Goal: Information Seeking & Learning: Compare options

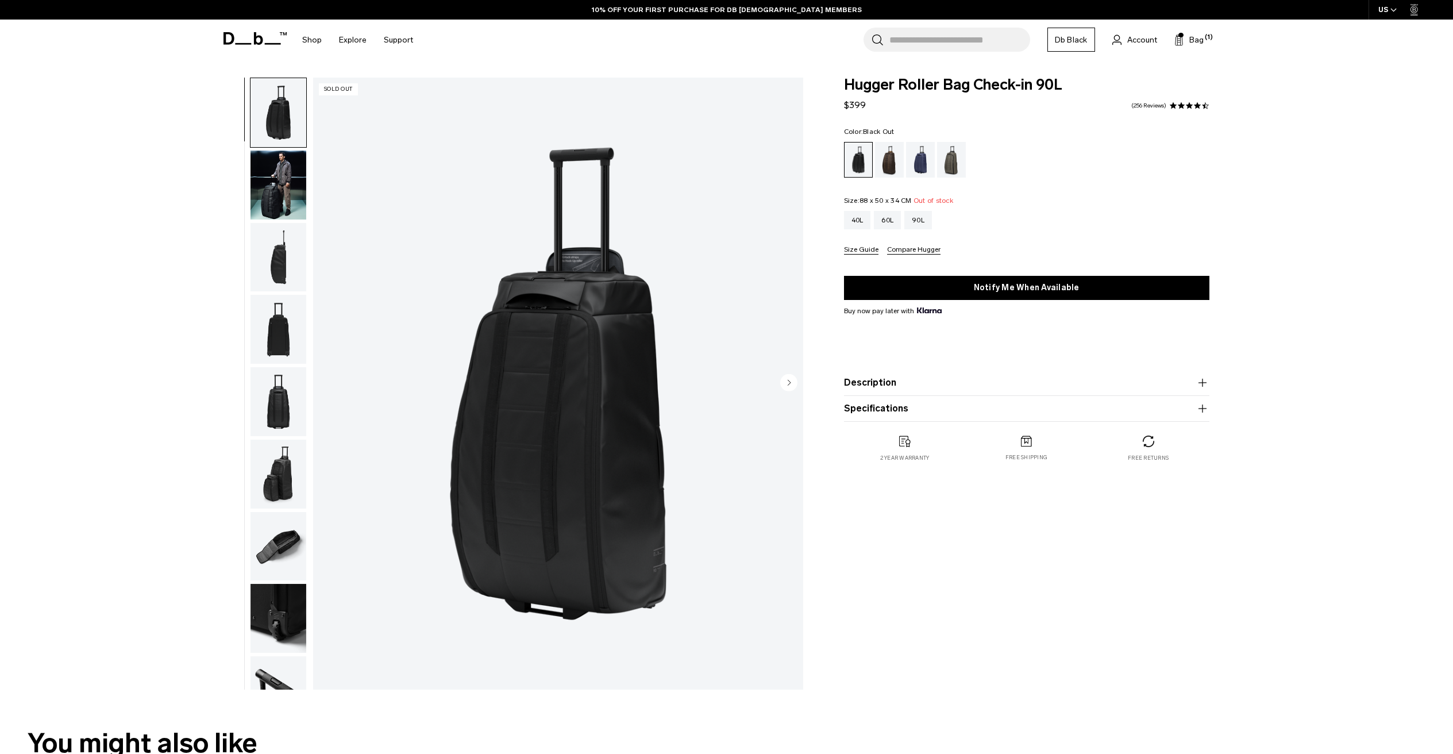
click at [281, 190] on img "button" at bounding box center [278, 185] width 56 height 69
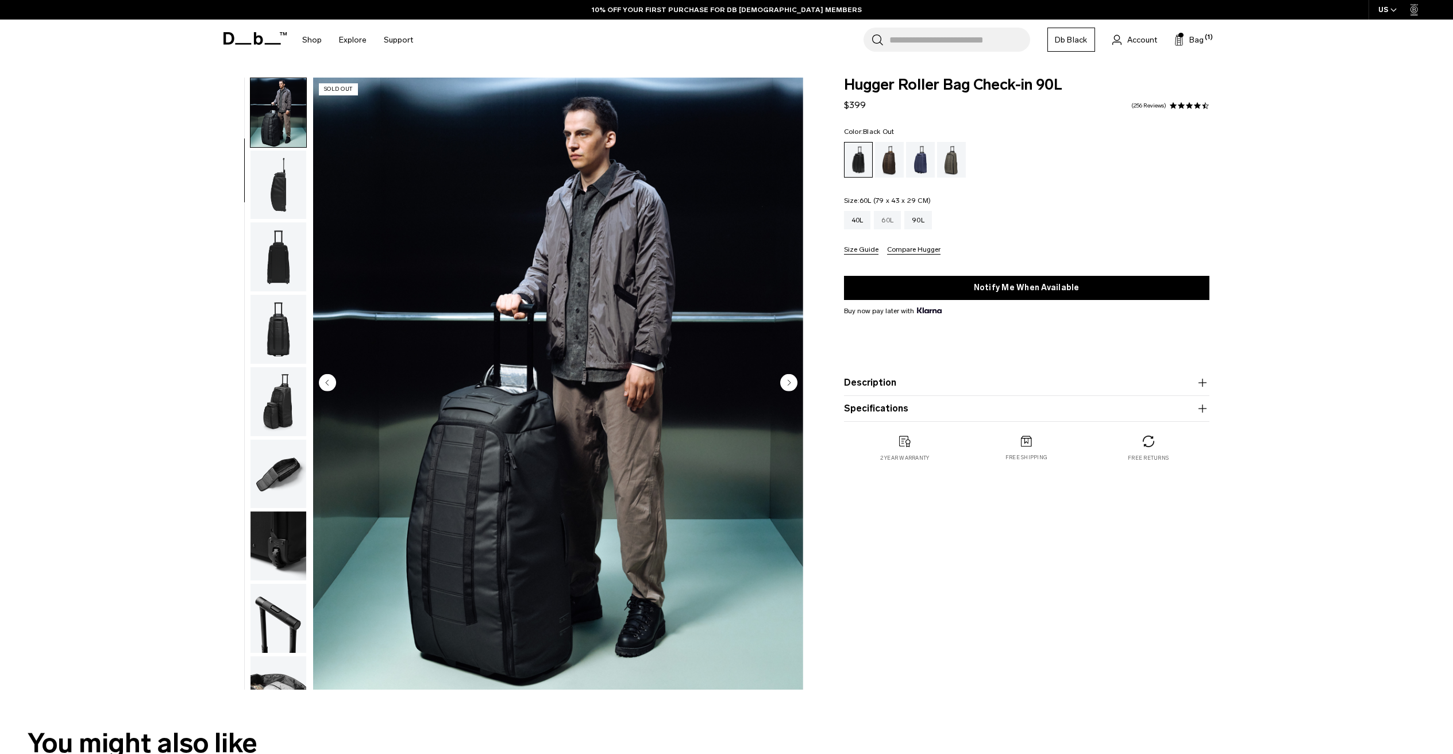
click at [882, 219] on div "60L" at bounding box center [887, 220] width 27 height 18
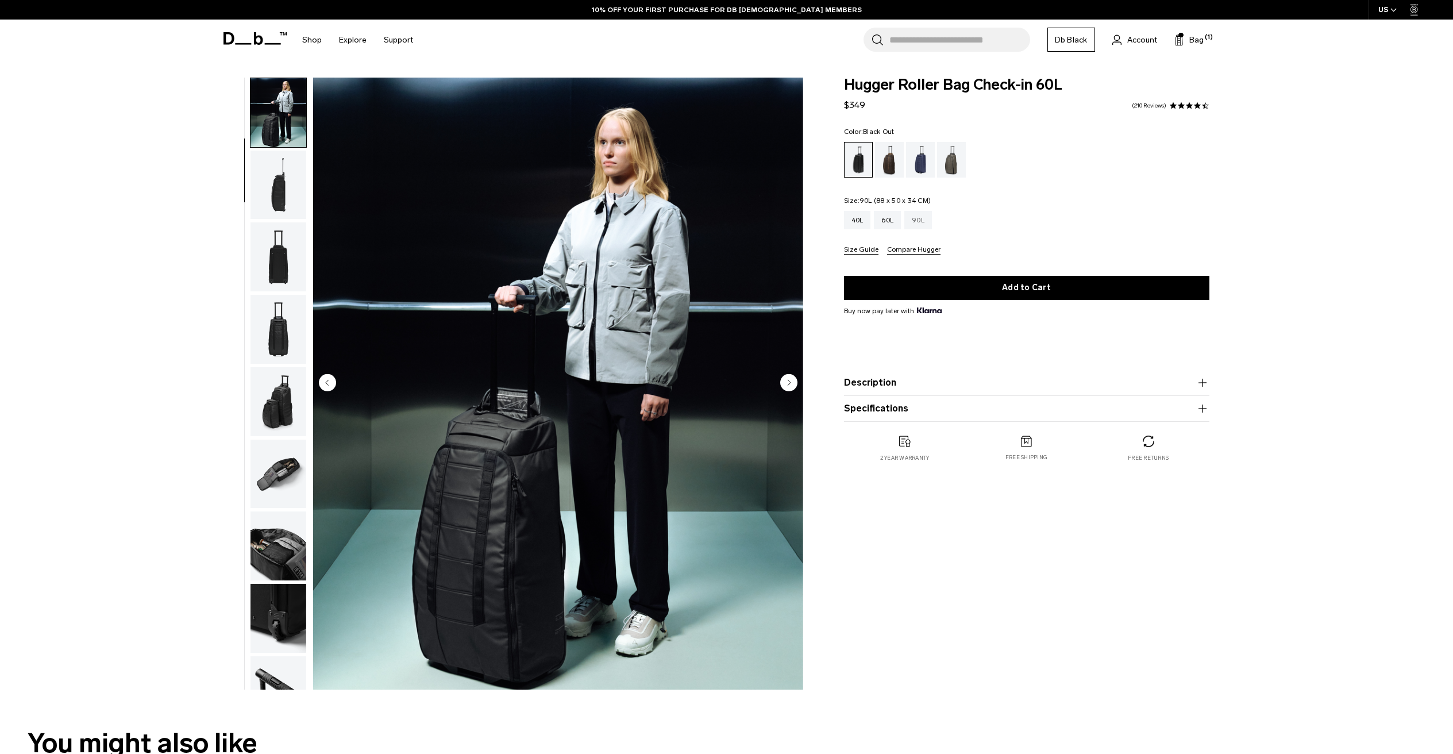
click at [921, 225] on div "90L" at bounding box center [918, 220] width 28 height 18
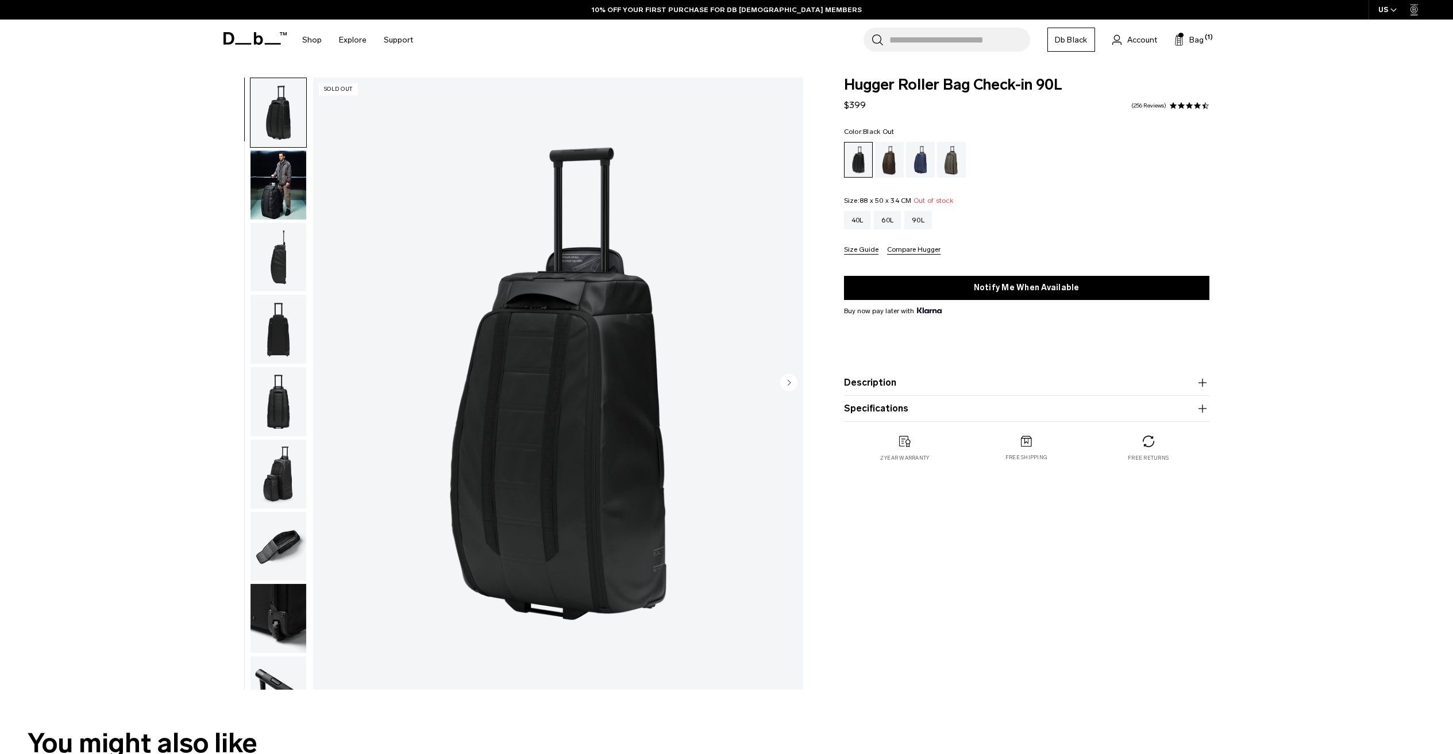
click at [286, 258] on img "button" at bounding box center [278, 257] width 56 height 69
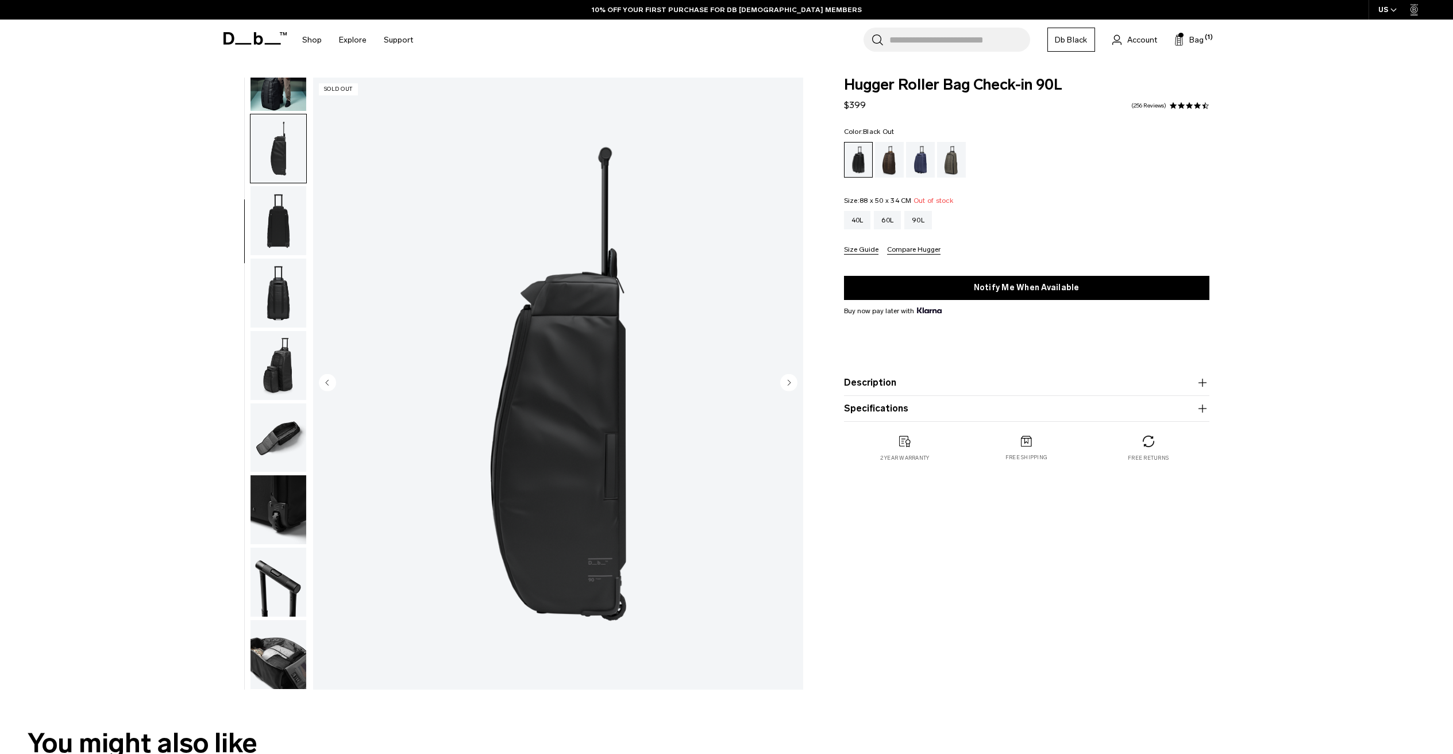
click at [275, 421] on img "button" at bounding box center [278, 437] width 56 height 69
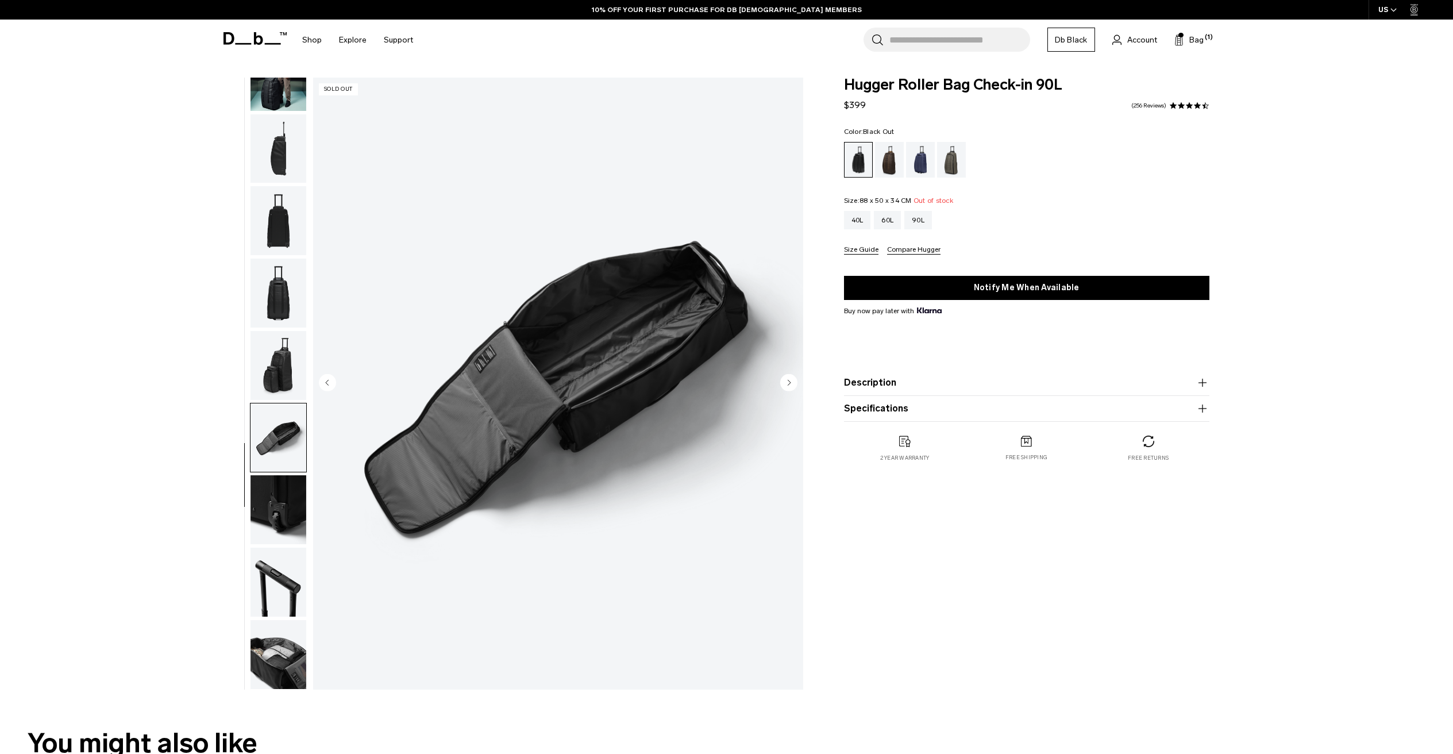
click at [286, 649] on img "button" at bounding box center [278, 654] width 56 height 69
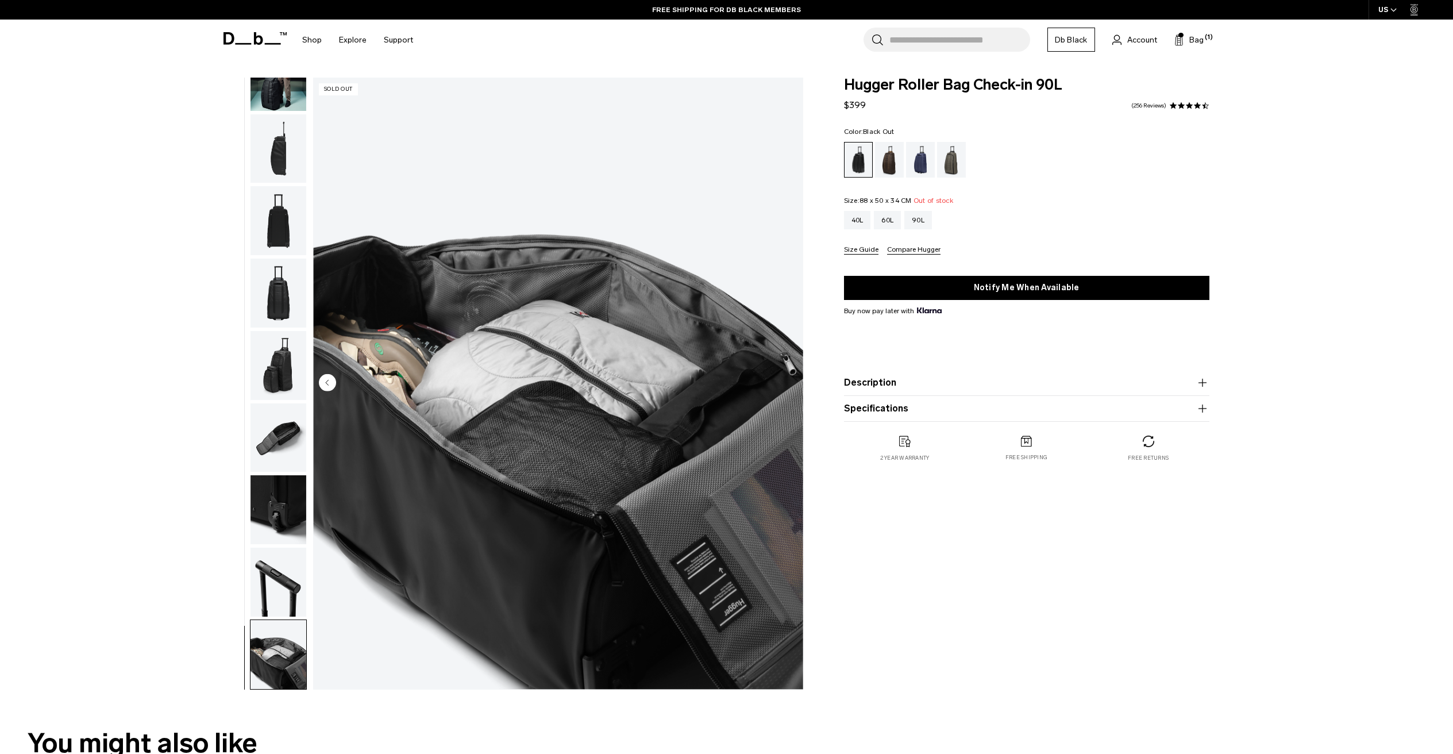
click at [283, 579] on img "button" at bounding box center [278, 581] width 56 height 69
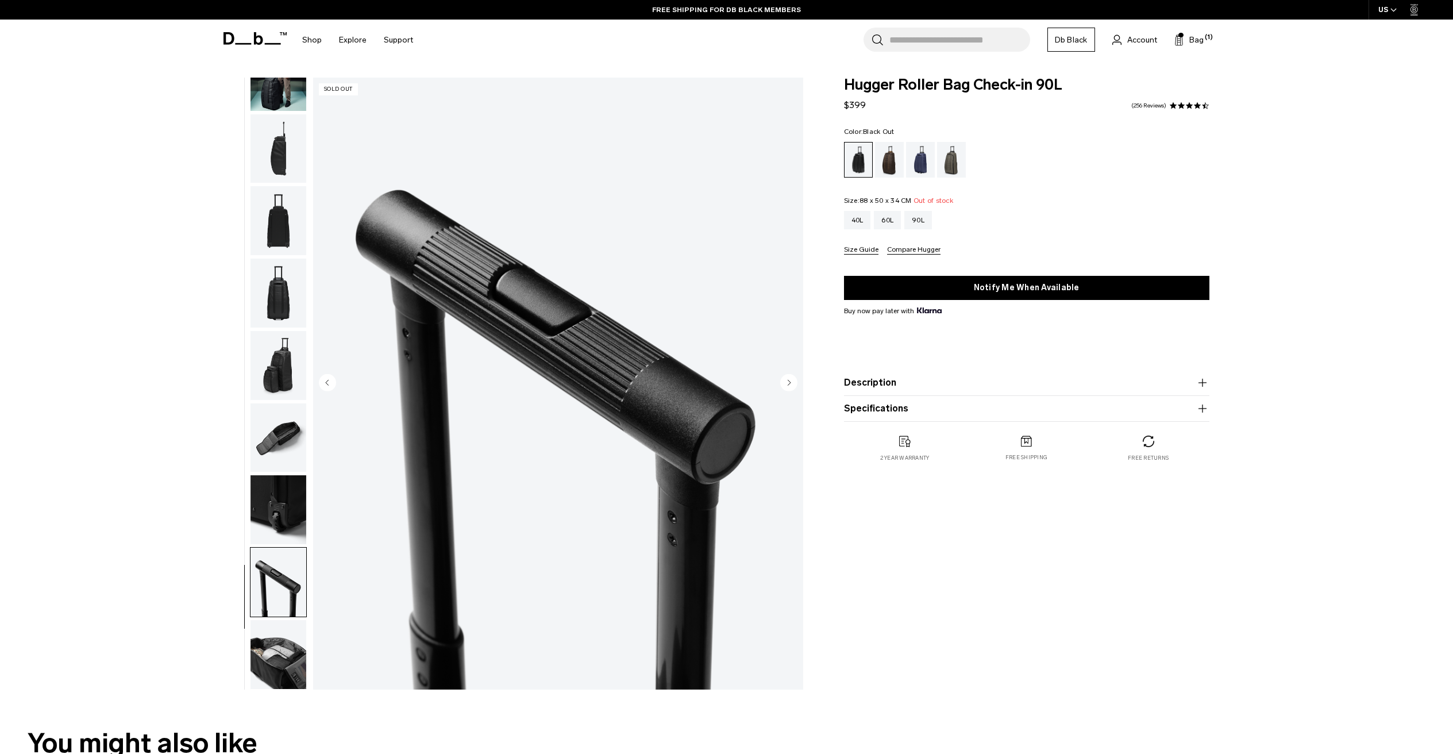
click at [279, 509] on img "button" at bounding box center [278, 509] width 56 height 69
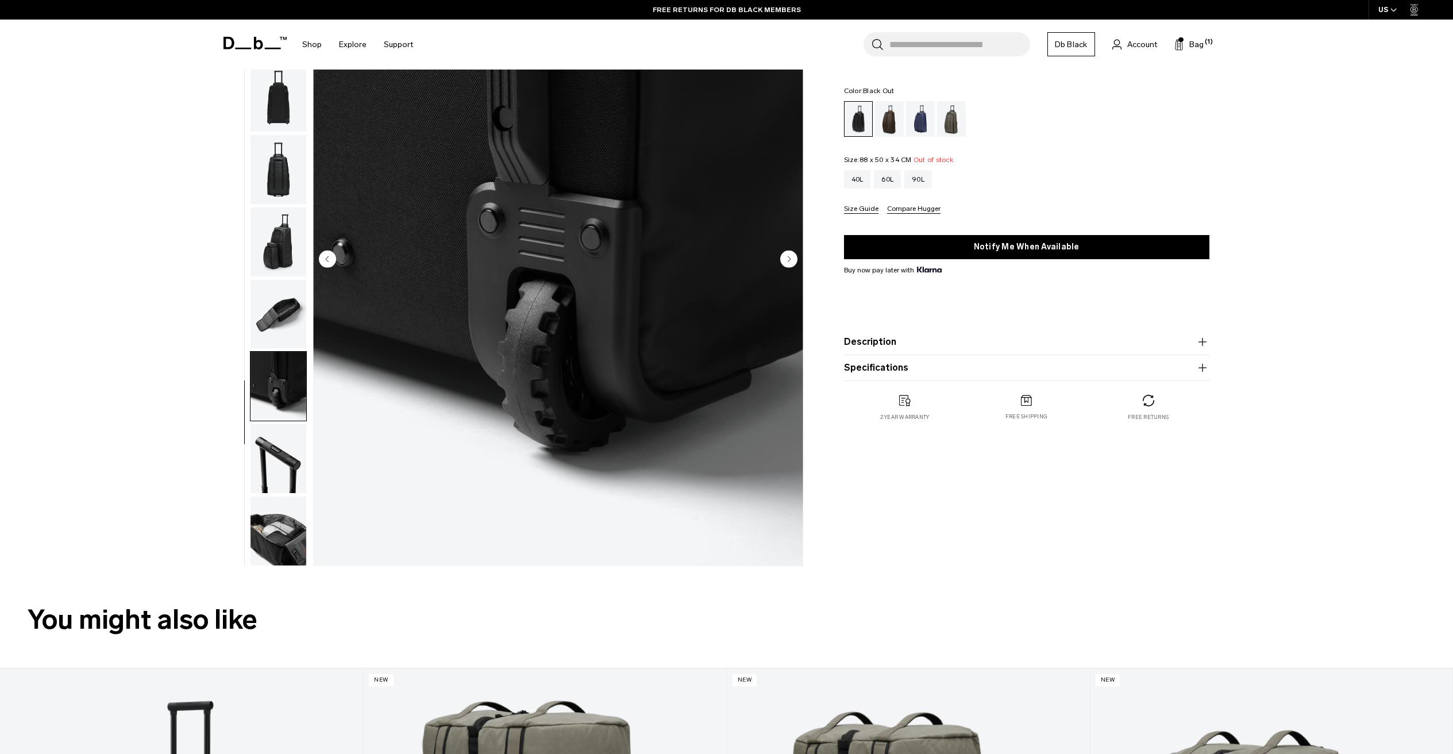
scroll to position [165, 0]
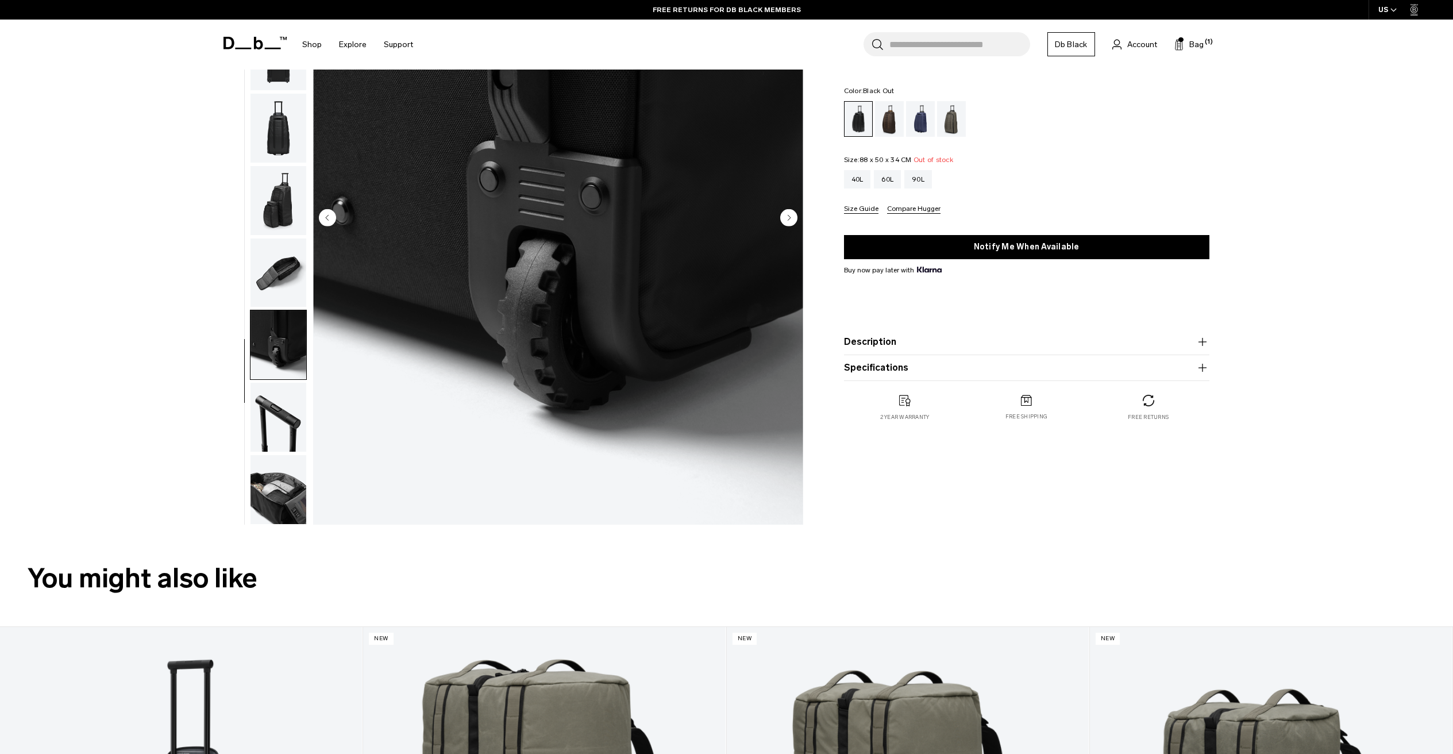
click at [273, 481] on img "button" at bounding box center [278, 489] width 56 height 69
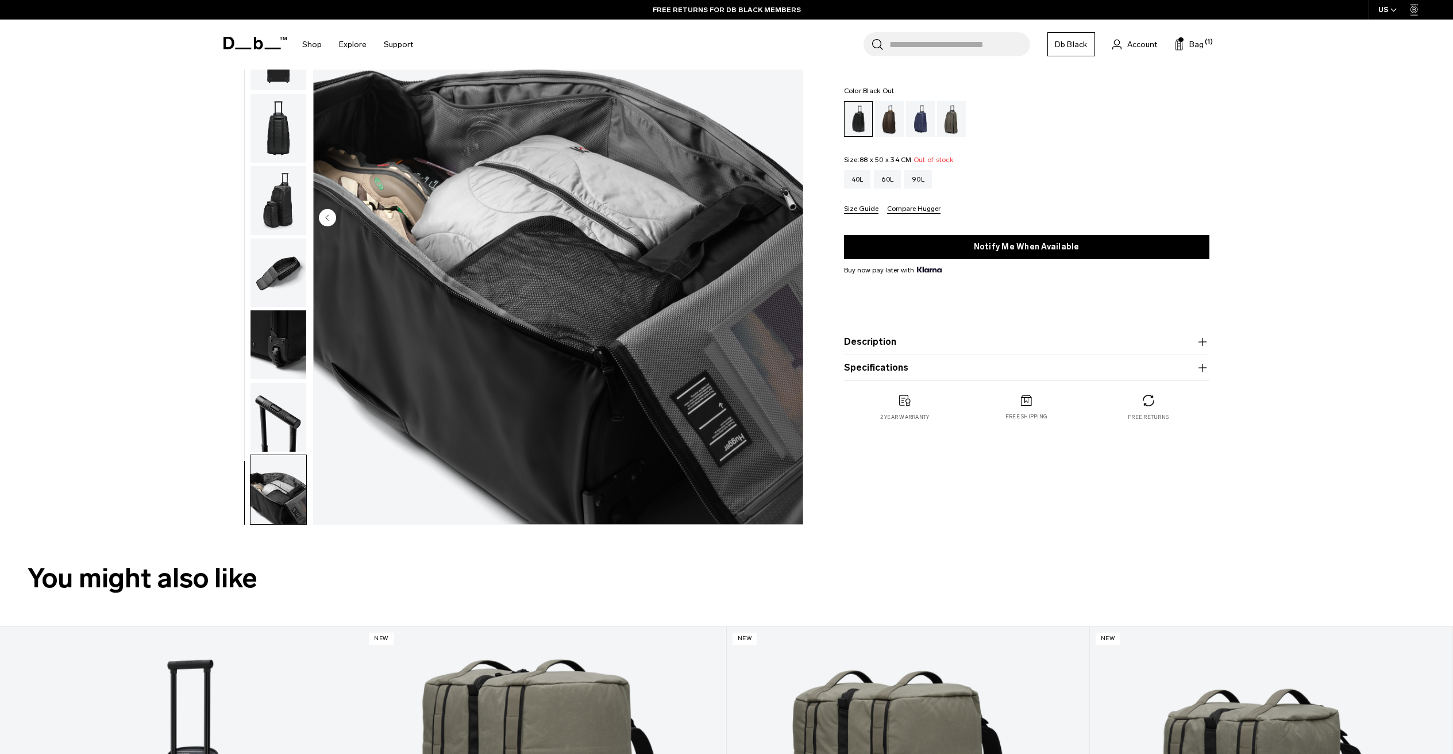
click at [281, 434] on img "button" at bounding box center [278, 417] width 56 height 69
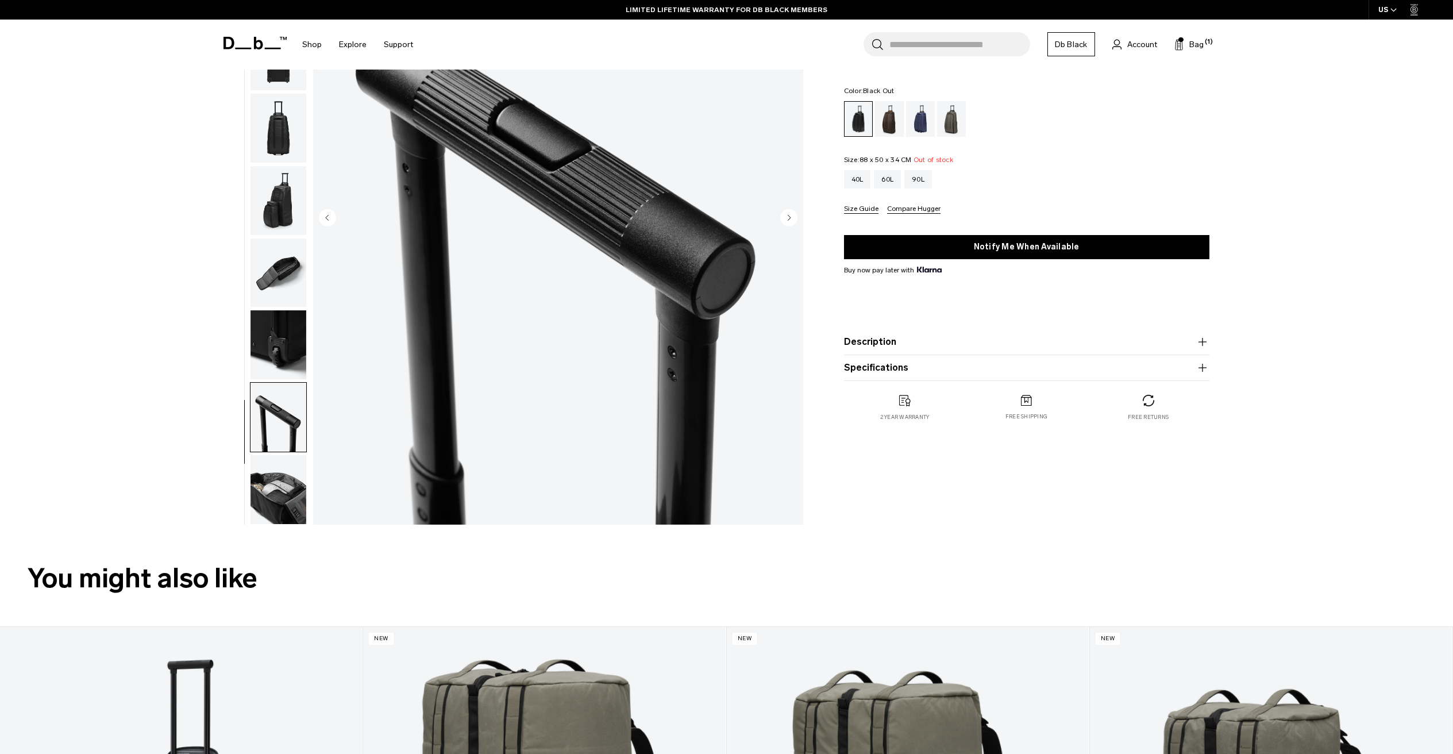
click at [289, 363] on img "button" at bounding box center [278, 344] width 56 height 69
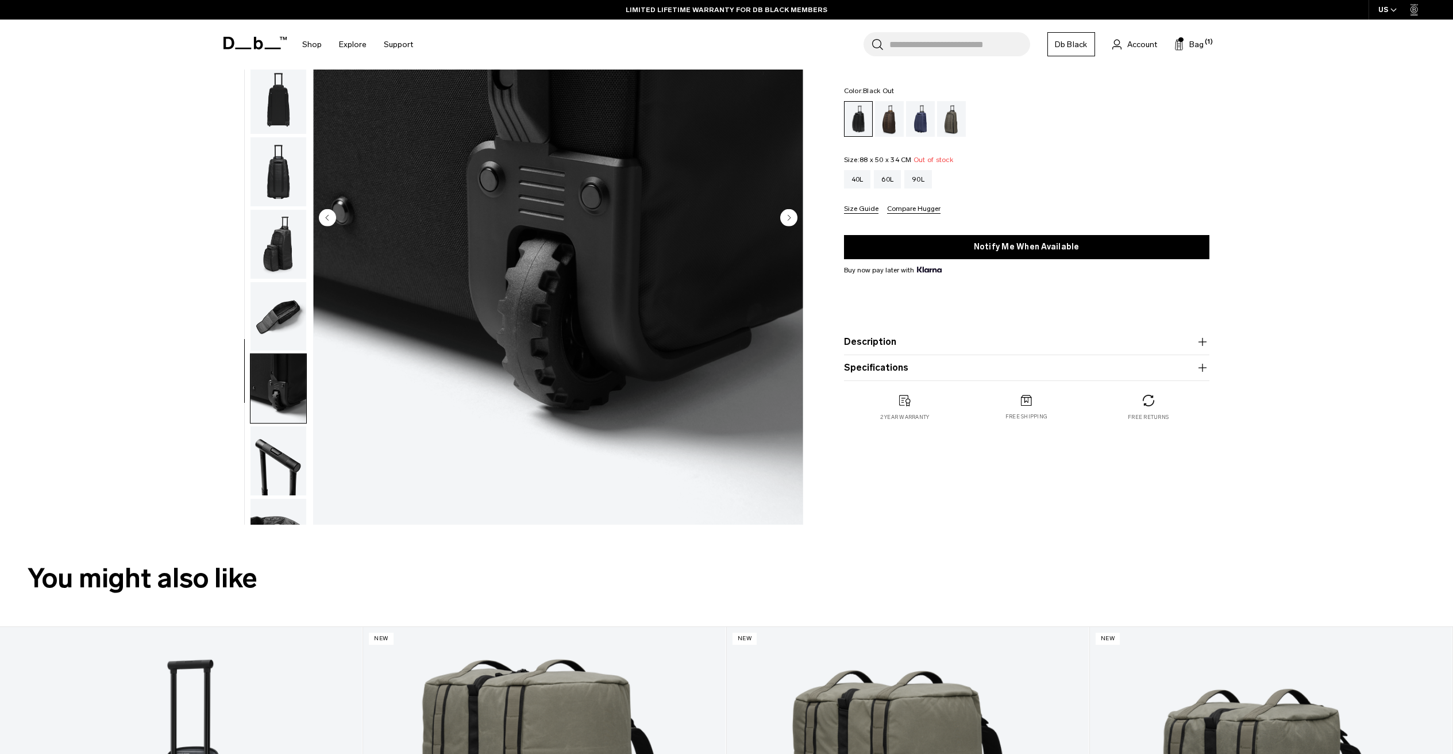
scroll to position [0, 0]
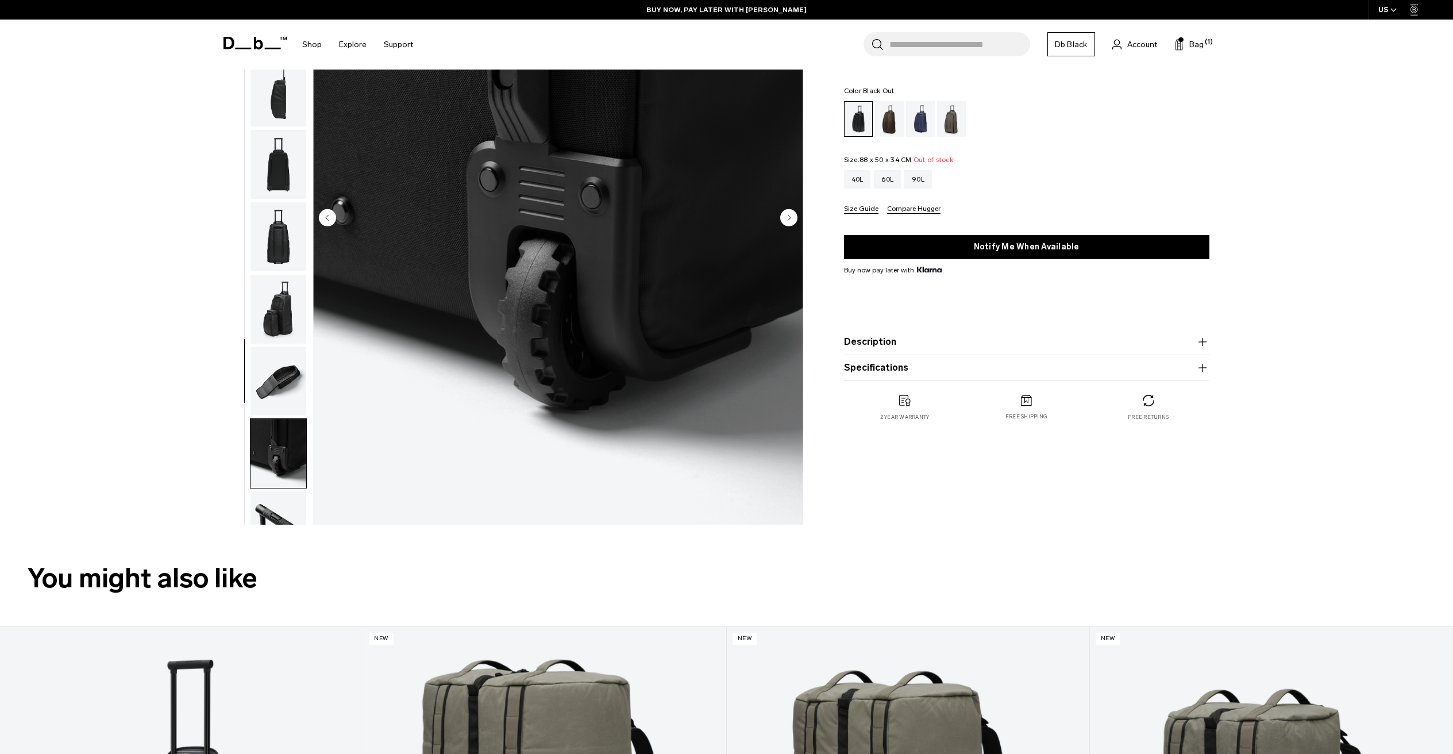
click at [277, 319] on img "button" at bounding box center [278, 309] width 56 height 69
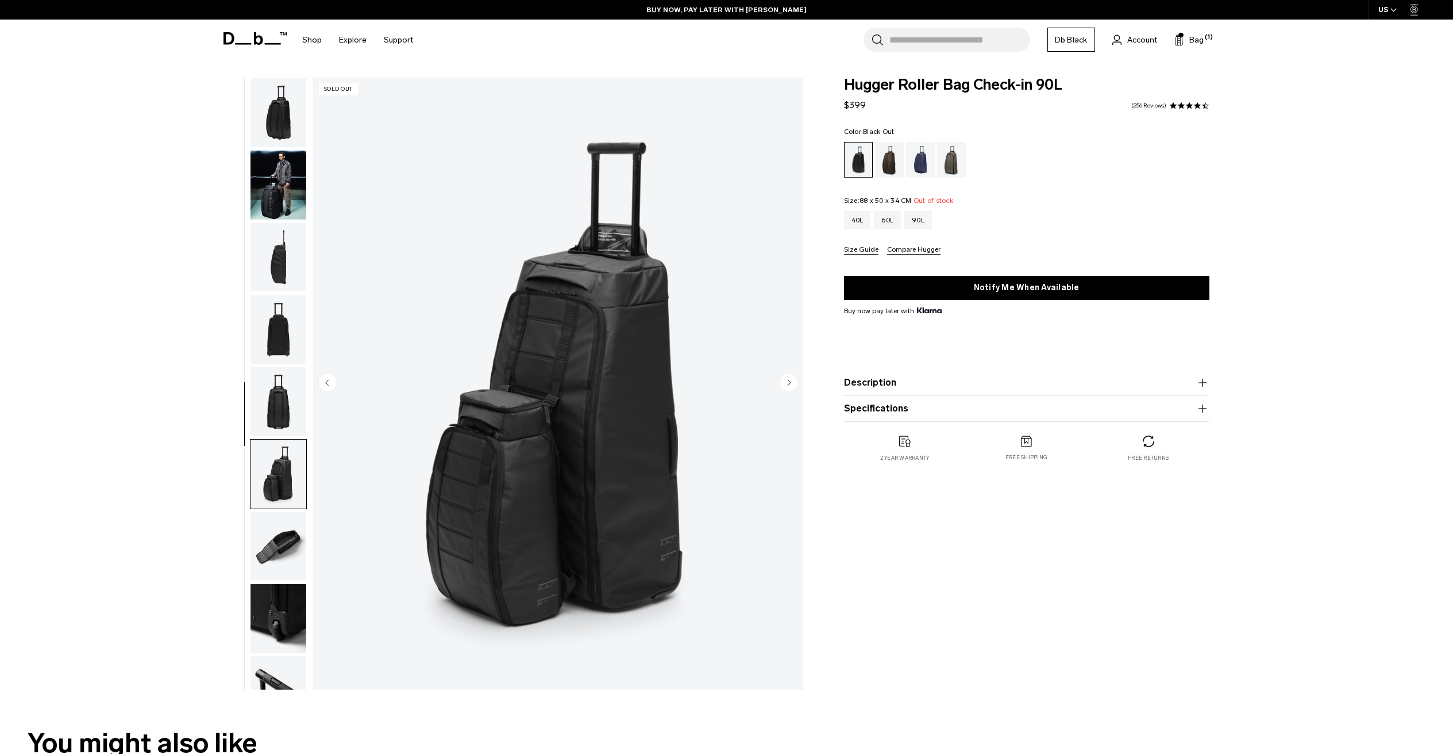
click at [283, 246] on img "button" at bounding box center [278, 257] width 56 height 69
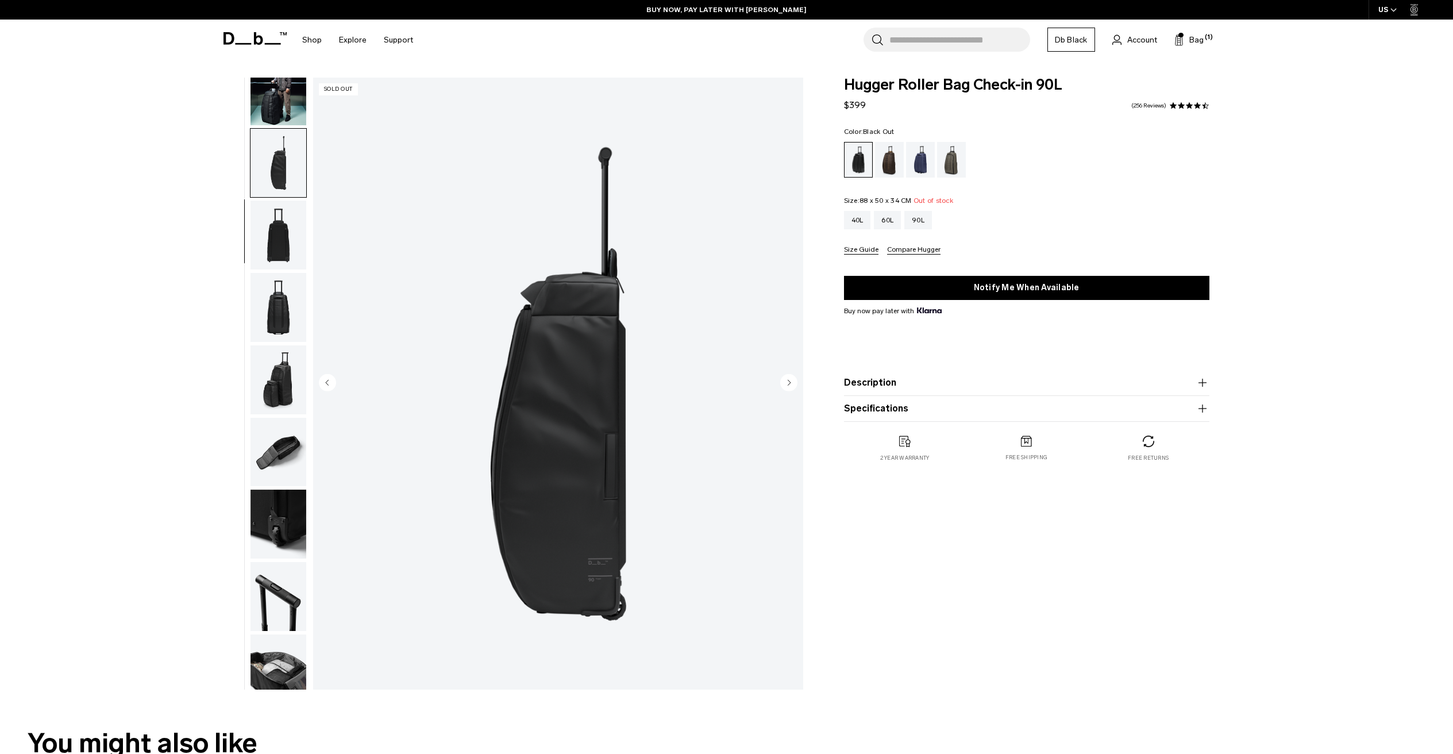
scroll to position [109, 0]
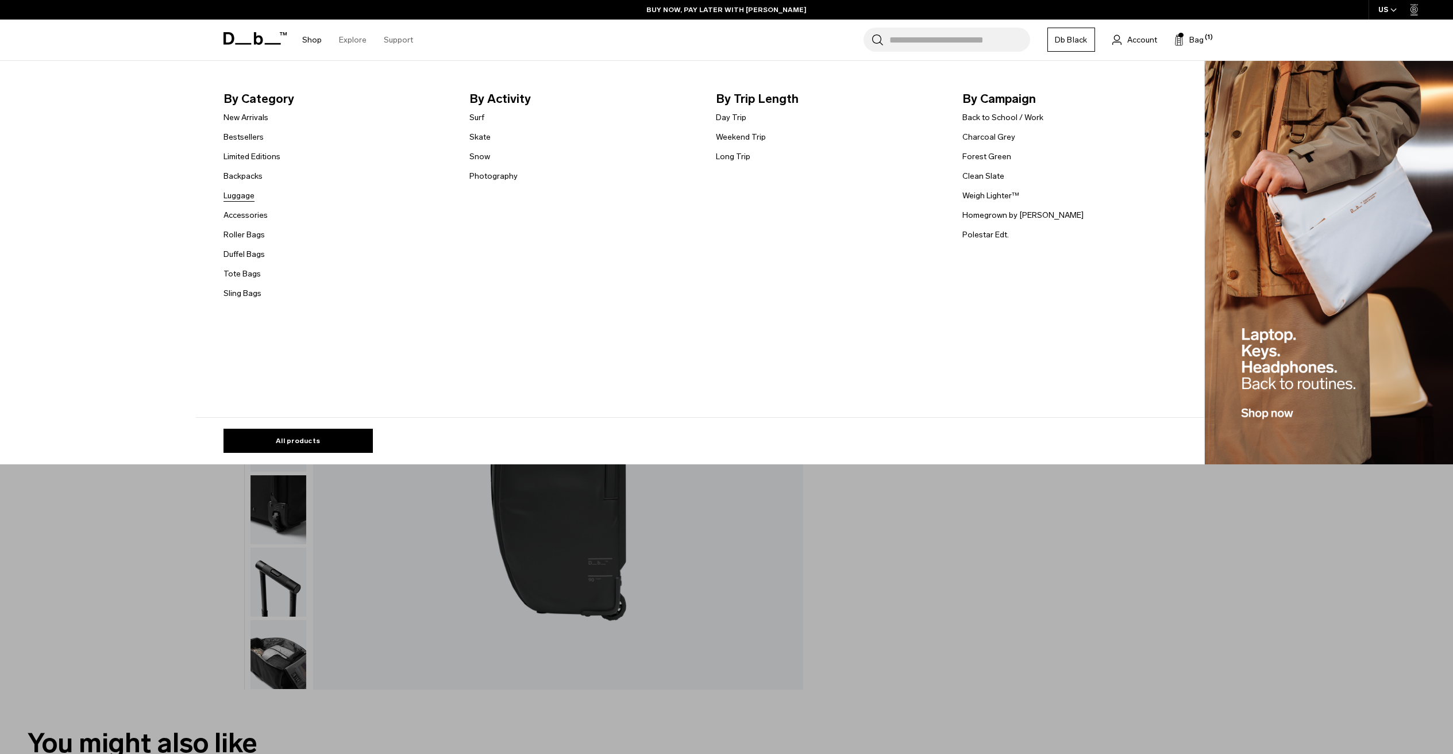
click at [242, 198] on link "Luggage" at bounding box center [238, 196] width 31 height 12
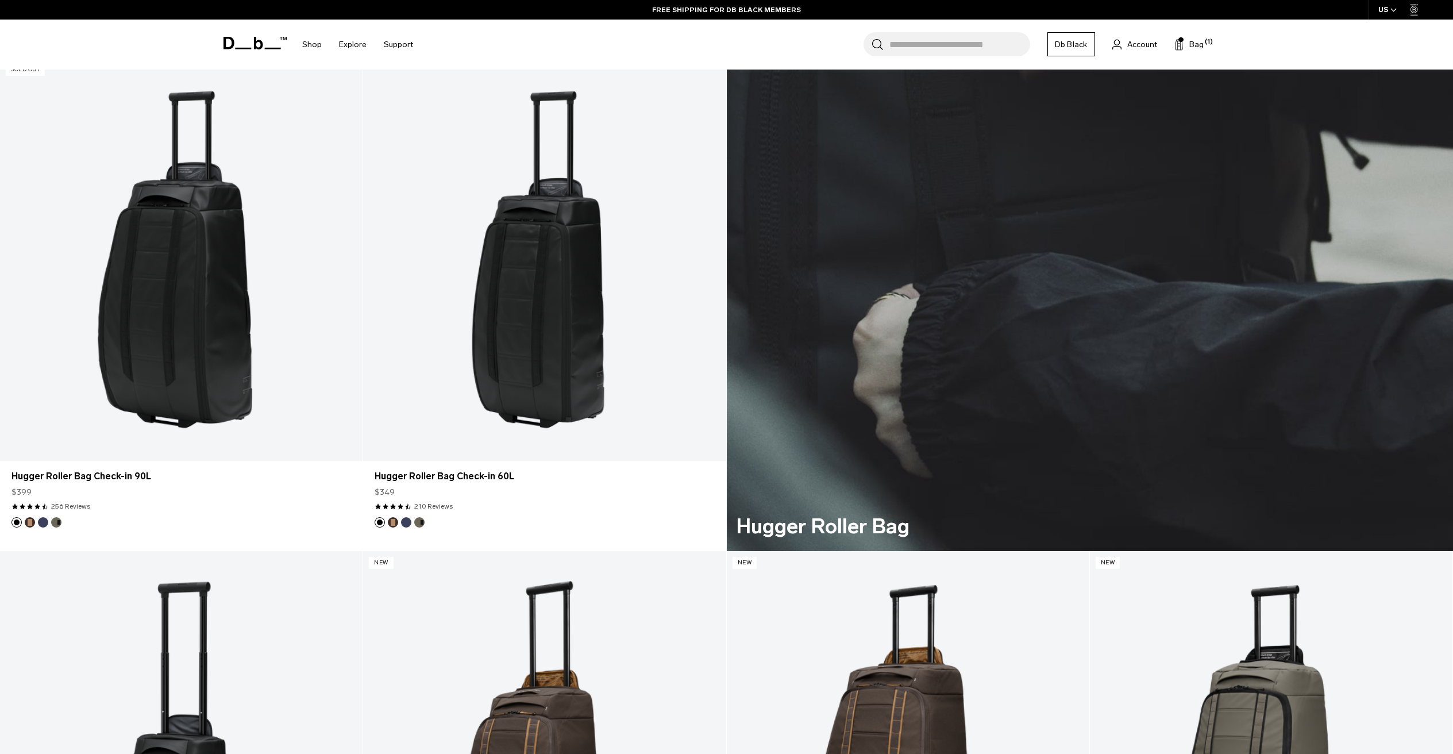
scroll to position [3808, 0]
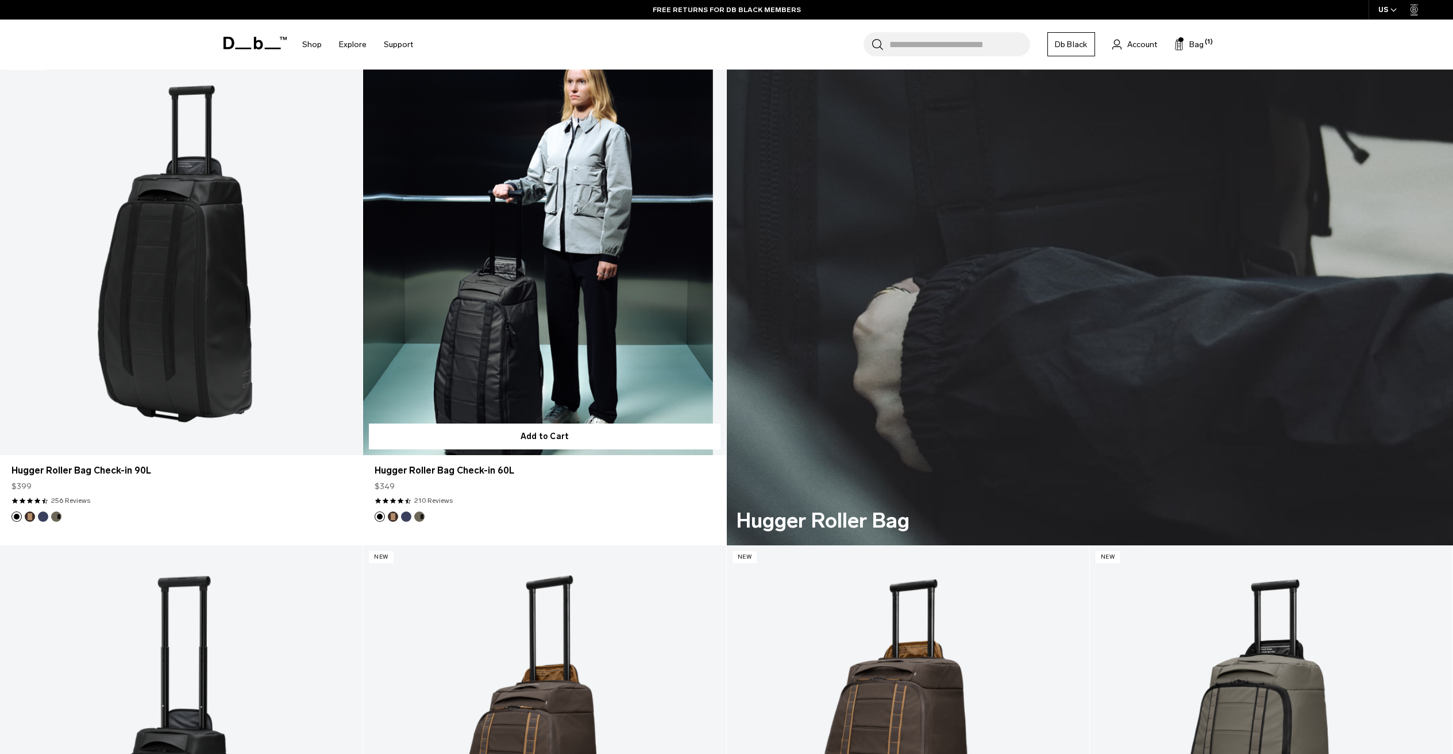
click at [395, 516] on button "Espresso" at bounding box center [393, 516] width 10 height 10
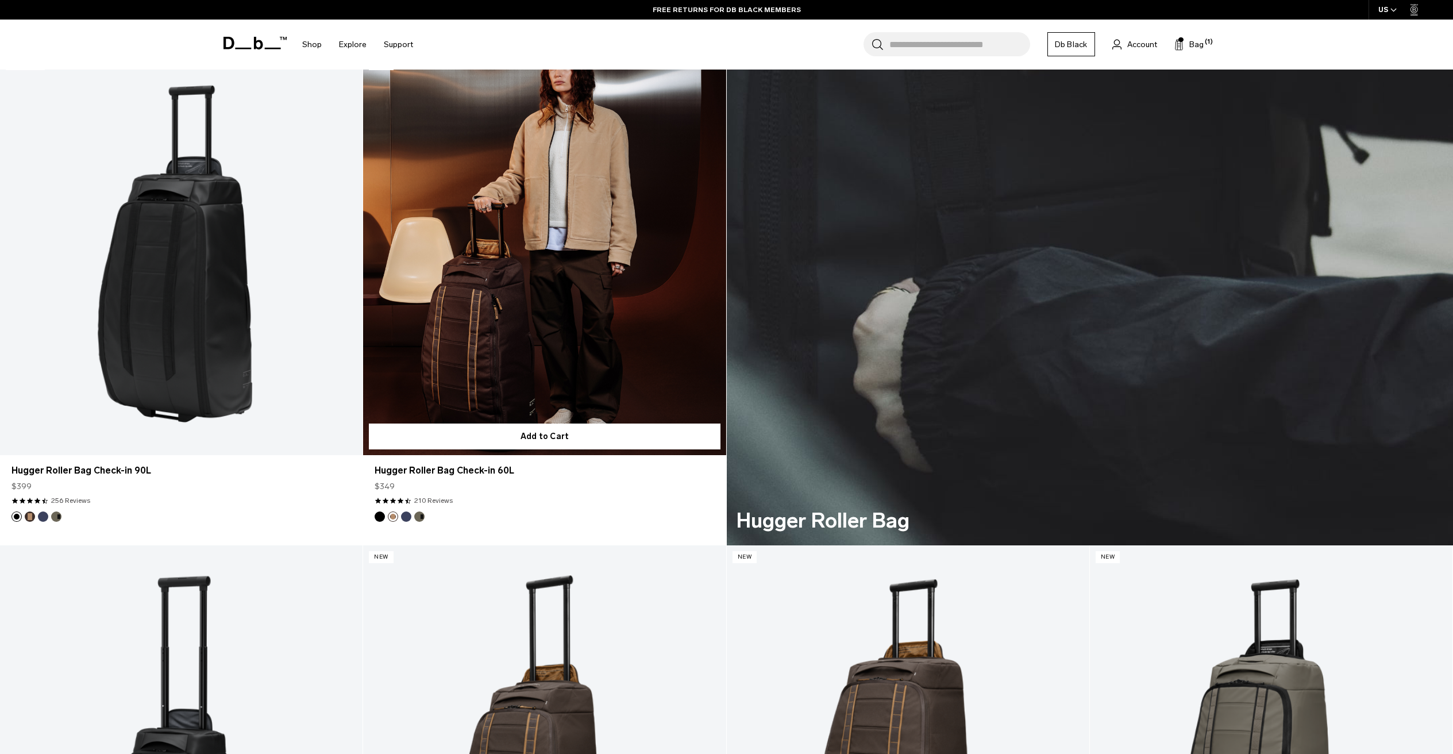
click at [407, 518] on button "Blue Hour" at bounding box center [406, 516] width 10 height 10
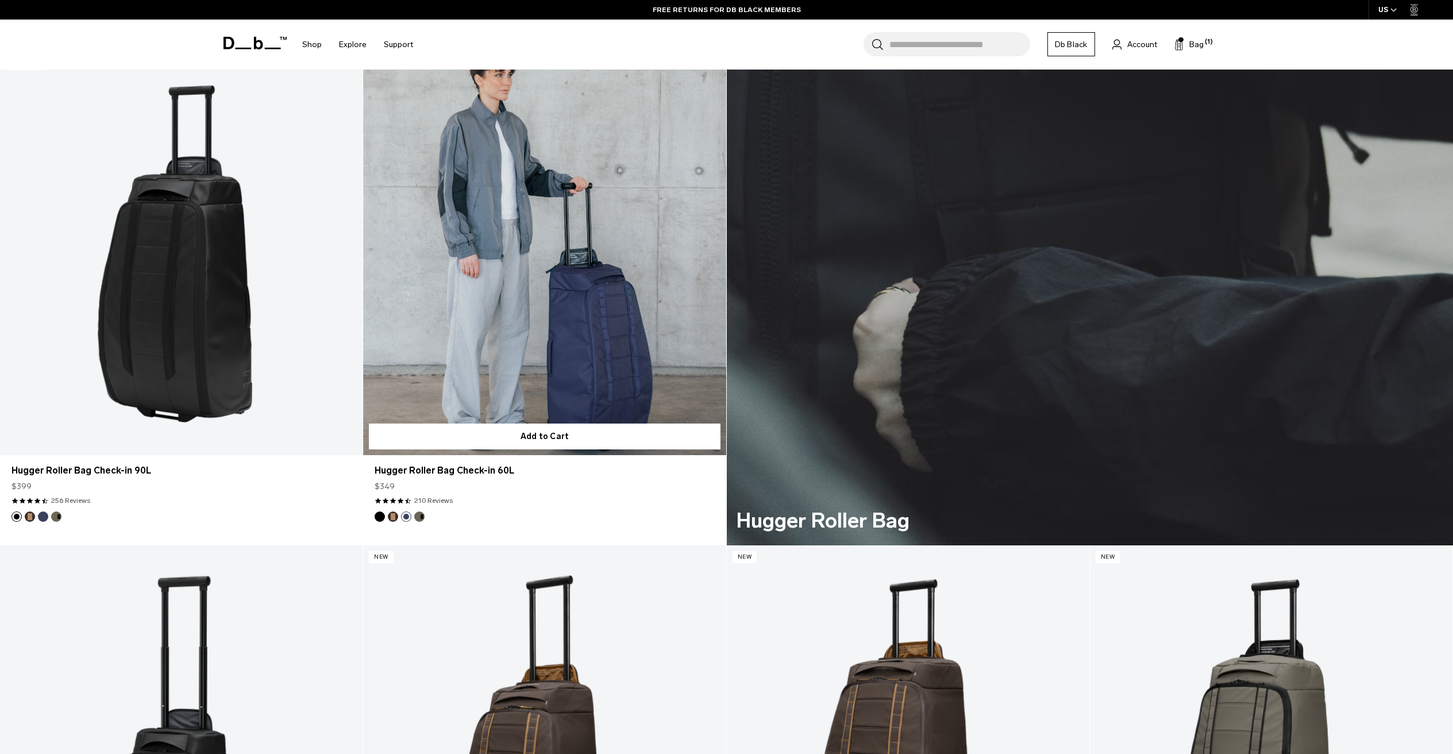
click at [419, 517] on button "Forest Green" at bounding box center [419, 516] width 10 height 10
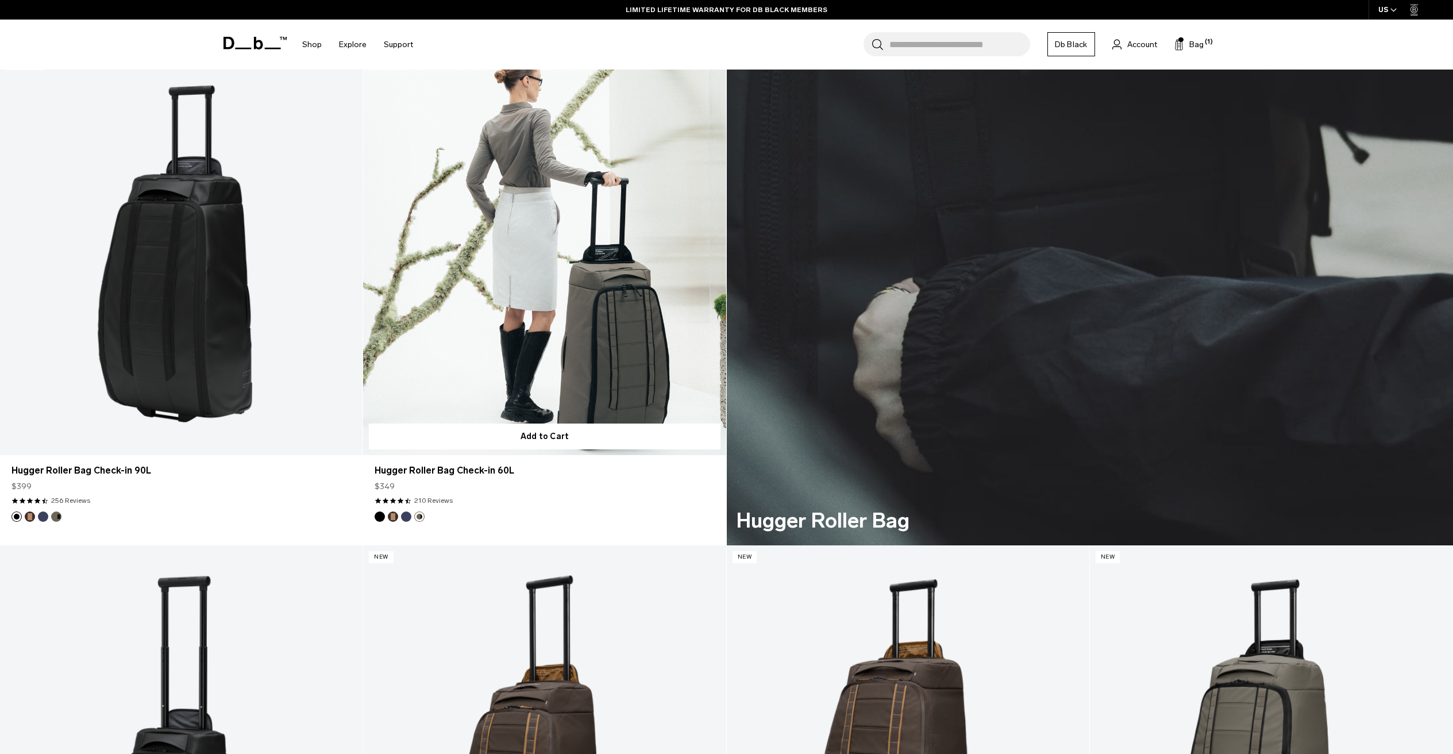
click at [406, 517] on button "Blue Hour" at bounding box center [406, 516] width 10 height 10
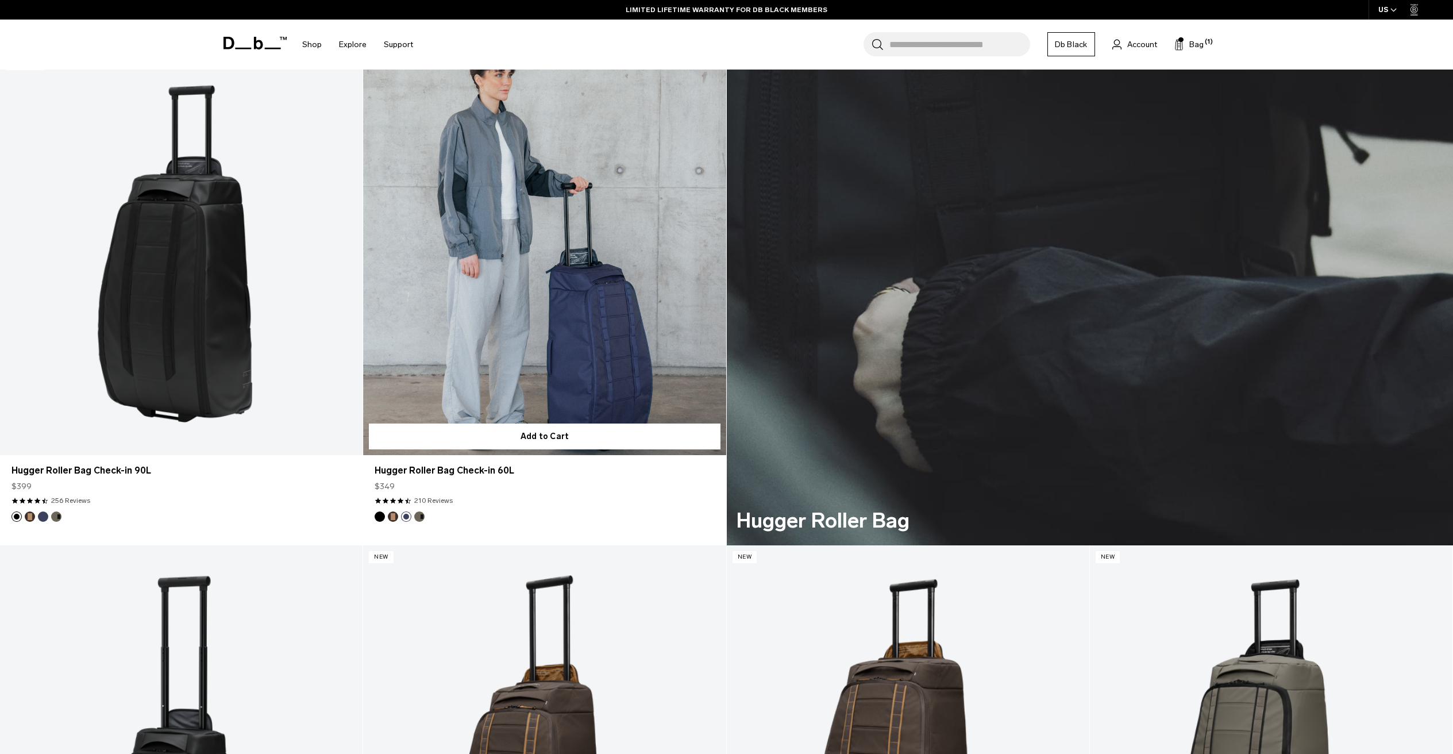
click at [392, 516] on button "Espresso" at bounding box center [393, 516] width 10 height 10
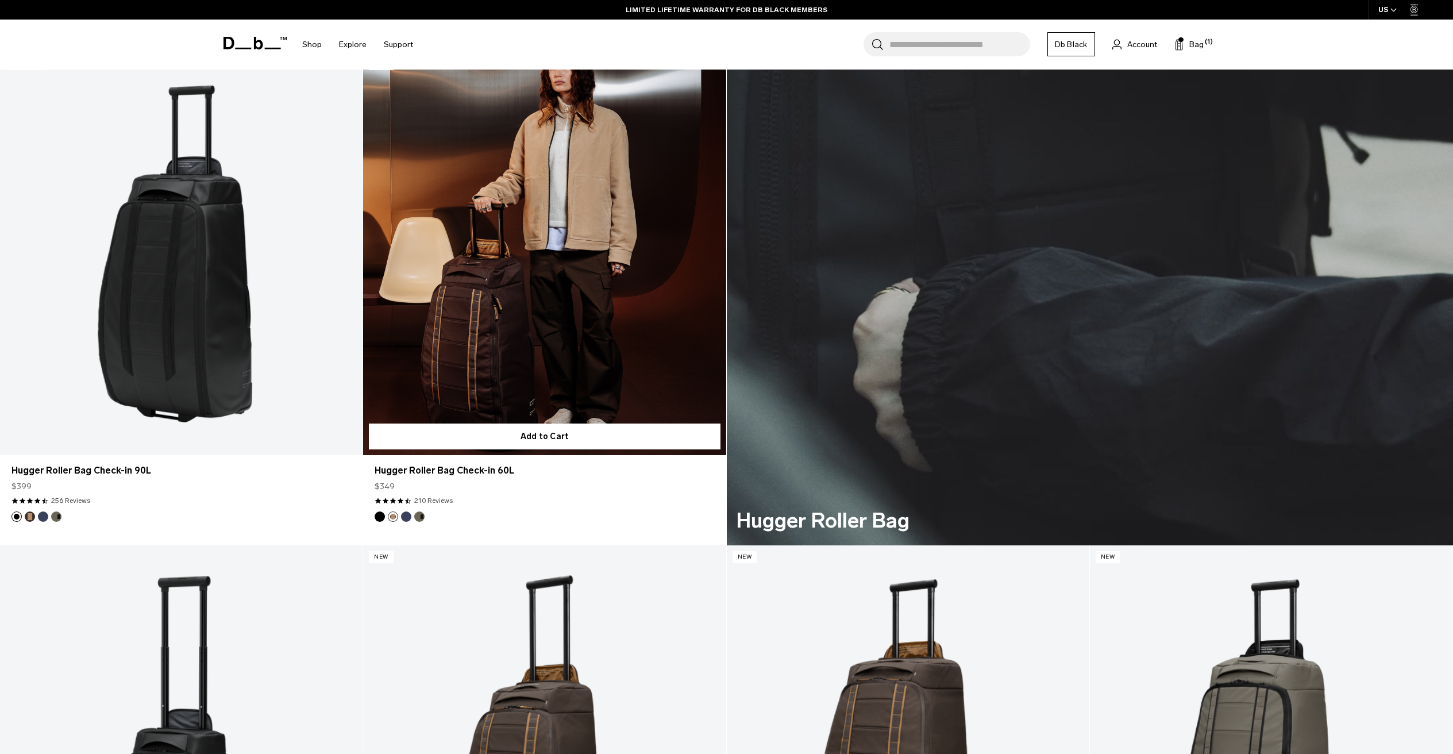
click at [380, 516] on button "Black Out" at bounding box center [380, 516] width 10 height 10
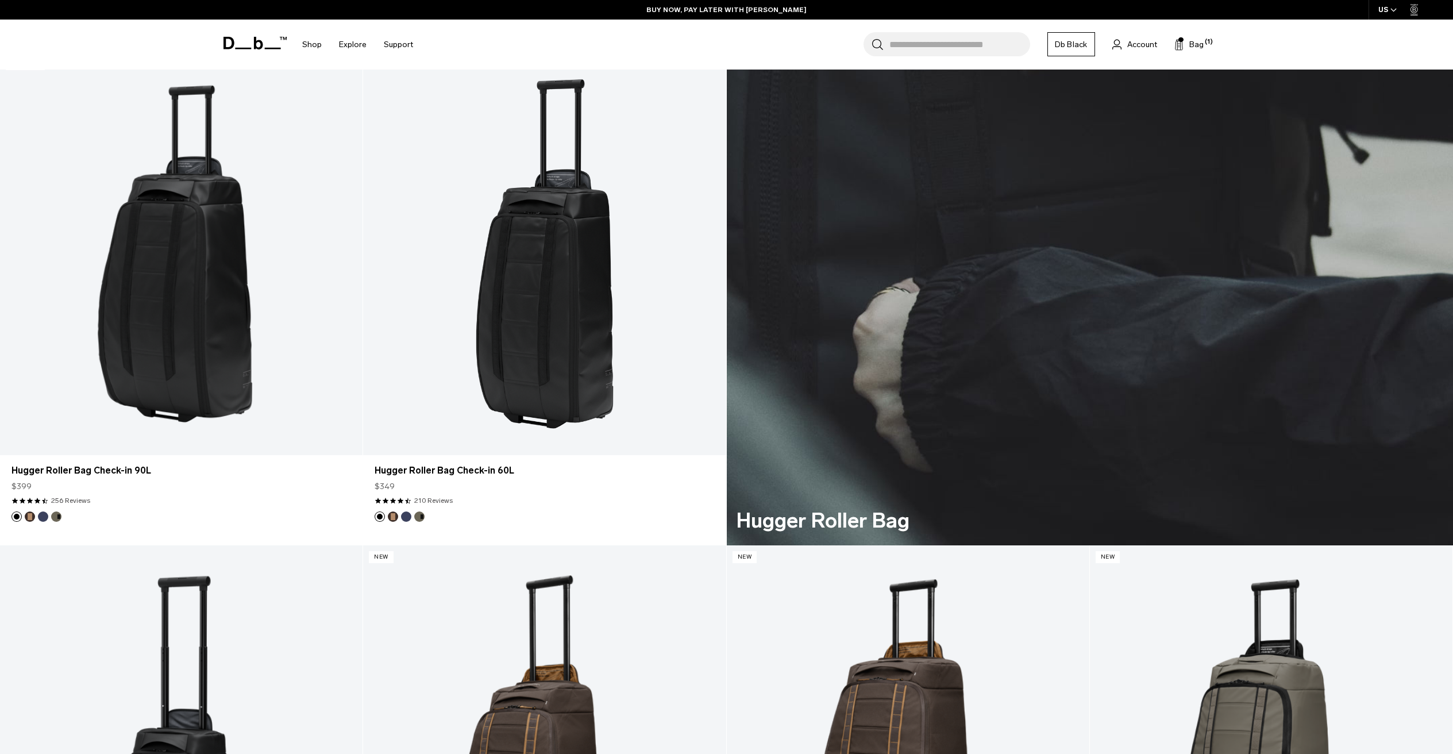
drag, startPoint x: 1451, startPoint y: 384, endPoint x: 1459, endPoint y: 390, distance: 10.2
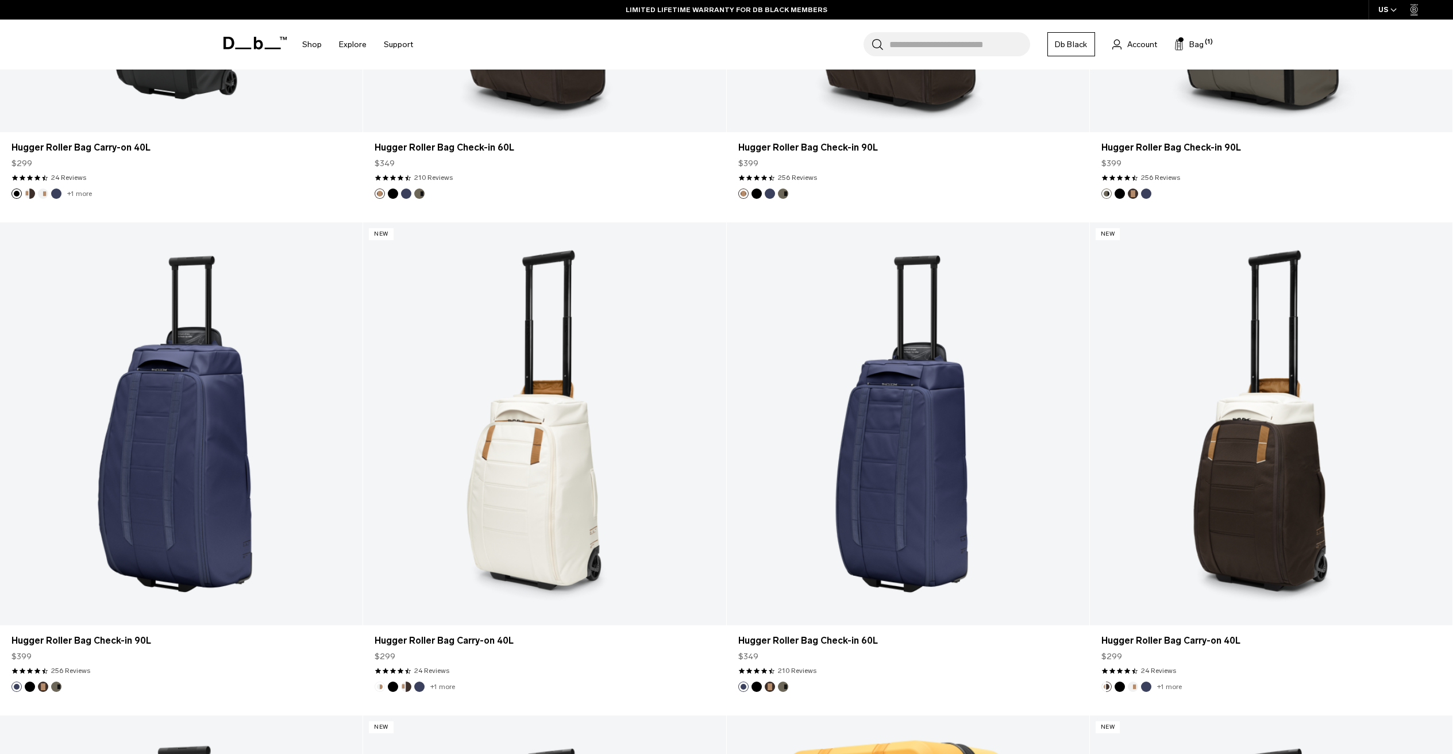
scroll to position [4636, 0]
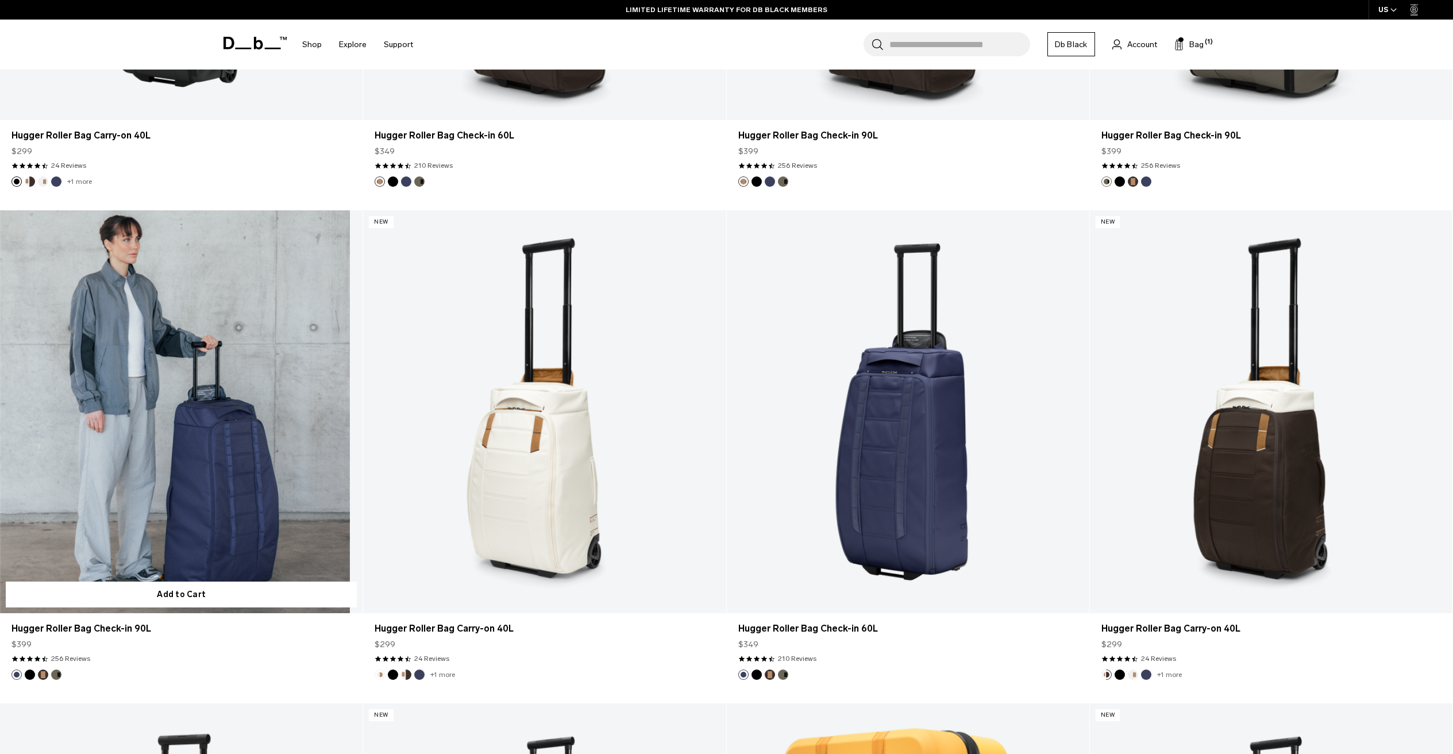
click at [175, 473] on link "Hugger Roller Bag Check-in 90L" at bounding box center [181, 411] width 362 height 403
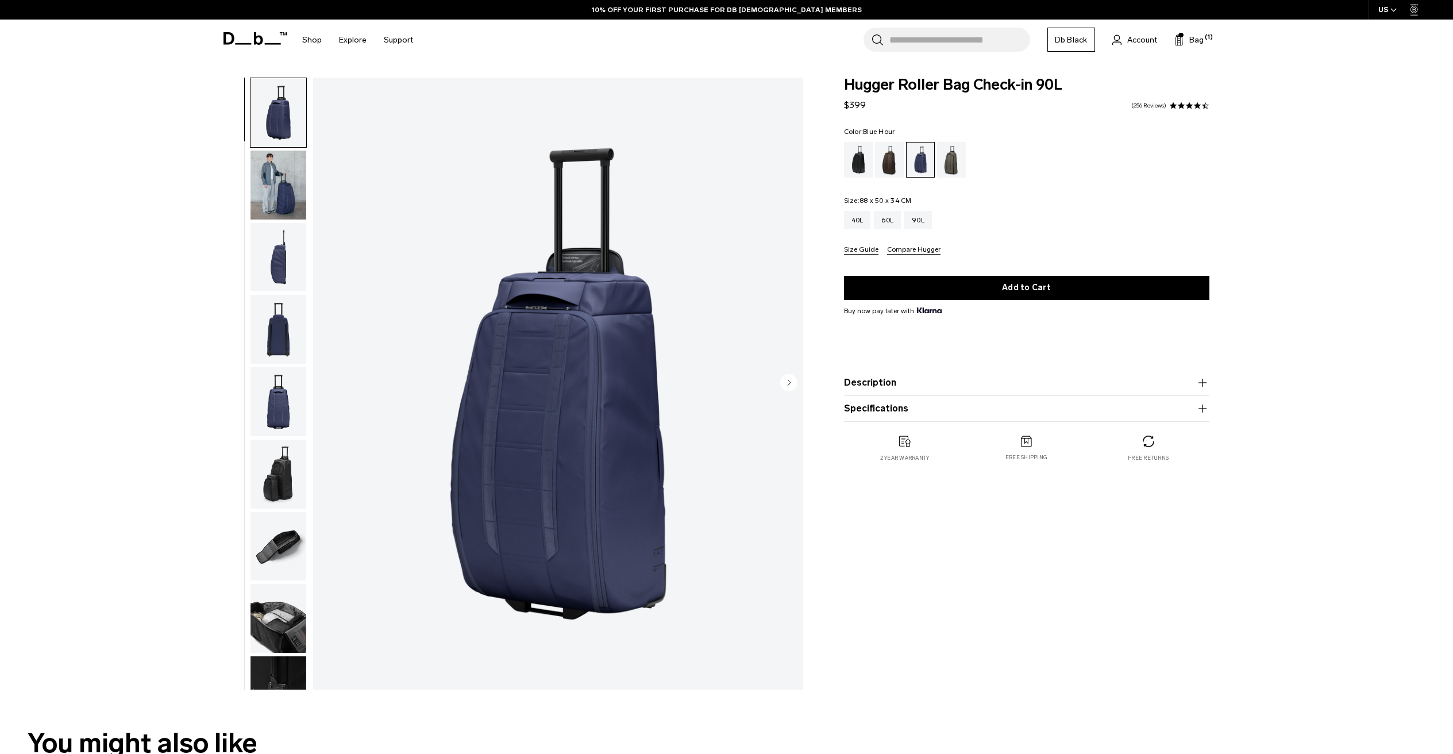
click at [260, 535] on img "button" at bounding box center [278, 546] width 56 height 69
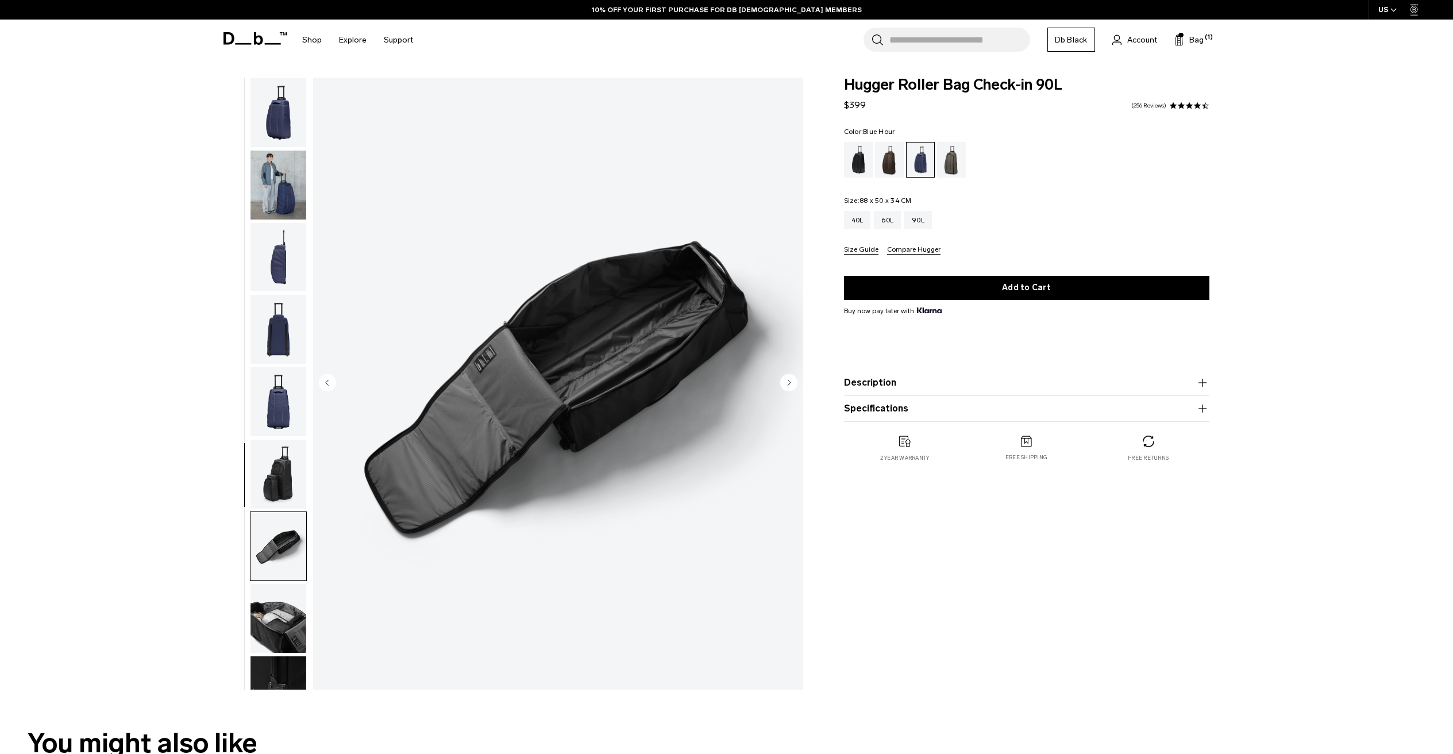
scroll to position [109, 0]
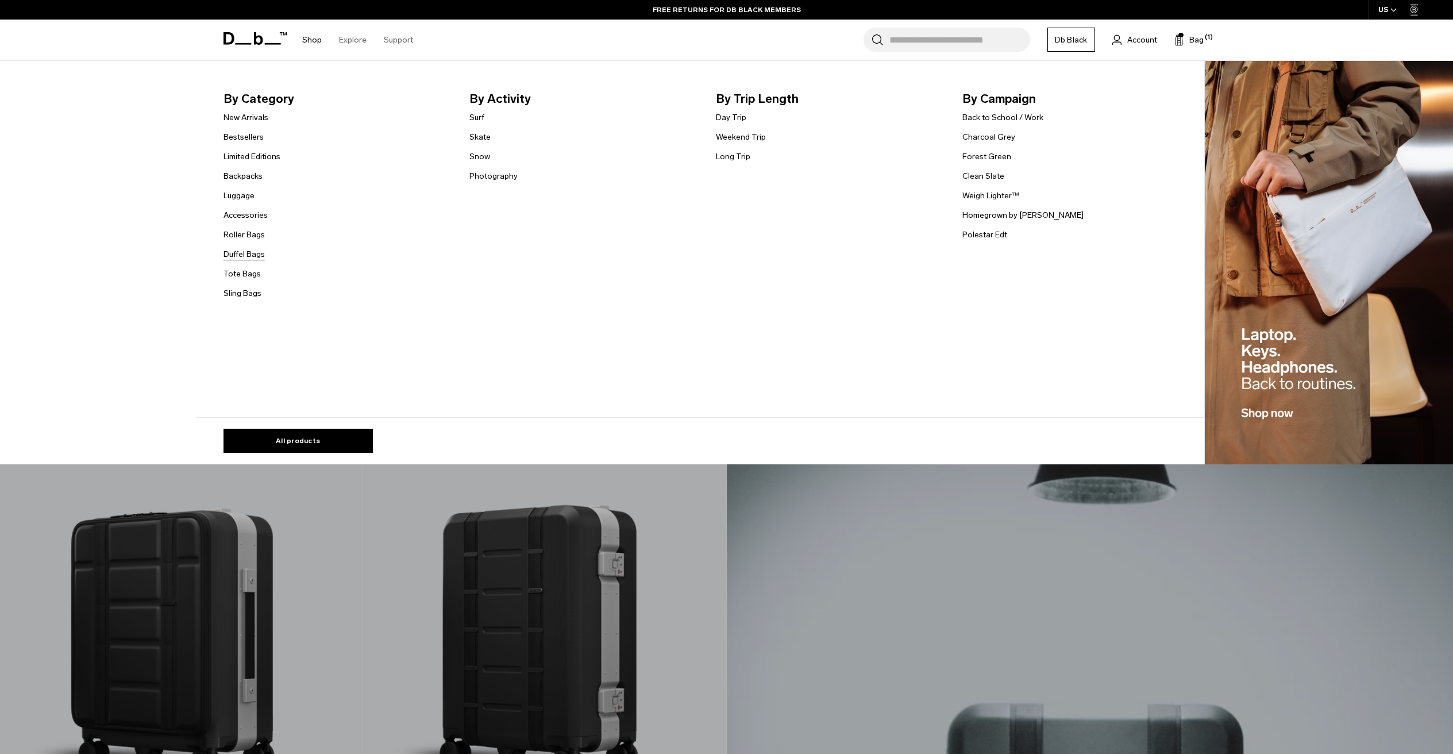
click at [252, 255] on link "Duffel Bags" at bounding box center [243, 254] width 41 height 12
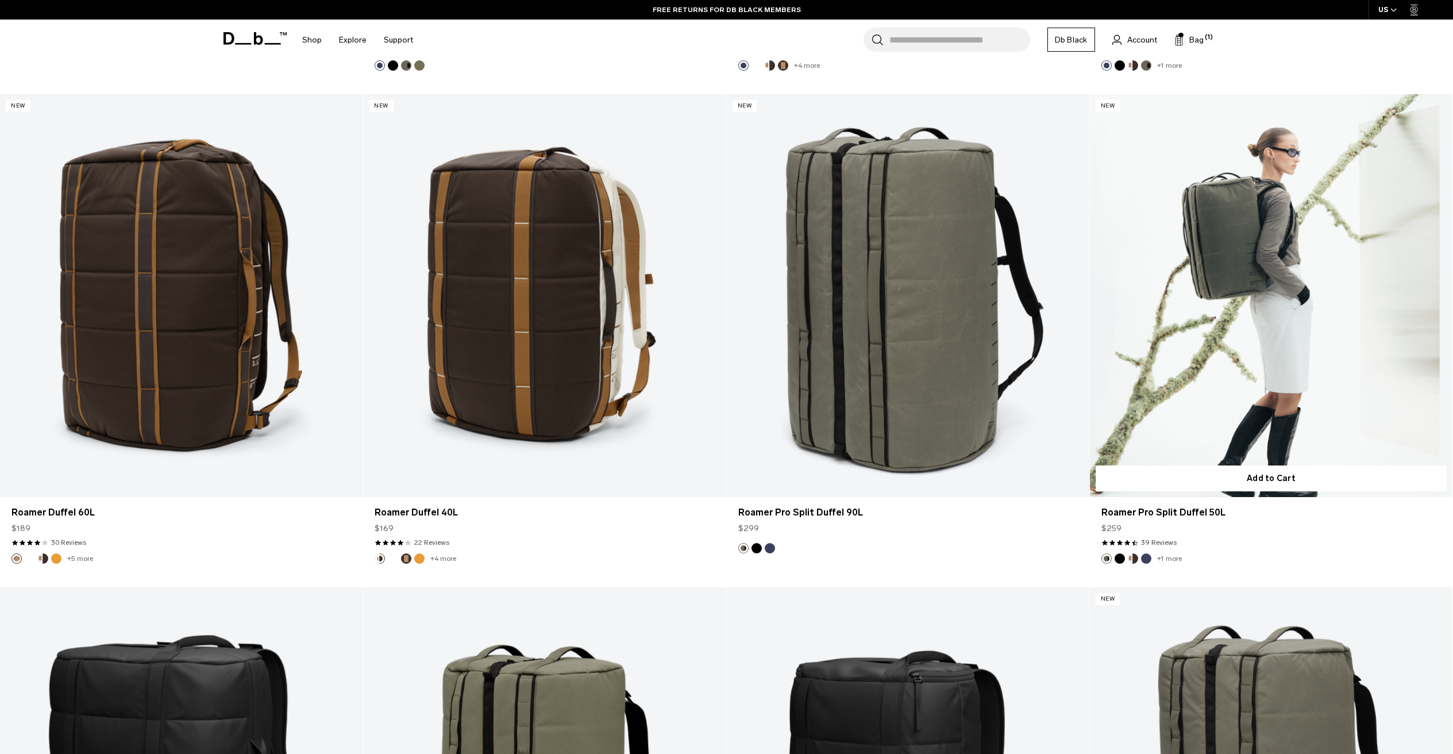
scroll to position [1798, 0]
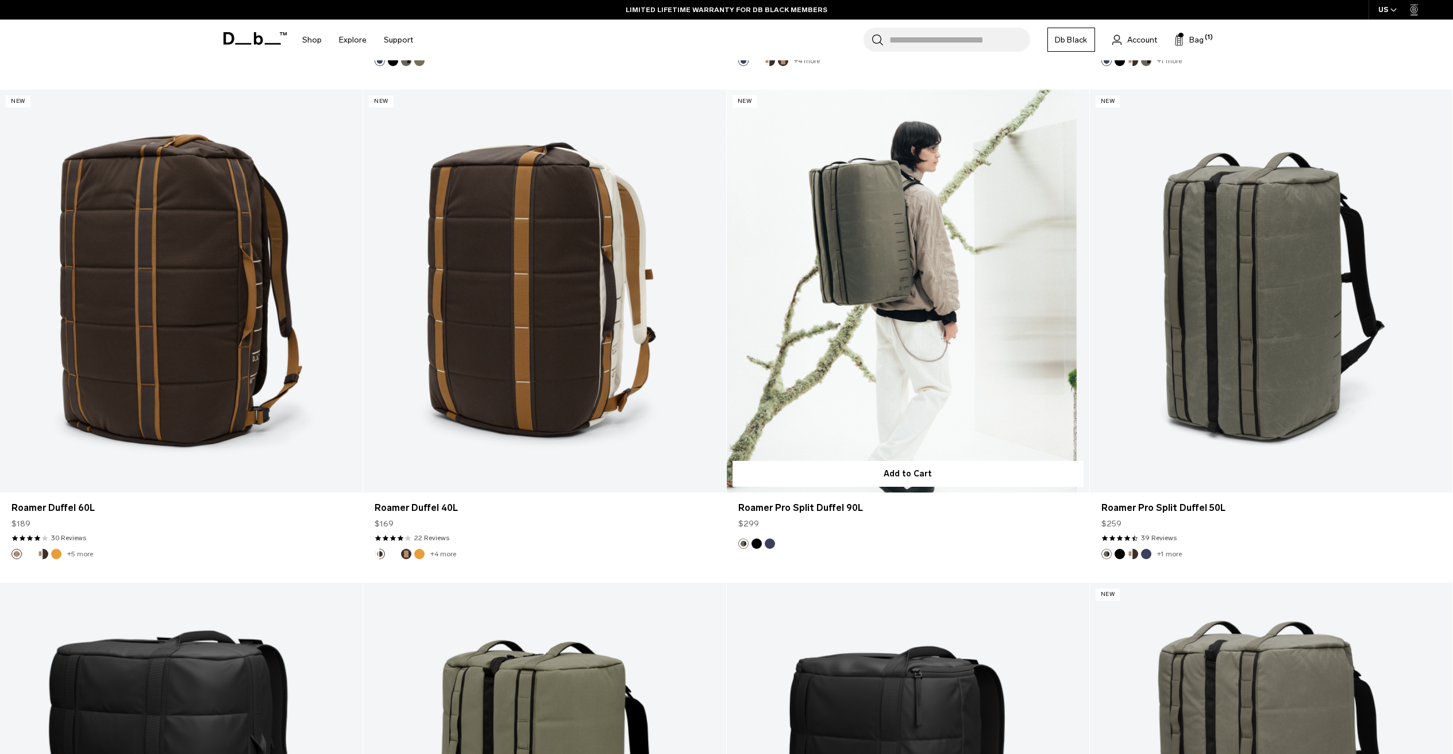
click at [974, 318] on link "Roamer Pro Split Duffel 90L" at bounding box center [908, 291] width 362 height 403
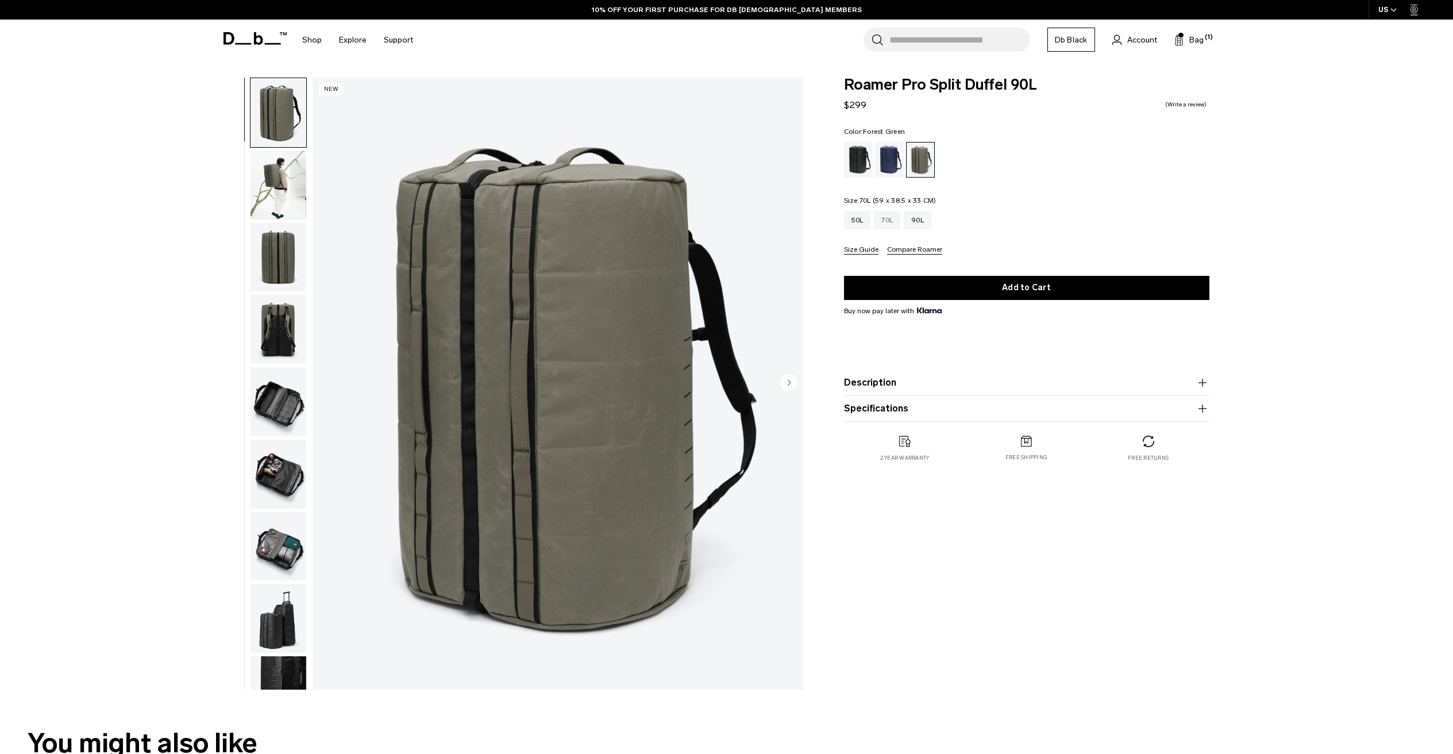
click at [888, 222] on div "70L" at bounding box center [887, 220] width 26 height 18
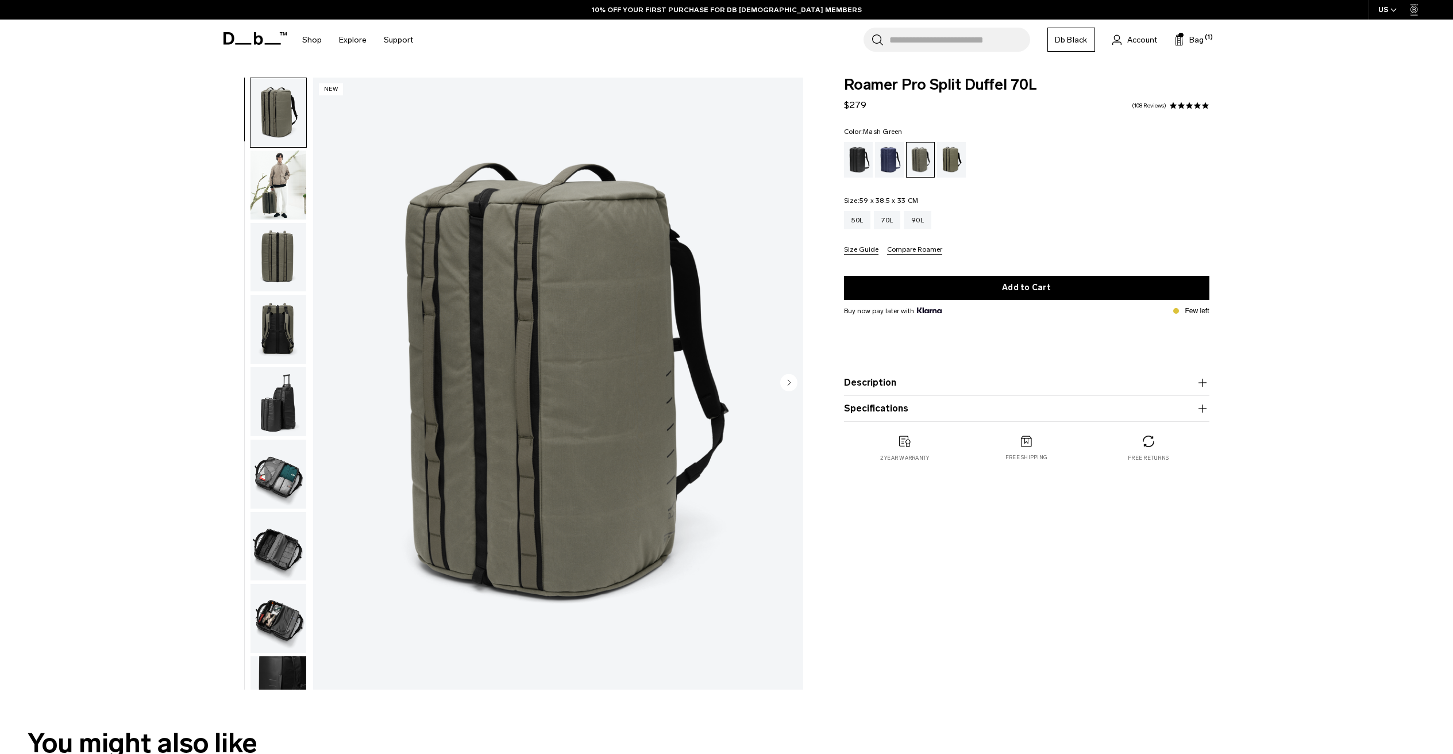
click at [949, 161] on div "Mash Green" at bounding box center [951, 160] width 29 height 36
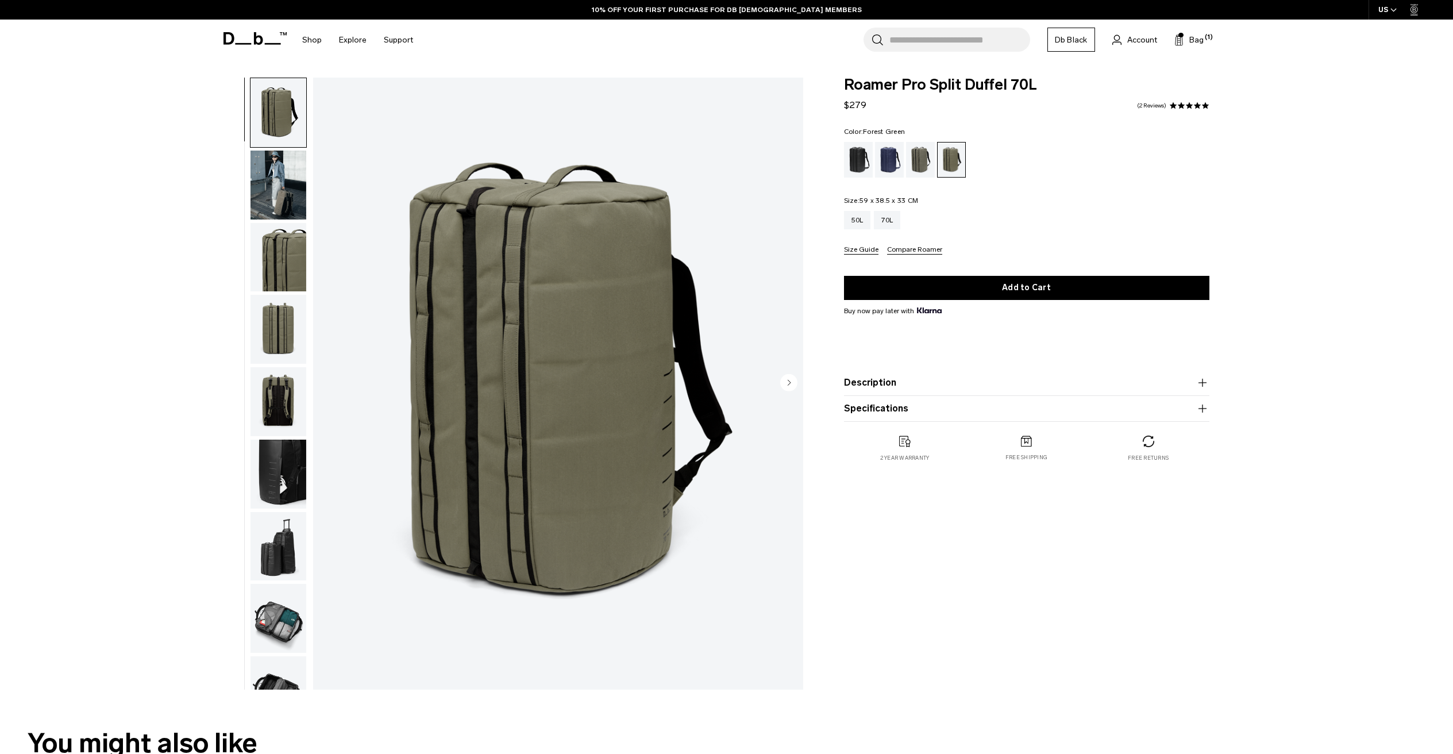
click at [922, 159] on div "Forest Green" at bounding box center [920, 160] width 29 height 36
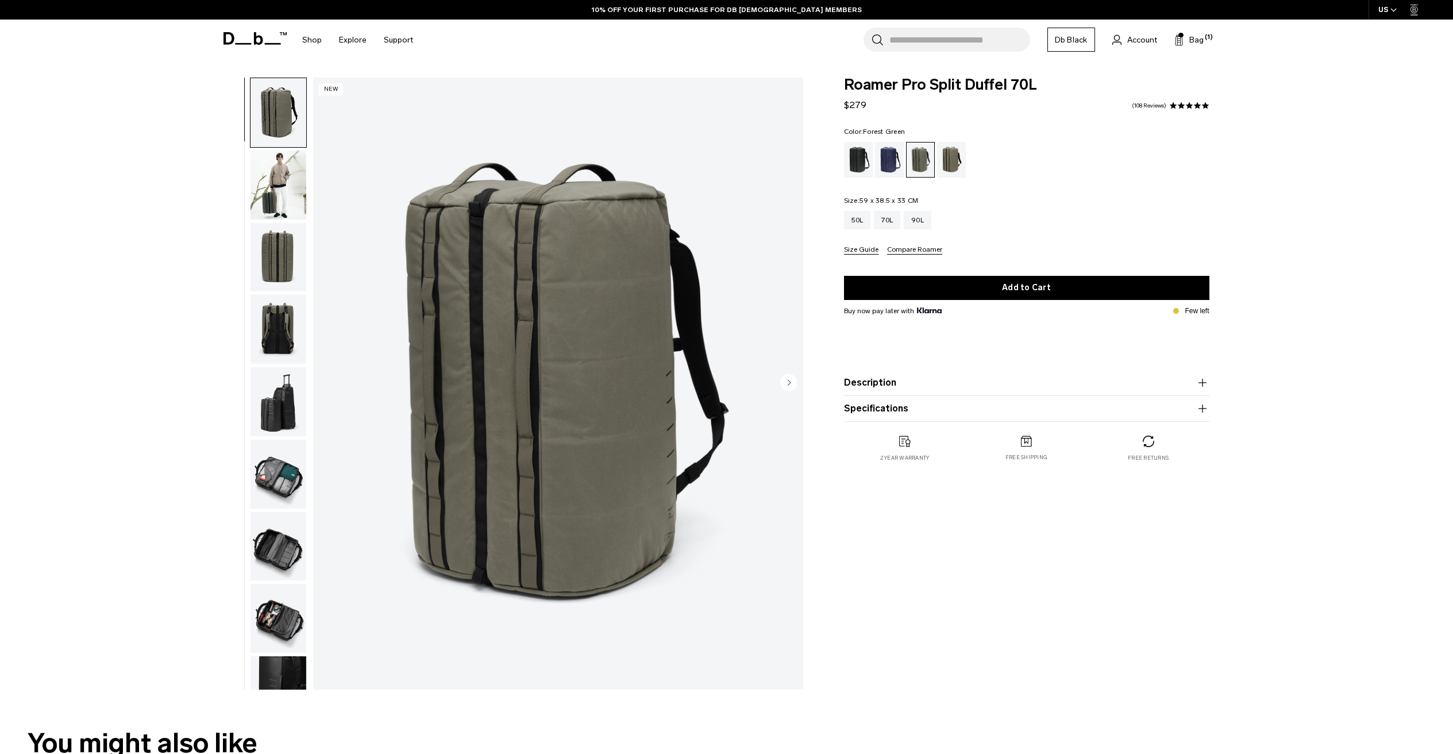
click at [287, 201] on img "button" at bounding box center [278, 185] width 56 height 69
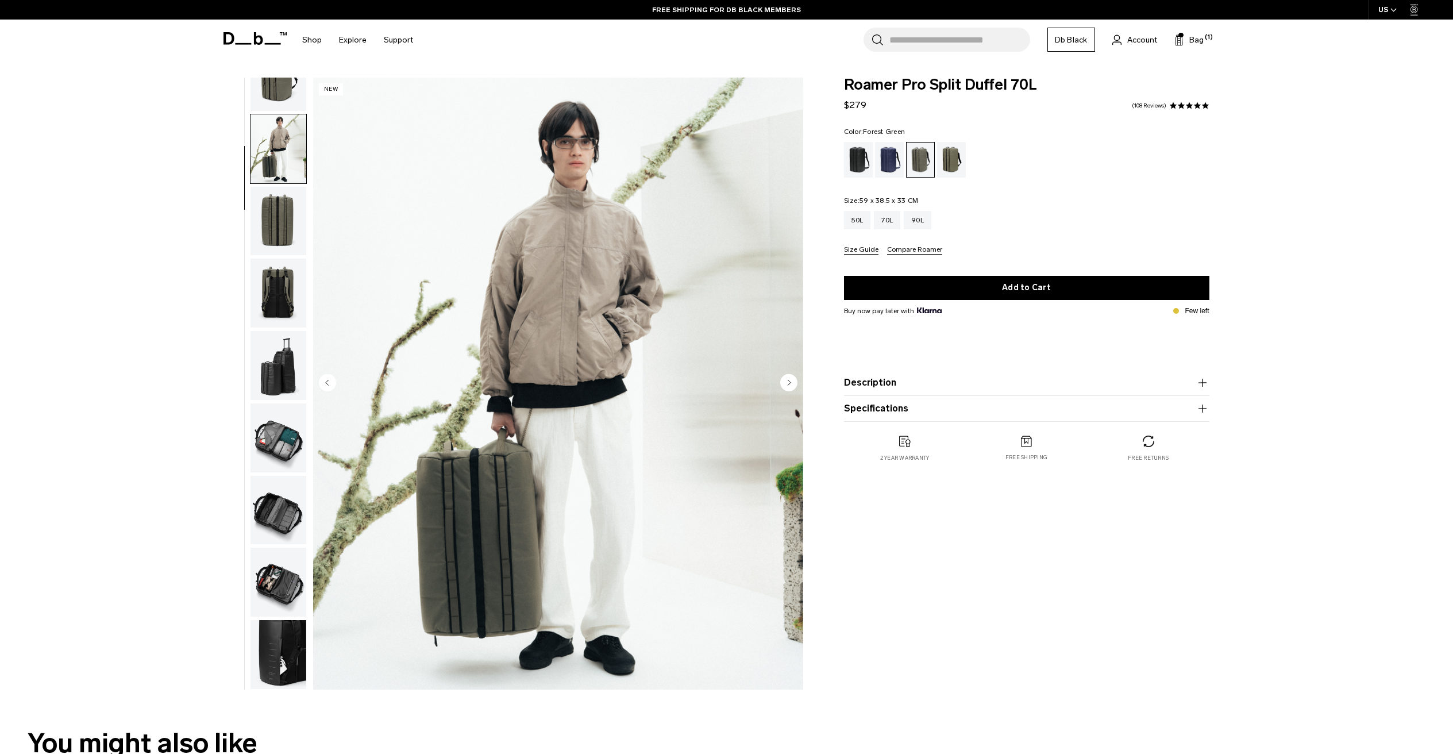
click at [791, 381] on circle "Next slide" at bounding box center [788, 381] width 17 height 17
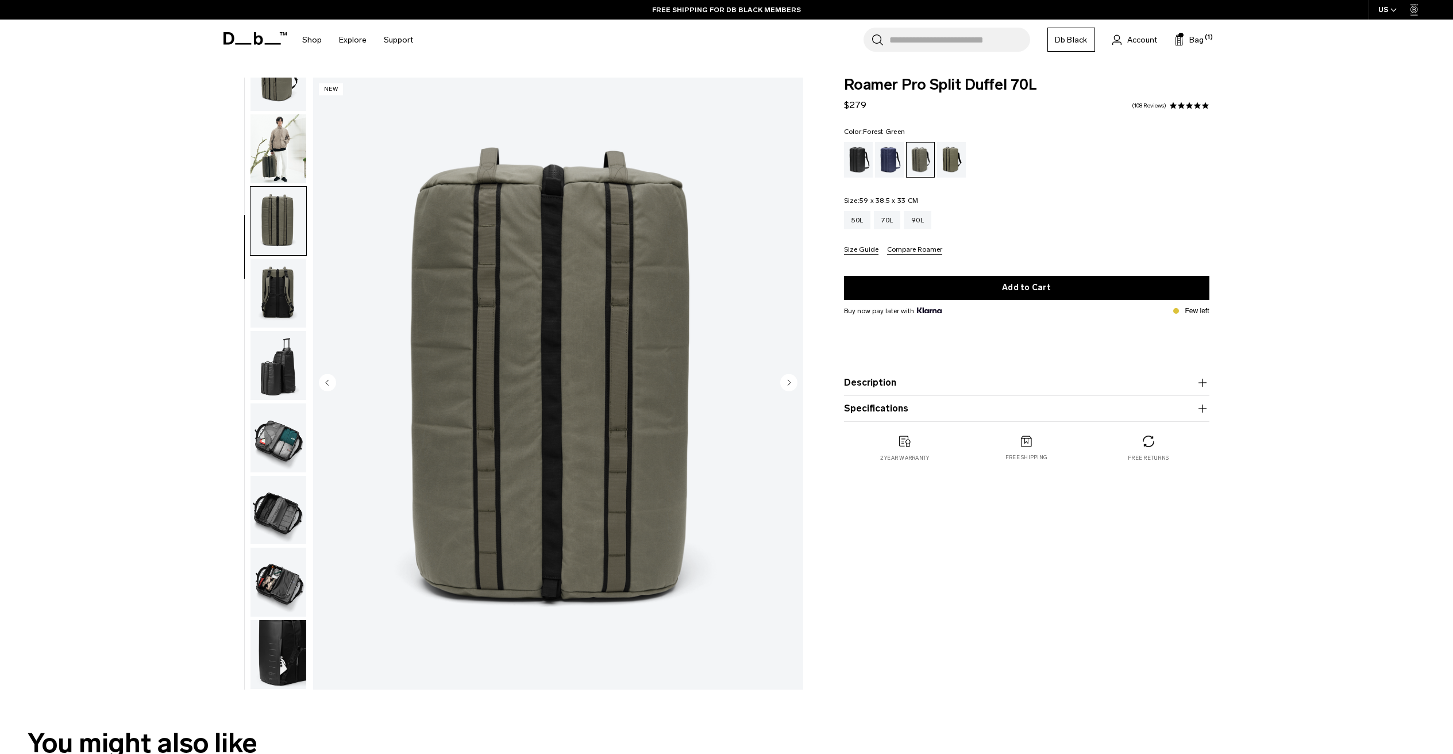
click at [792, 379] on circle "Next slide" at bounding box center [788, 381] width 17 height 17
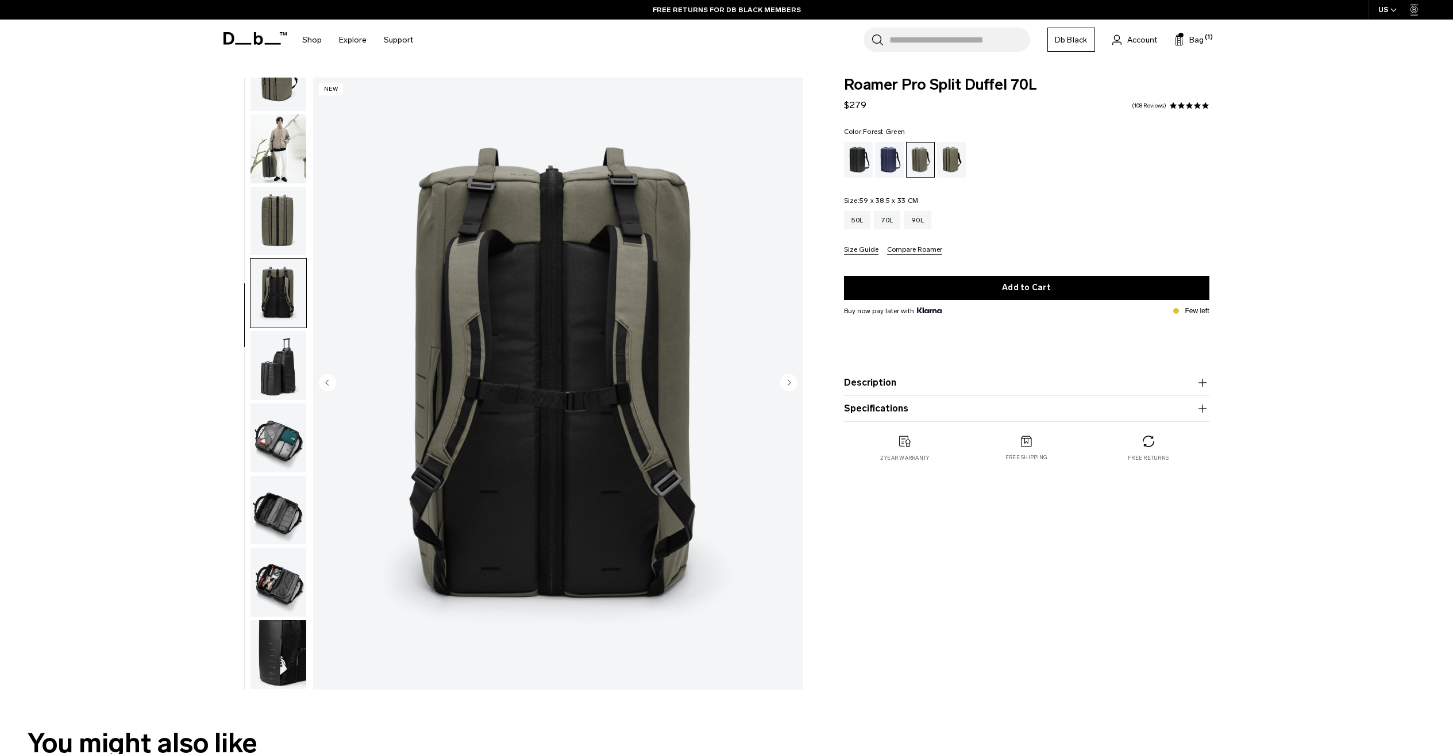
click at [794, 379] on circle "Next slide" at bounding box center [788, 381] width 17 height 17
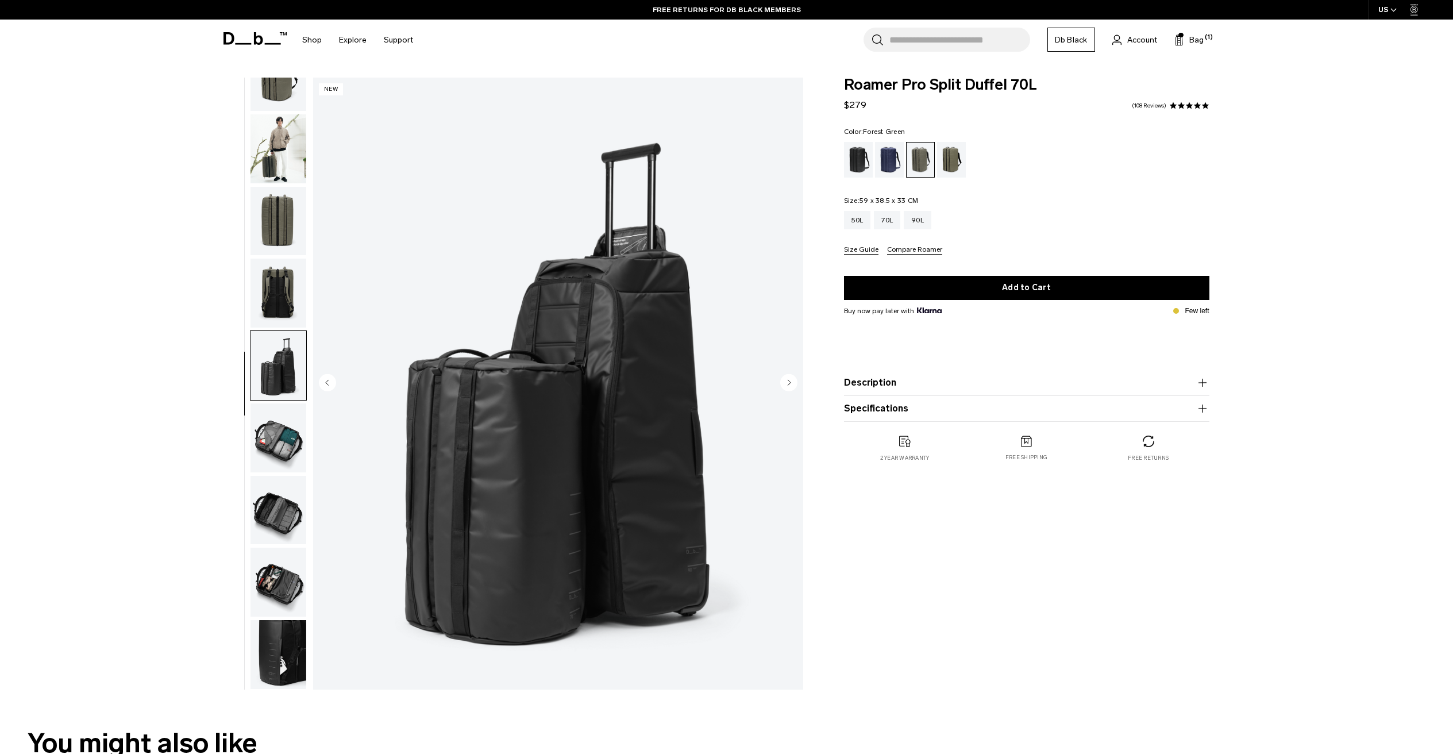
click at [328, 381] on circle "Previous slide" at bounding box center [327, 381] width 17 height 17
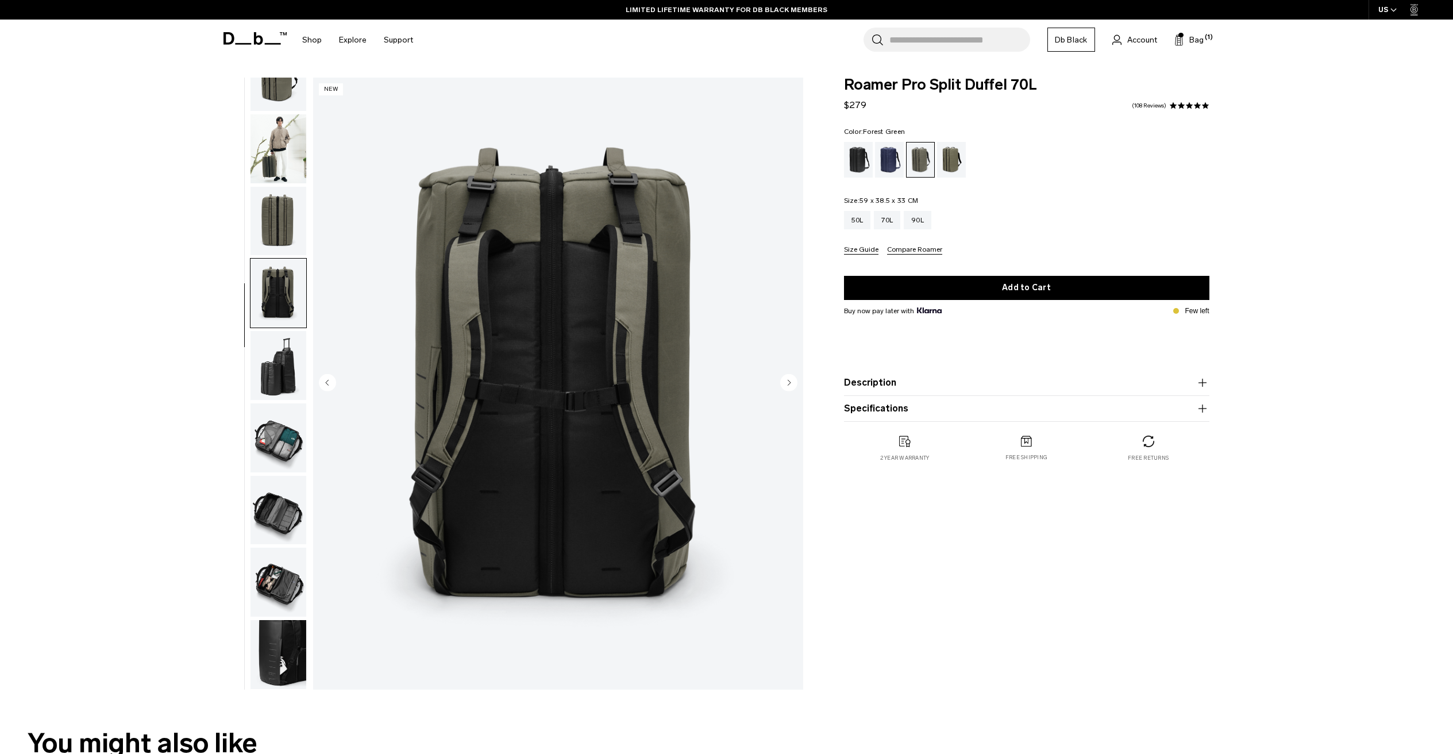
click at [291, 432] on img "button" at bounding box center [278, 437] width 56 height 69
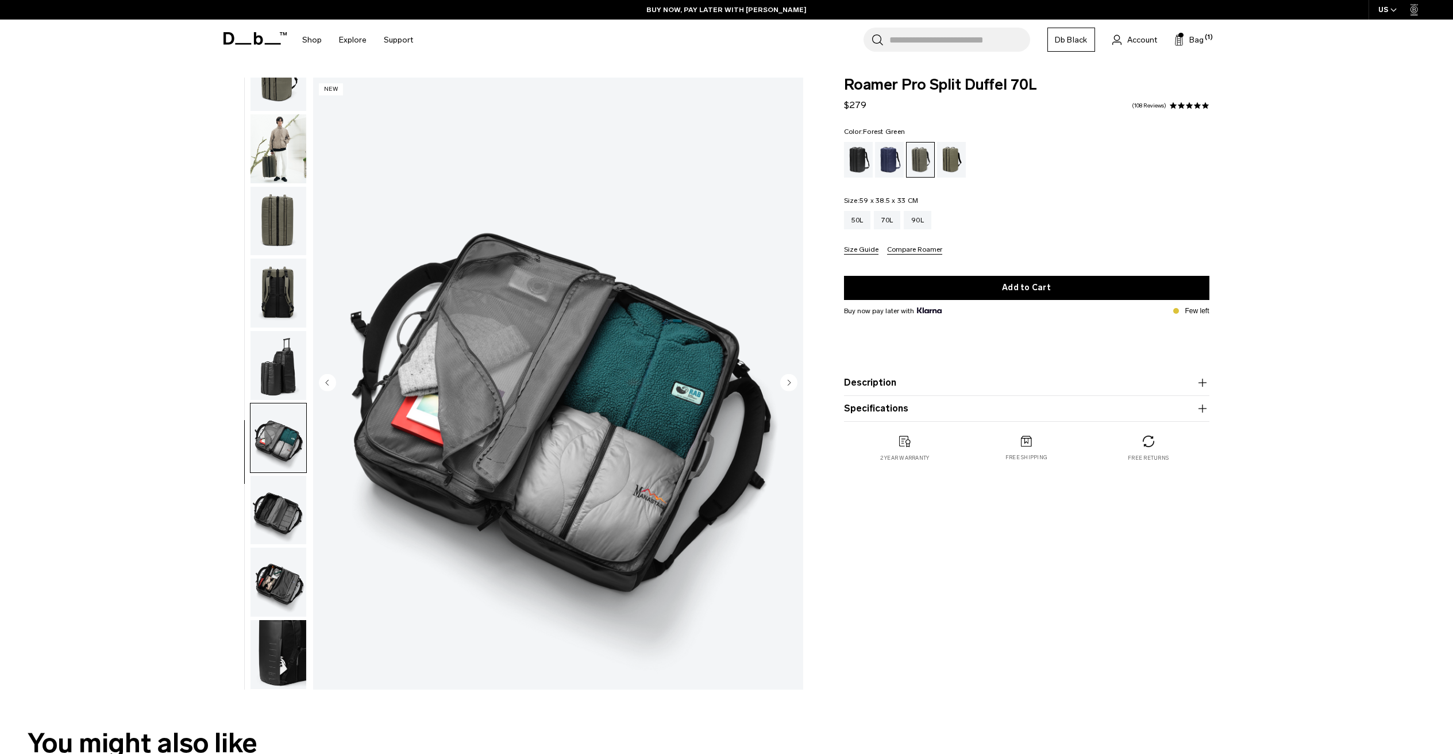
click at [268, 515] on img "button" at bounding box center [278, 510] width 56 height 69
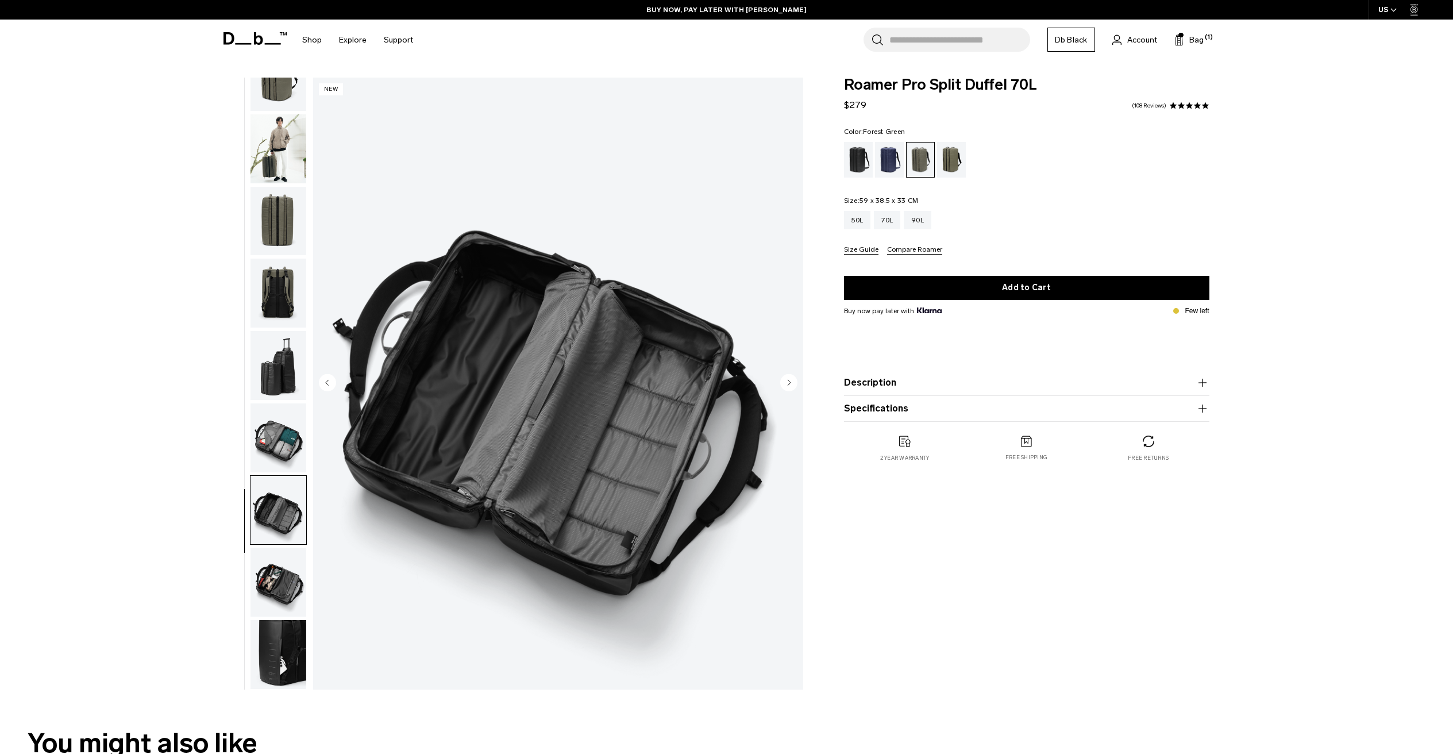
click at [270, 562] on img "button" at bounding box center [278, 581] width 56 height 69
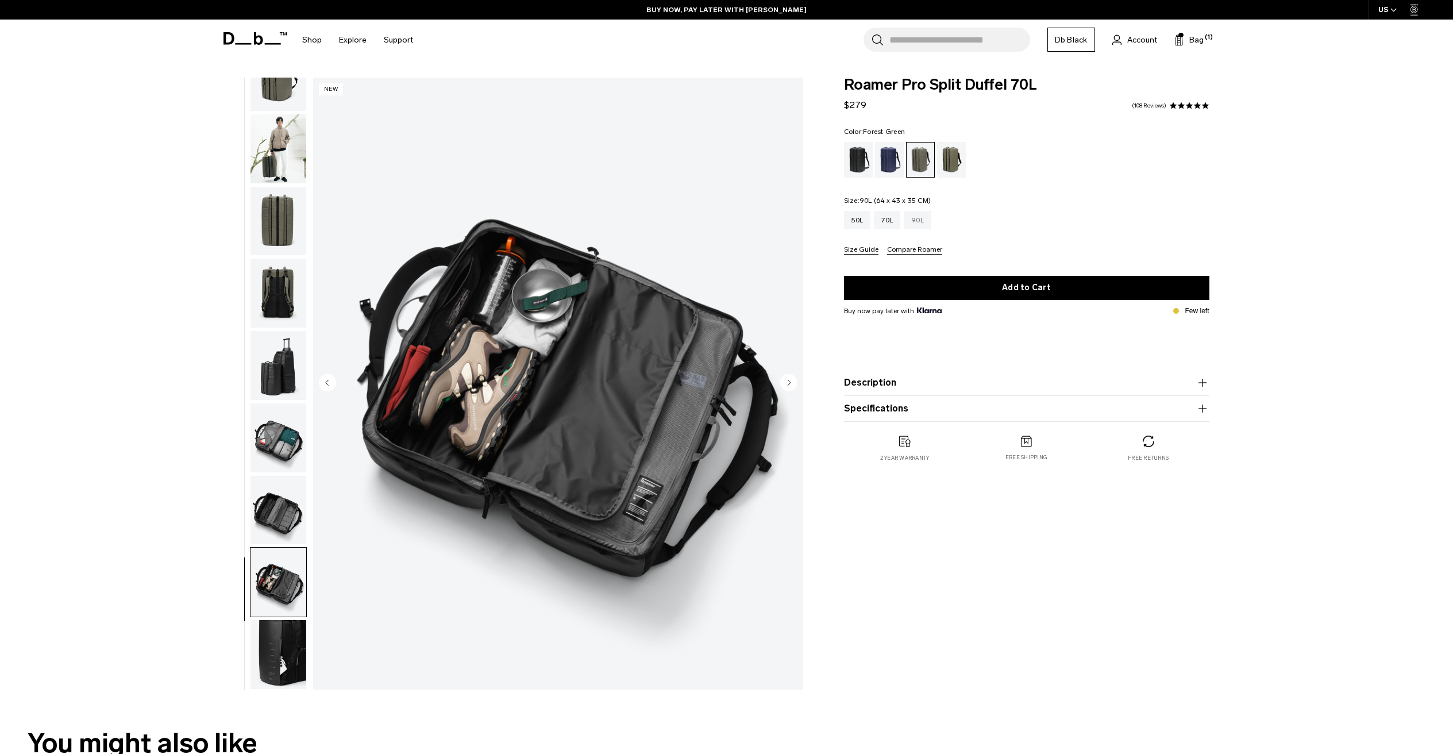
click at [924, 226] on div "90L" at bounding box center [918, 220] width 28 height 18
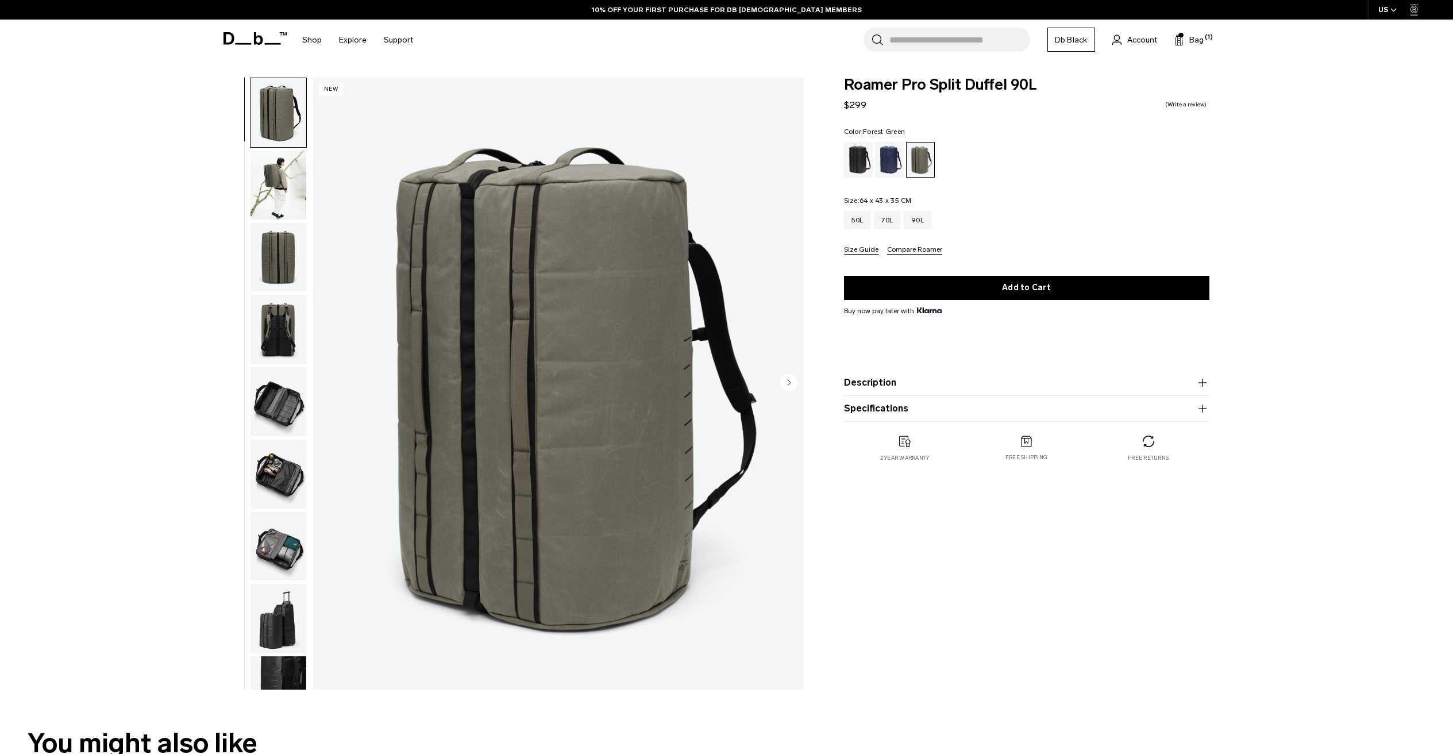
click at [275, 454] on img "button" at bounding box center [278, 473] width 56 height 69
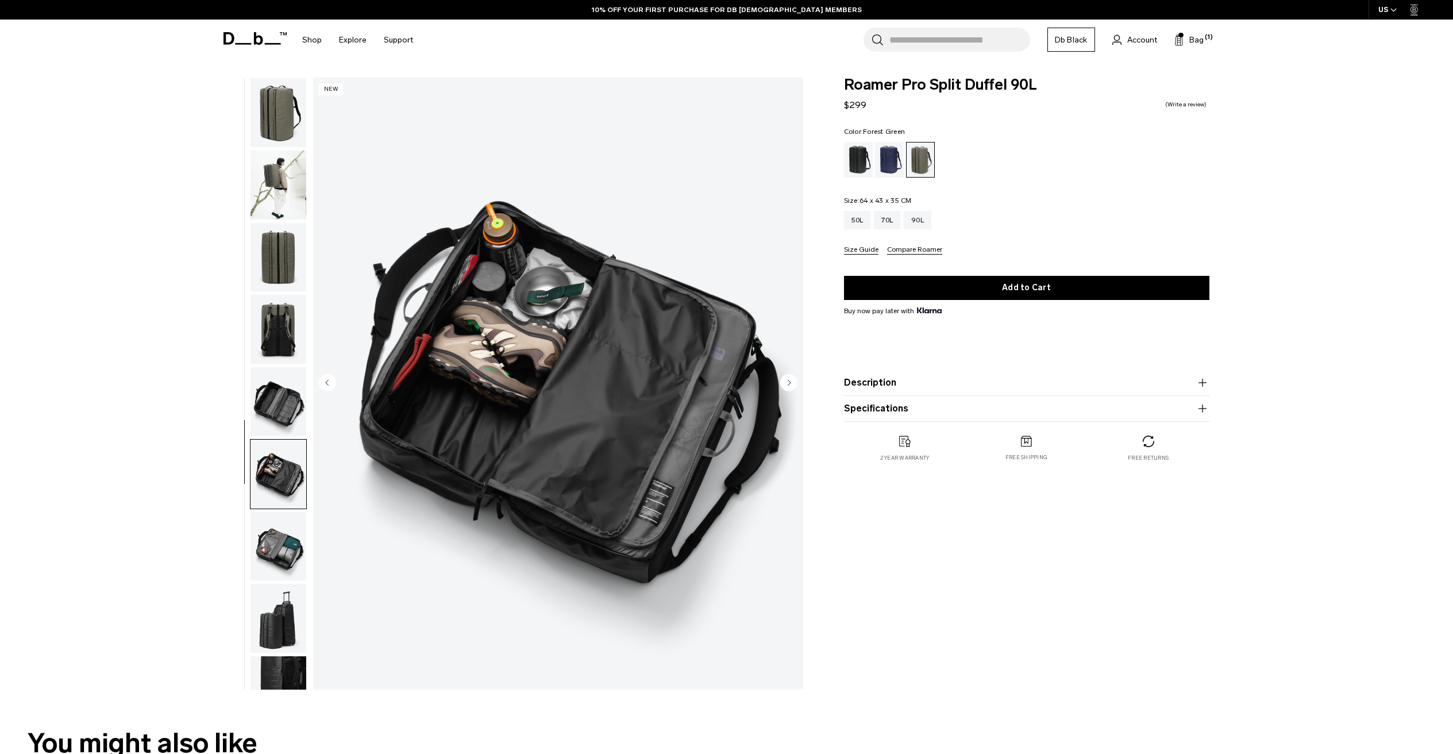
scroll to position [36, 0]
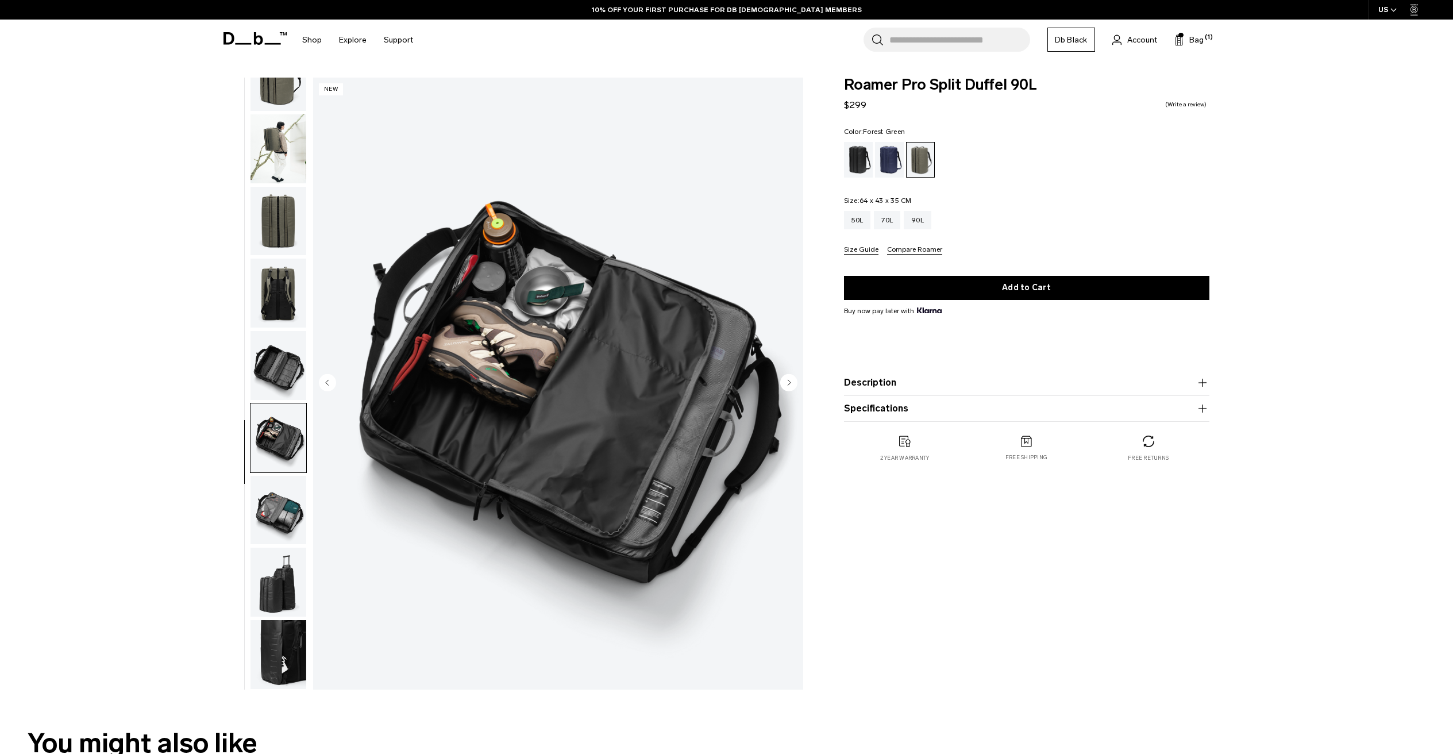
click at [269, 506] on img "button" at bounding box center [278, 510] width 56 height 69
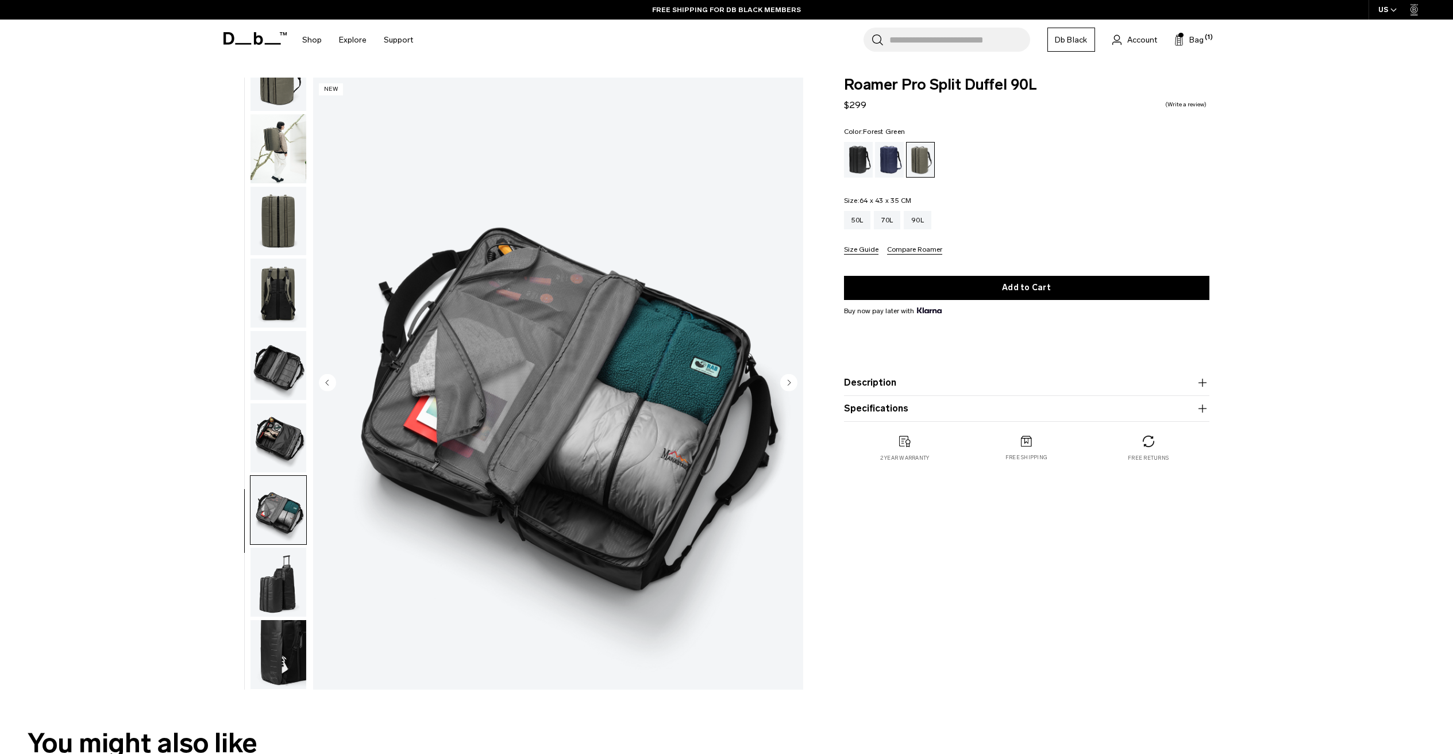
click at [287, 449] on img "button" at bounding box center [278, 437] width 56 height 69
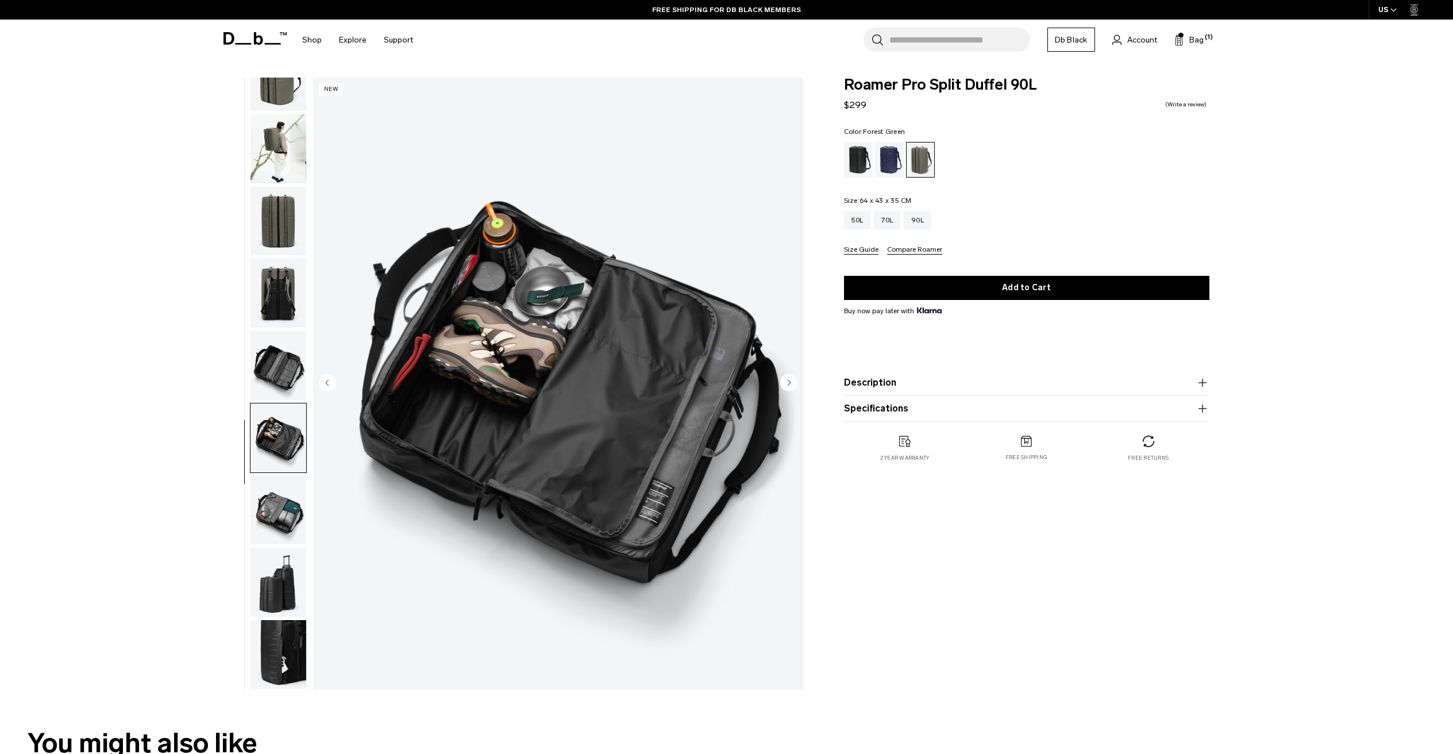
click at [285, 556] on img "button" at bounding box center [278, 581] width 56 height 69
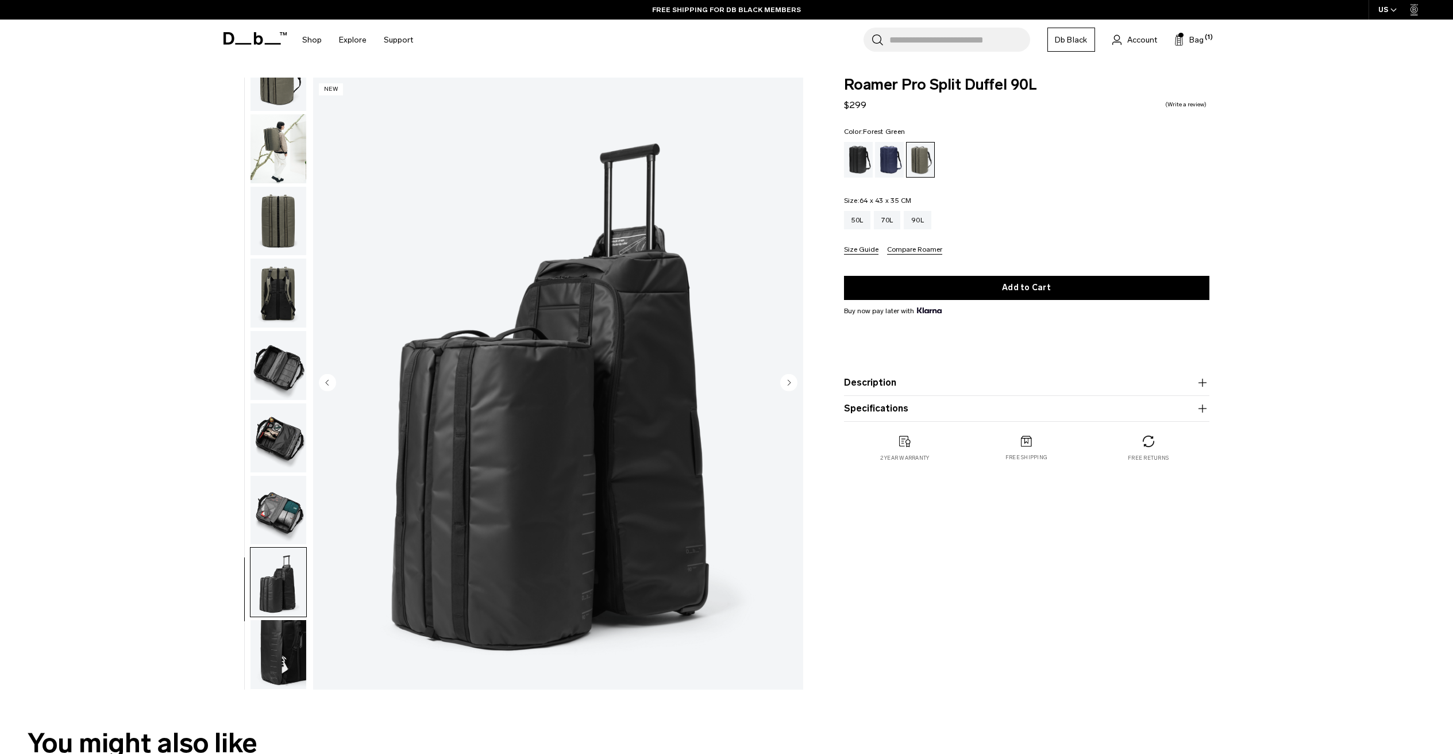
click at [286, 633] on img "button" at bounding box center [278, 654] width 56 height 69
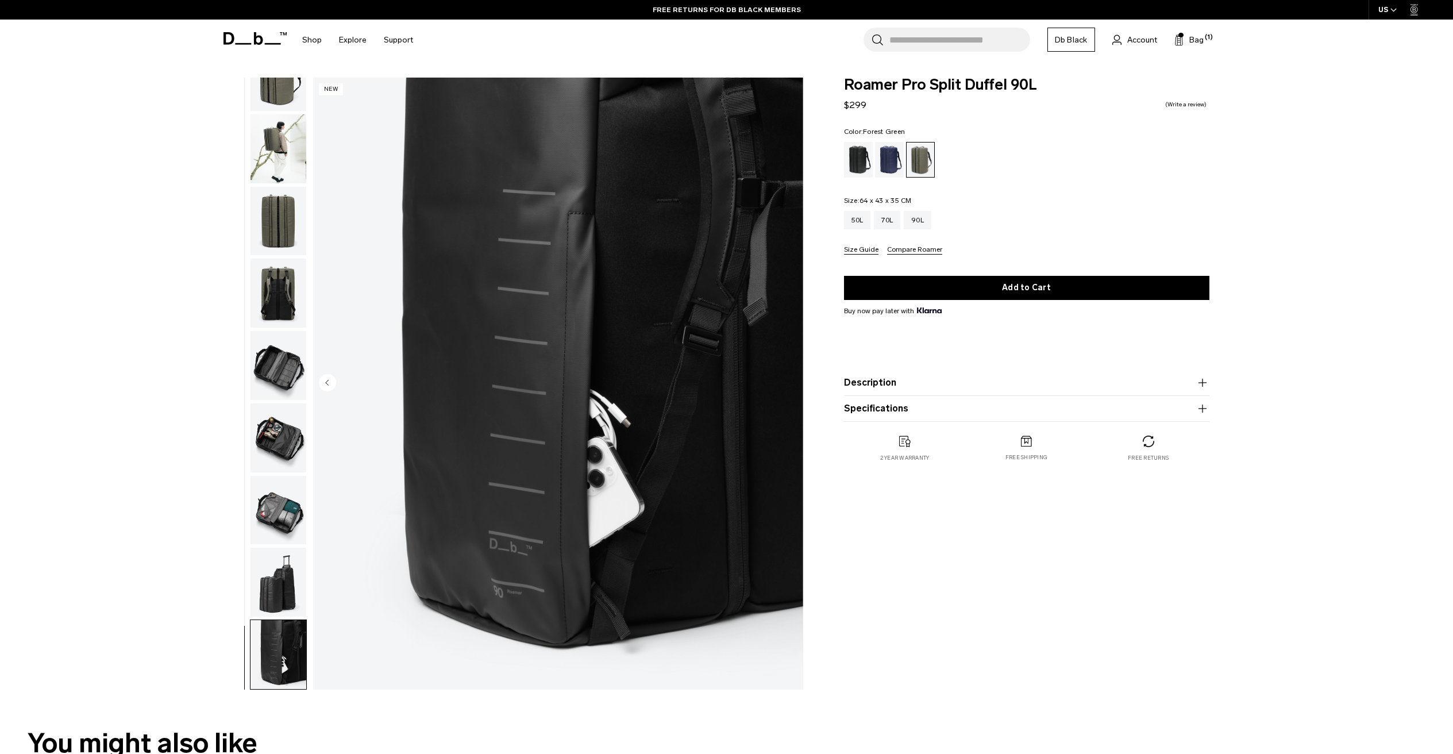
click at [284, 596] on img "button" at bounding box center [278, 581] width 56 height 69
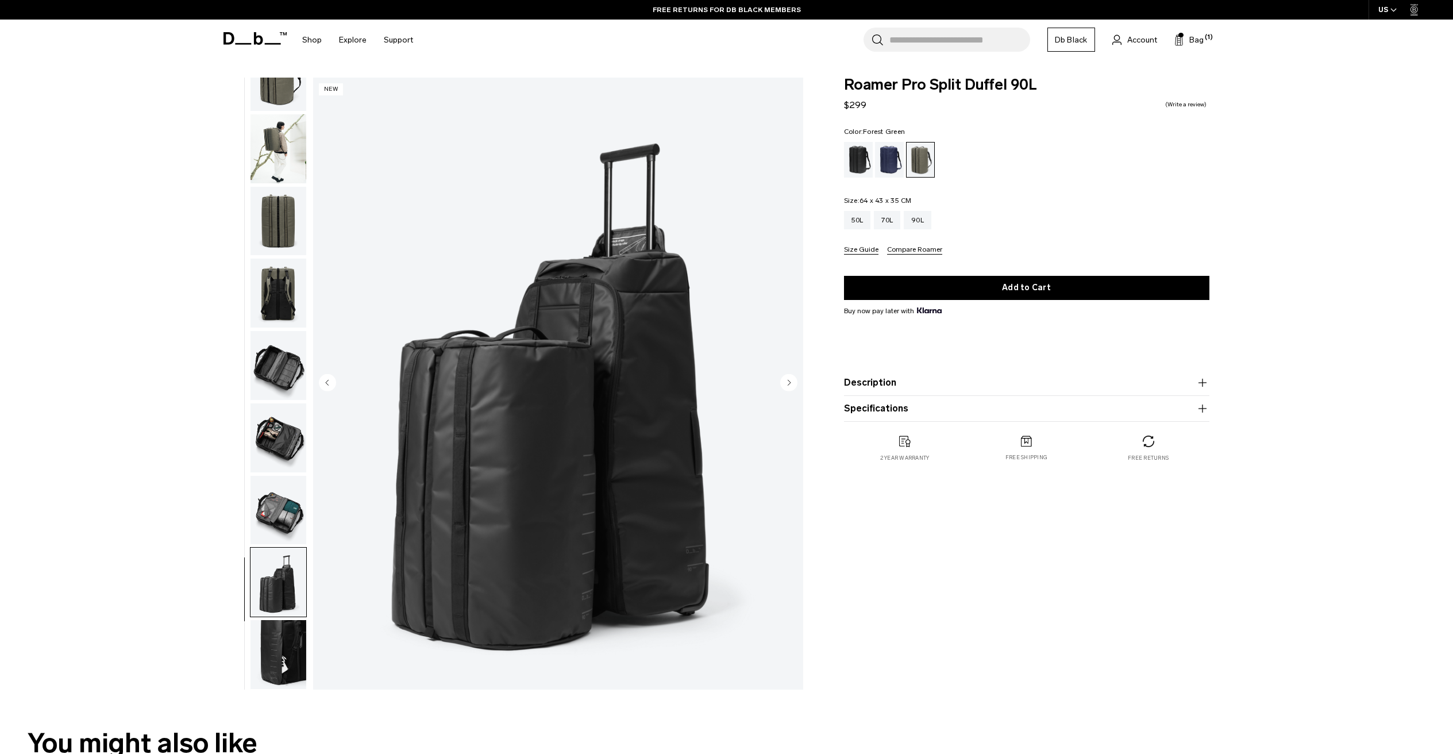
click at [290, 516] on img "button" at bounding box center [278, 510] width 56 height 69
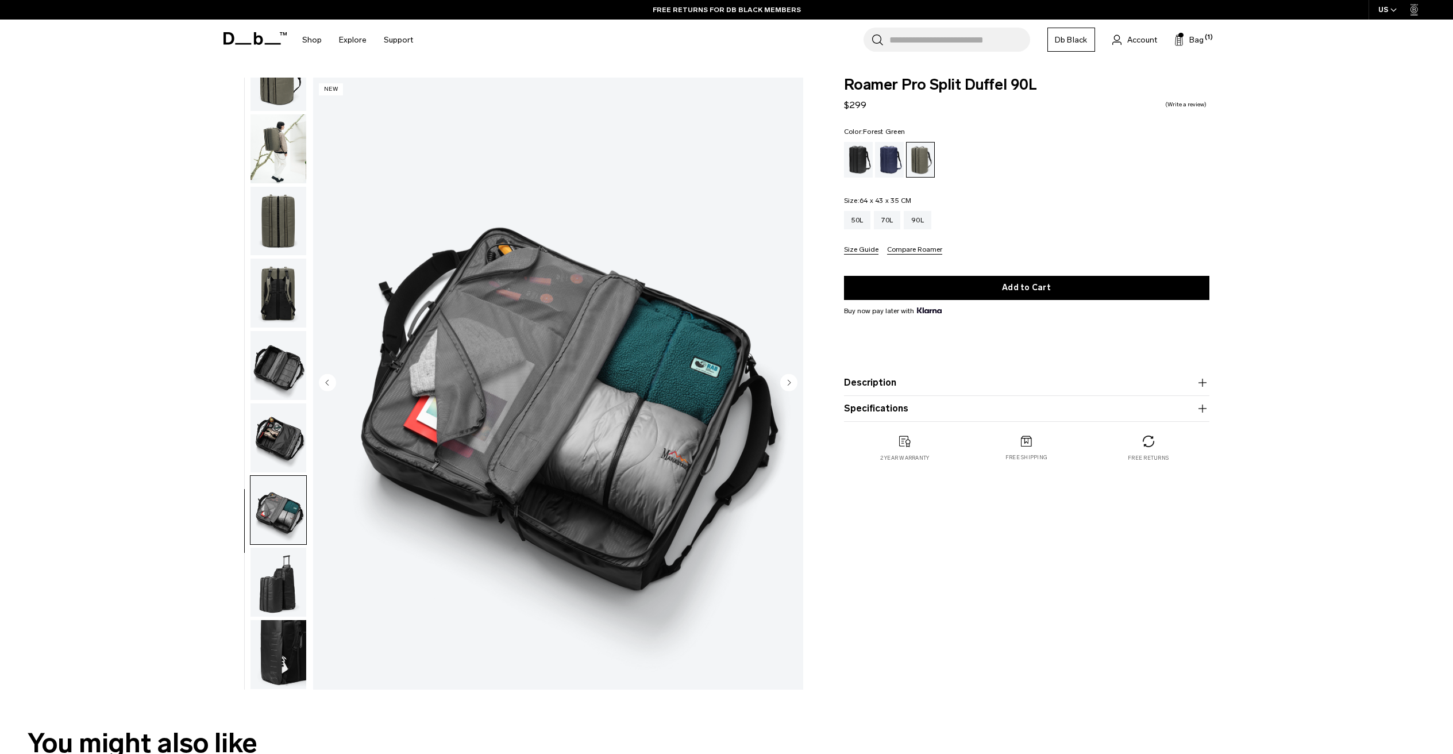
click at [284, 460] on img "button" at bounding box center [278, 437] width 56 height 69
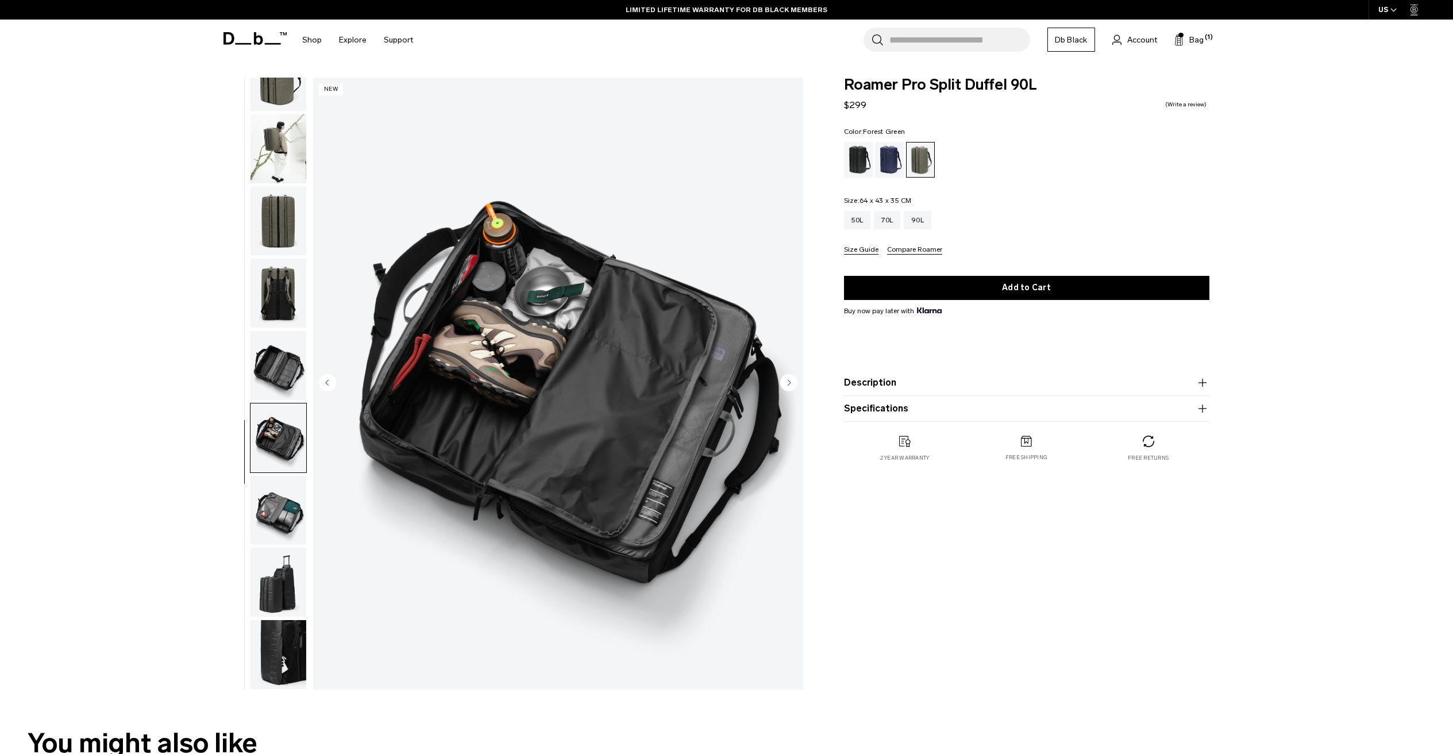
click at [291, 379] on img "button" at bounding box center [278, 365] width 56 height 69
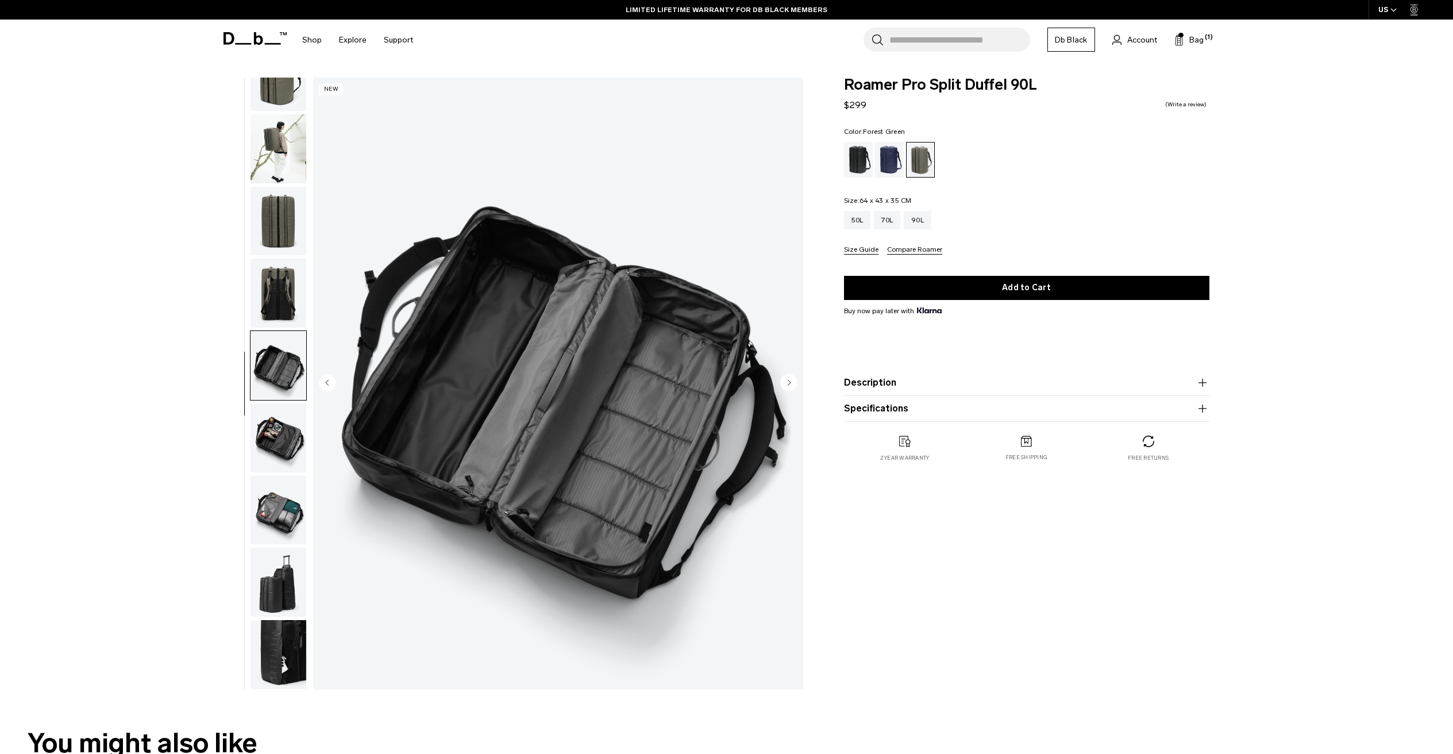
click at [275, 308] on img "button" at bounding box center [278, 293] width 56 height 69
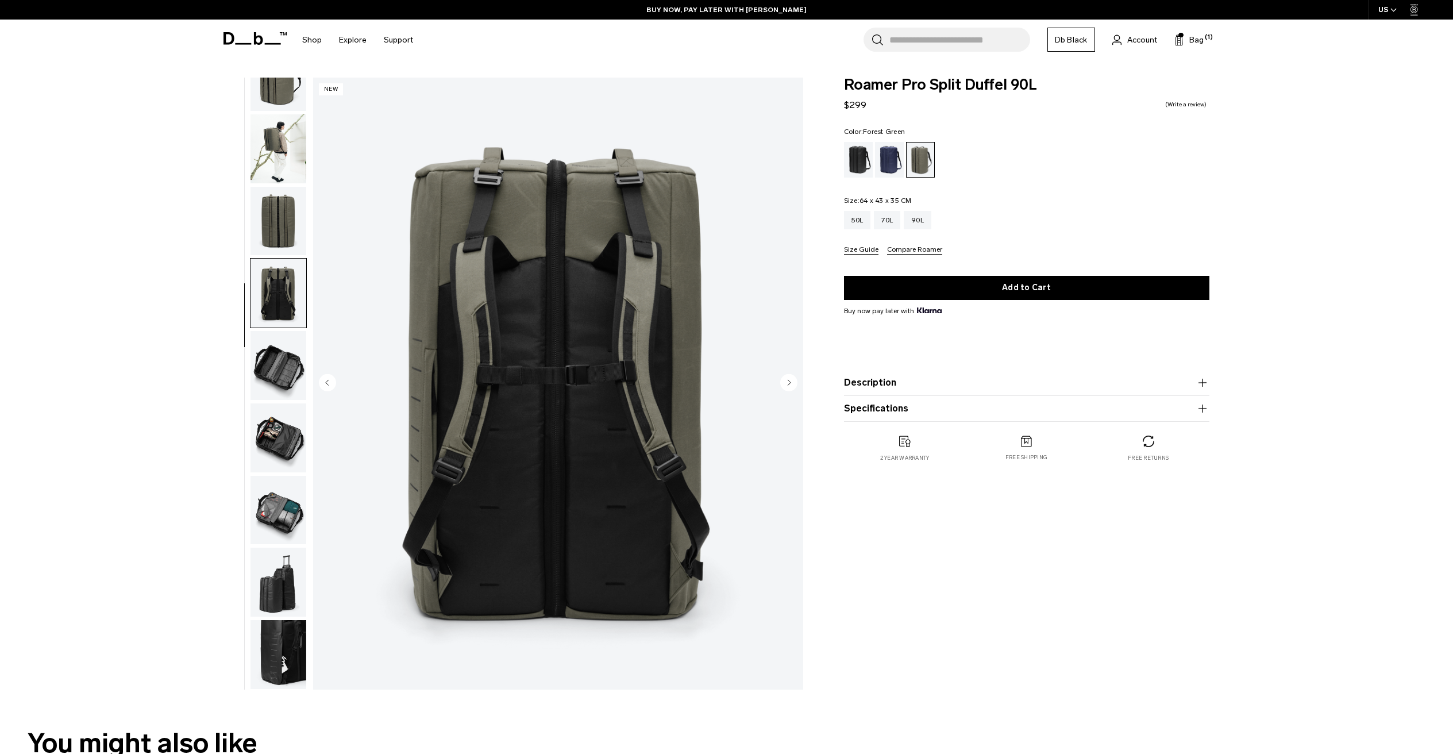
click at [283, 238] on img "button" at bounding box center [278, 221] width 56 height 69
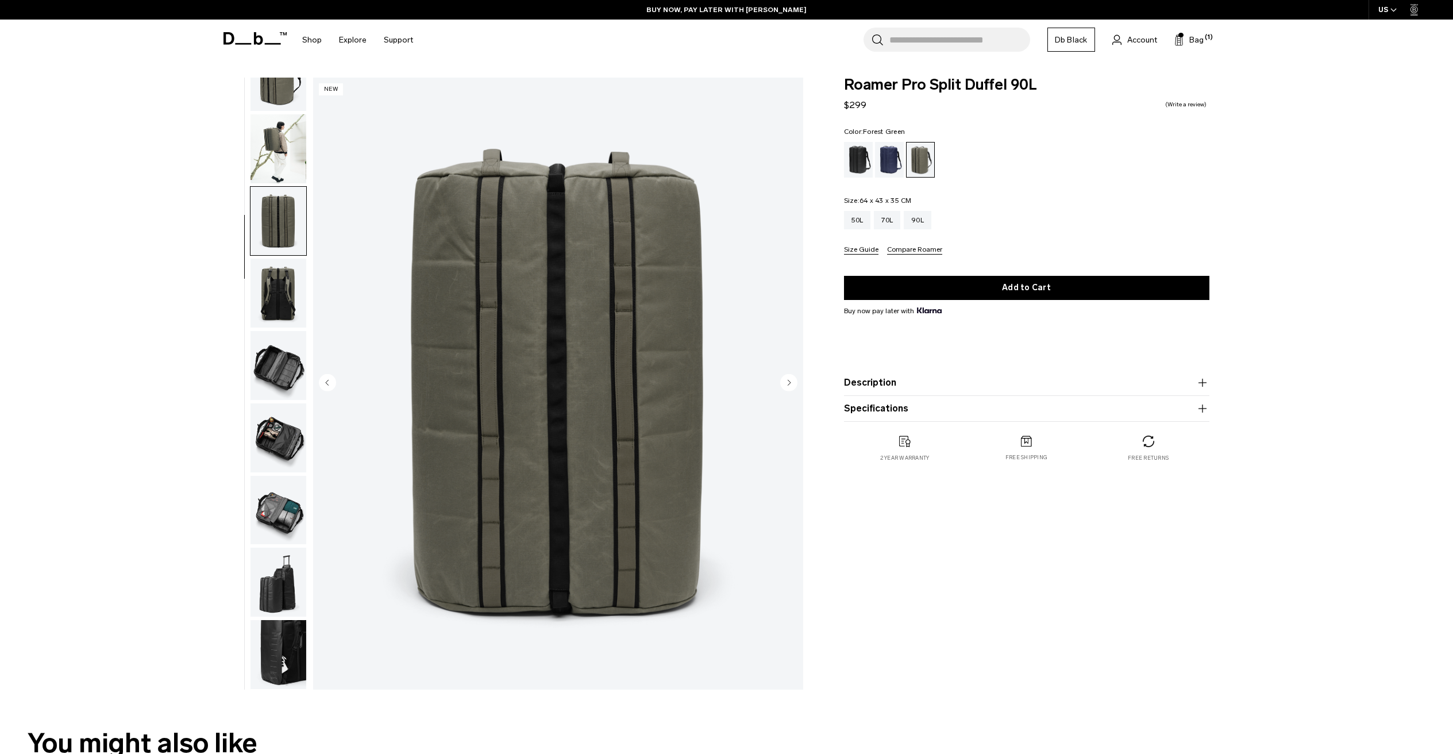
click at [288, 169] on img "button" at bounding box center [278, 148] width 56 height 69
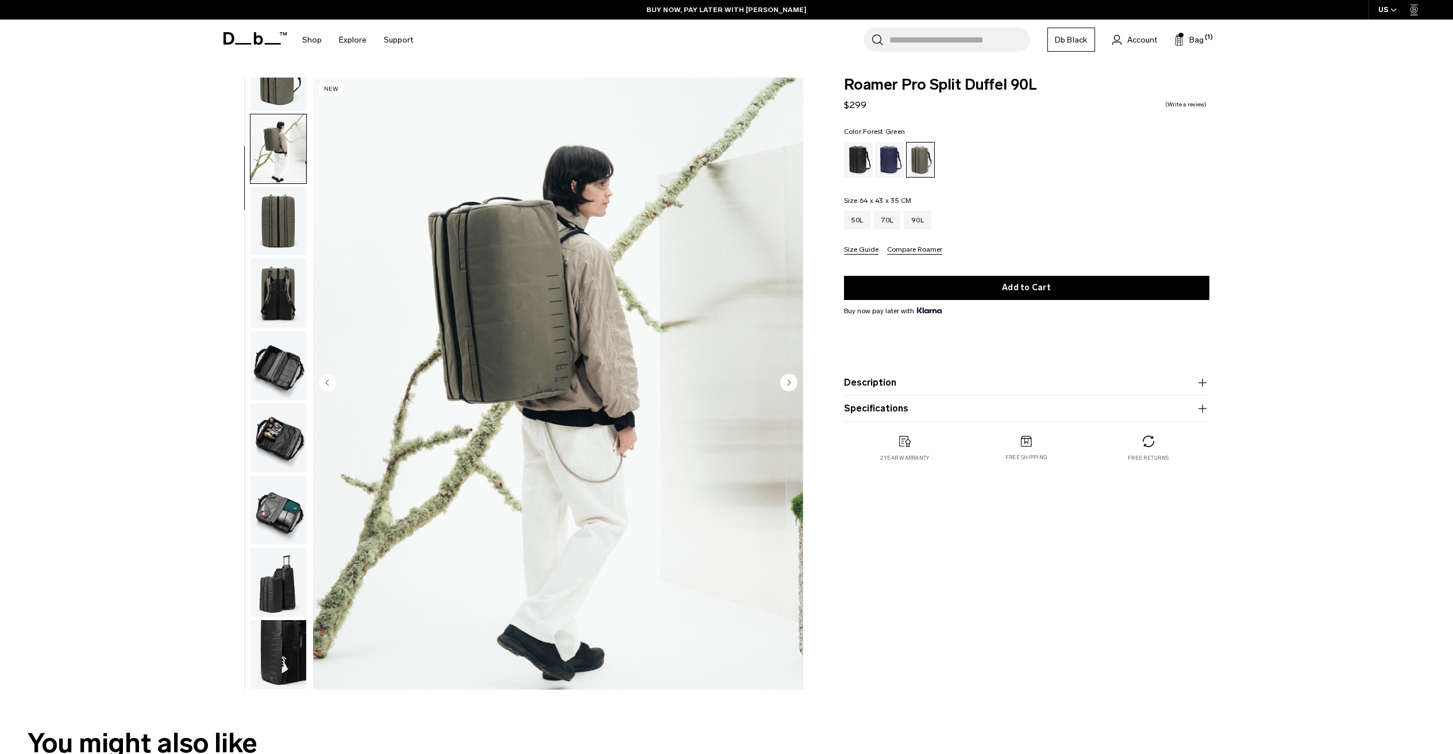
click at [283, 100] on img "button" at bounding box center [278, 76] width 56 height 69
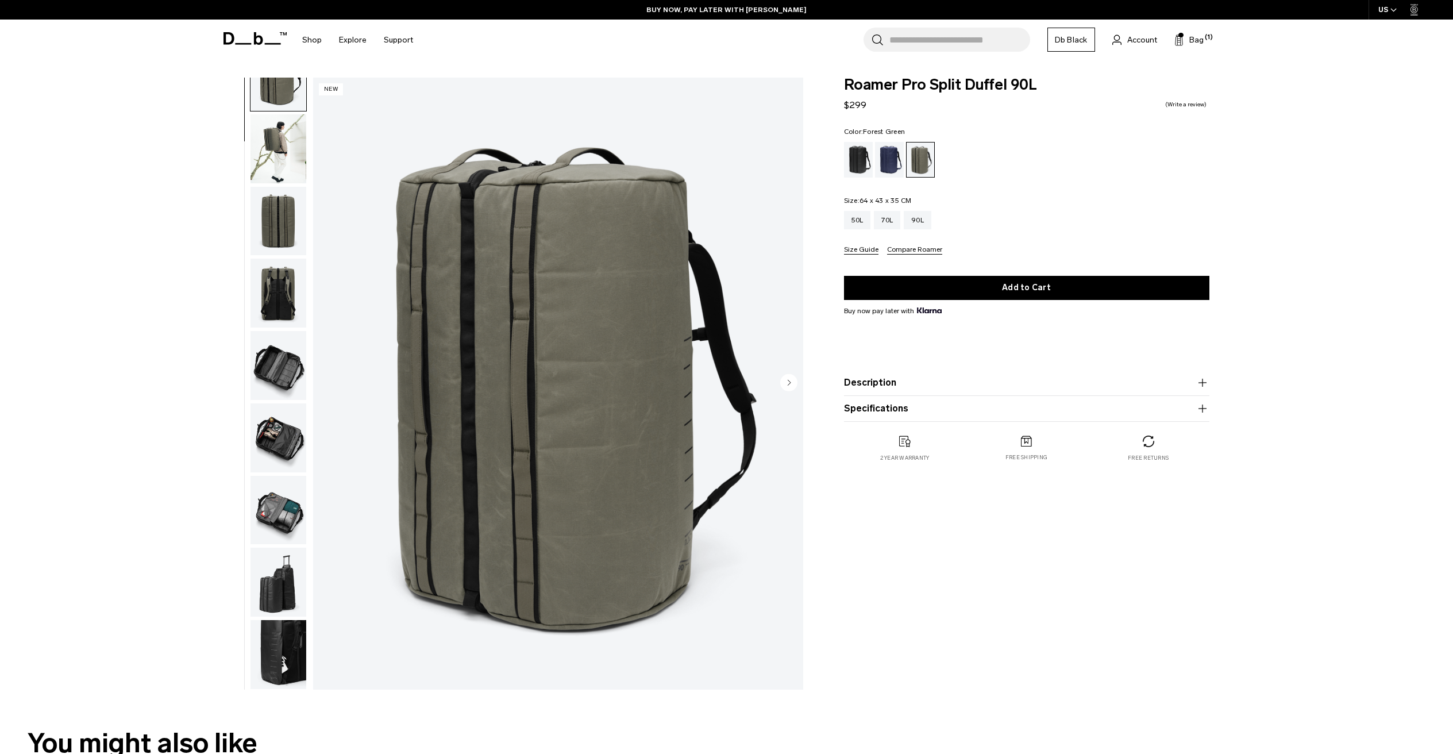
scroll to position [0, 0]
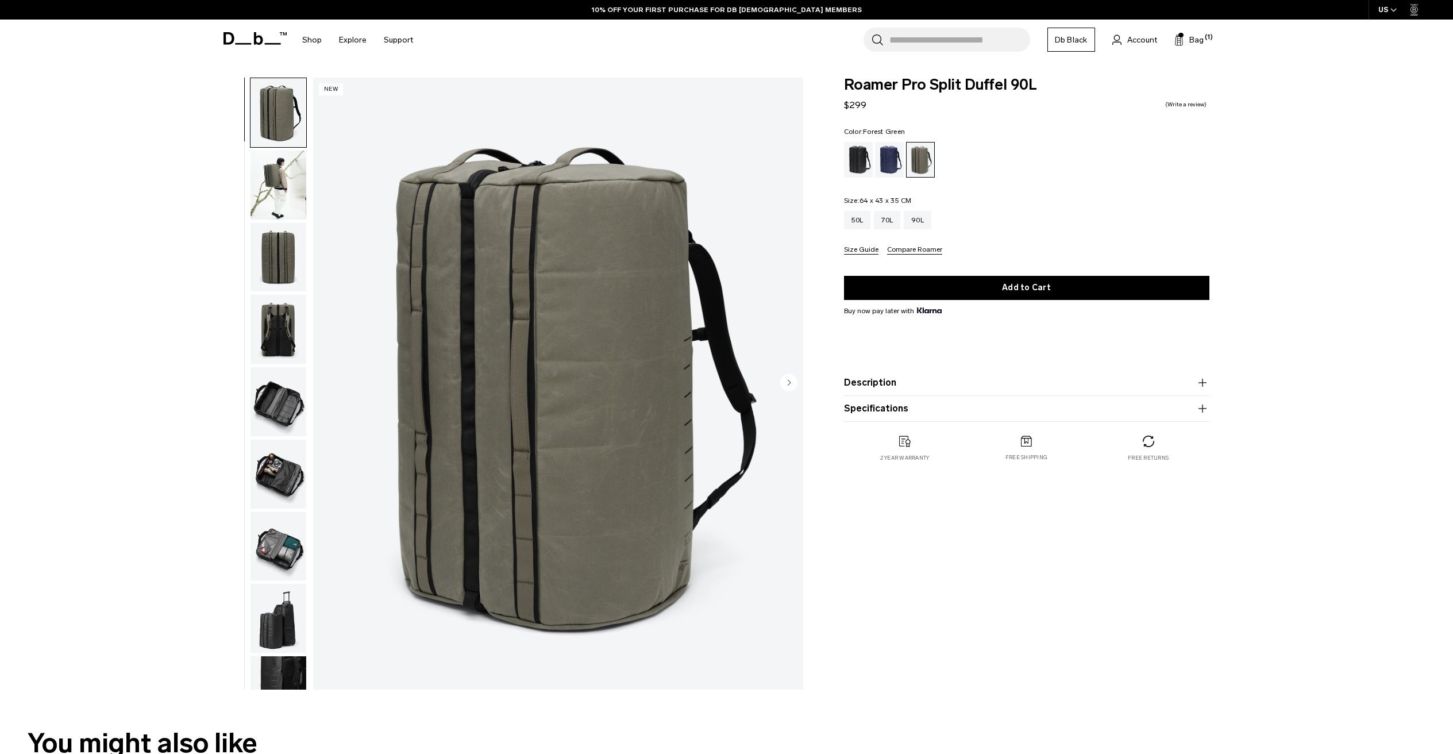
click at [786, 385] on circle "Next slide" at bounding box center [788, 381] width 17 height 17
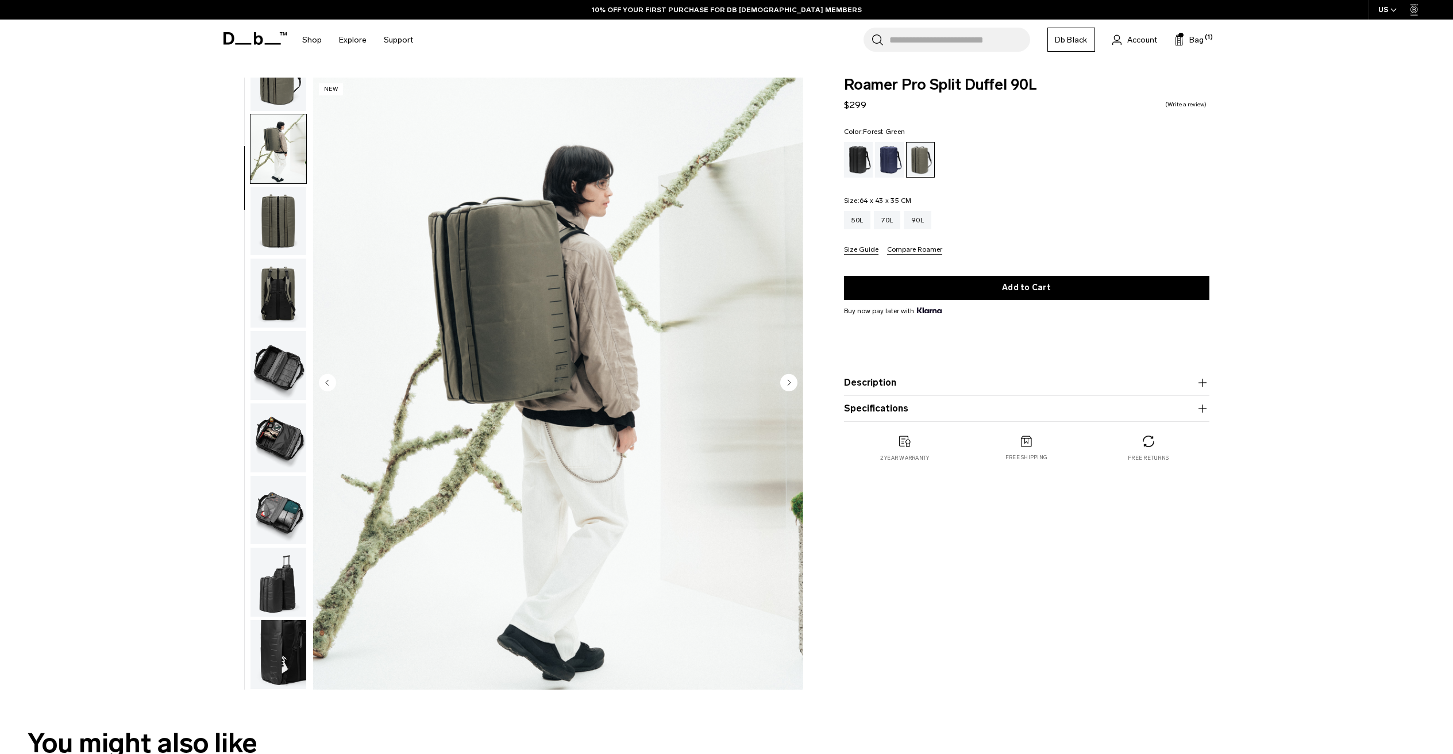
click at [786, 385] on circle "Next slide" at bounding box center [788, 381] width 17 height 17
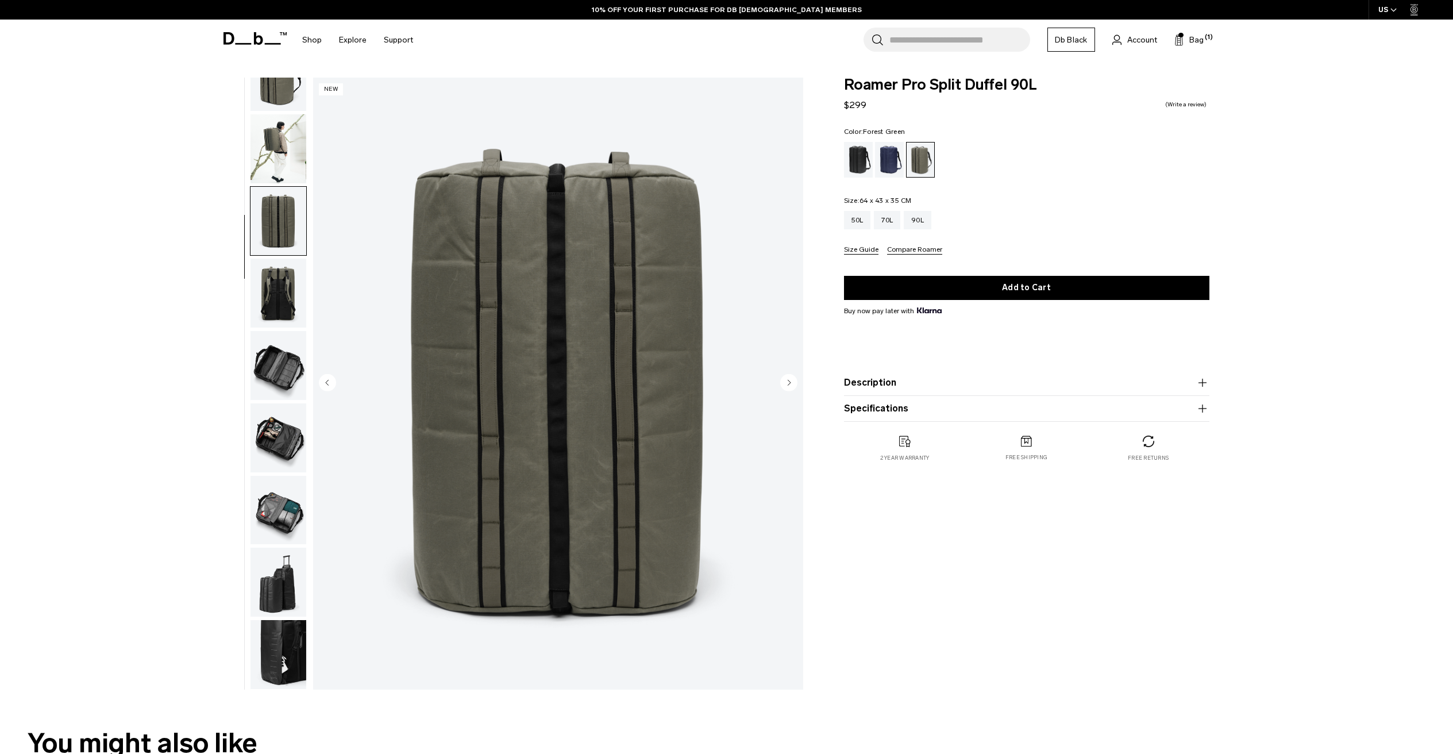
click at [785, 385] on circle "Next slide" at bounding box center [788, 381] width 17 height 17
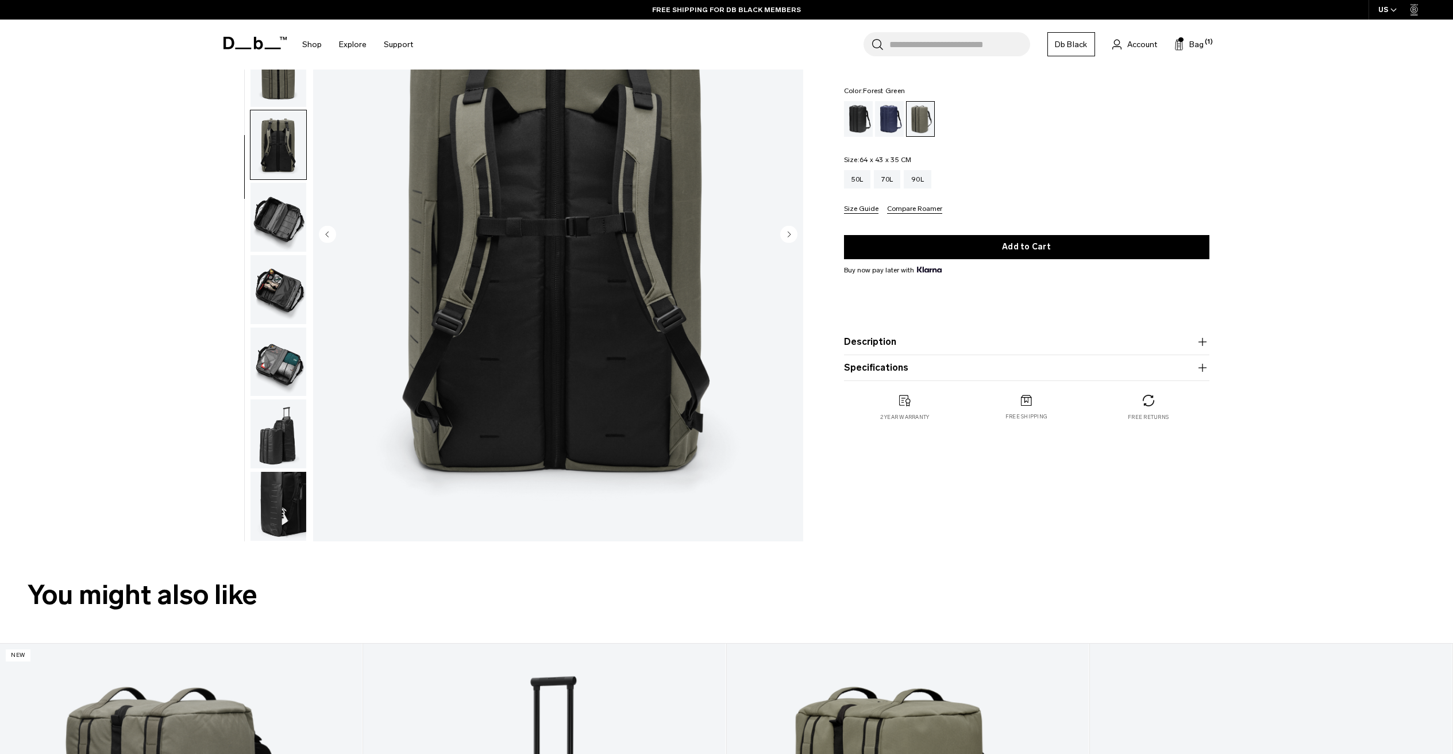
scroll to position [153, 0]
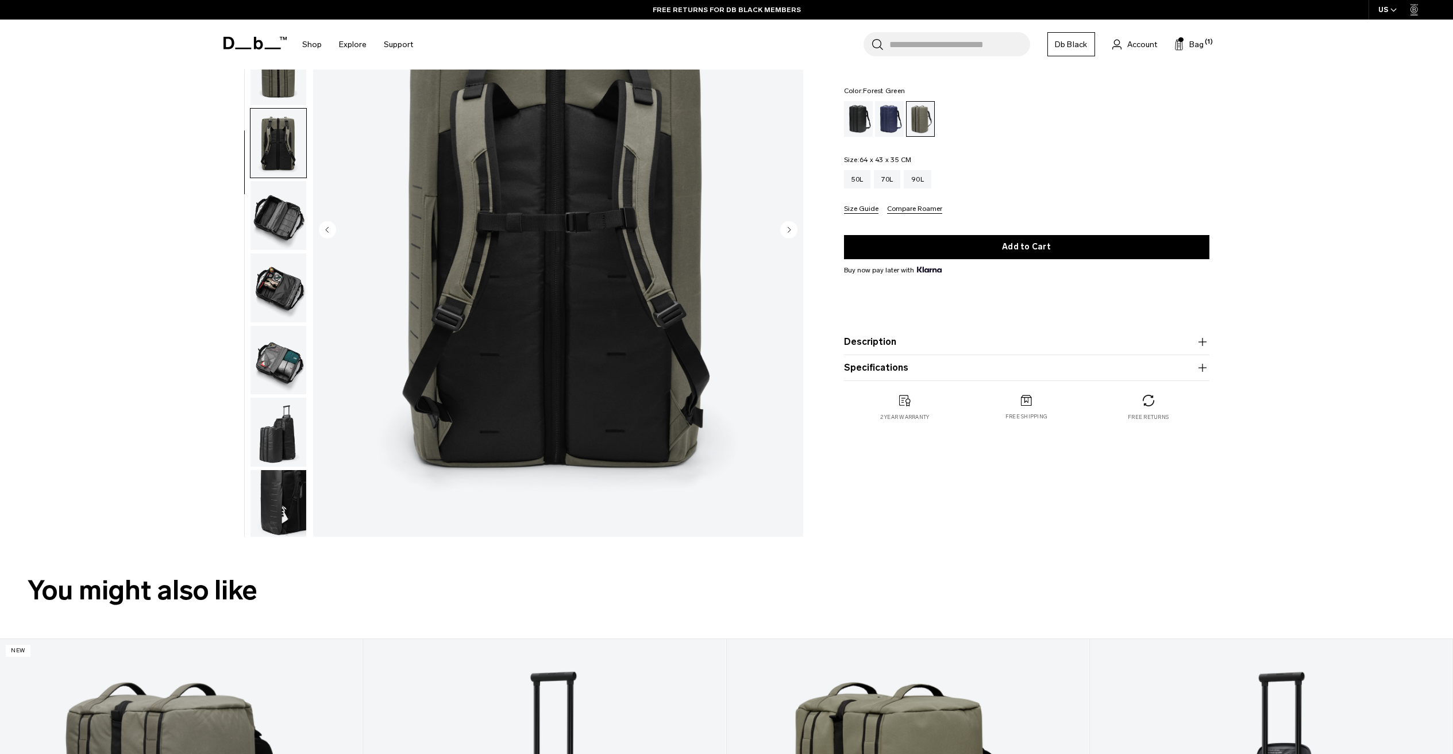
click at [280, 507] on img "button" at bounding box center [278, 504] width 56 height 69
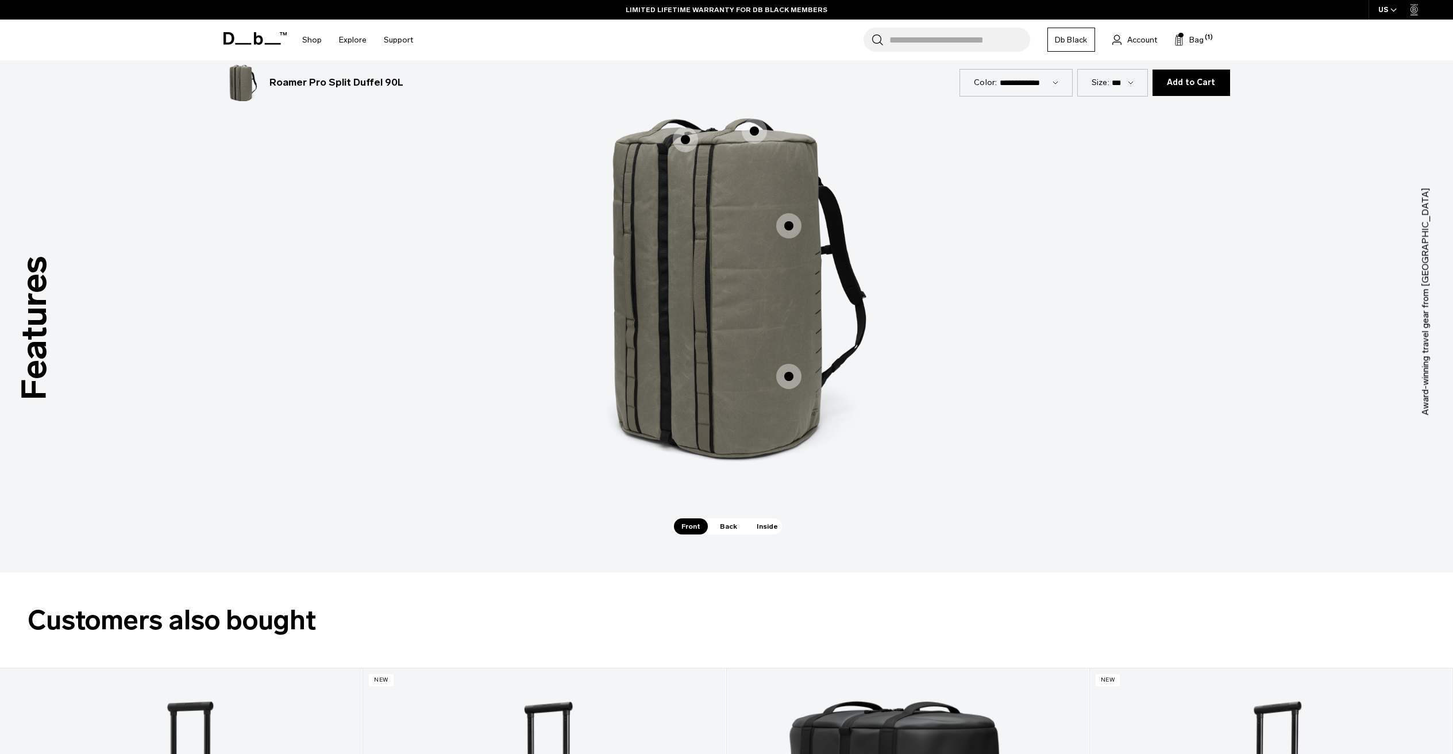
scroll to position [1674, 0]
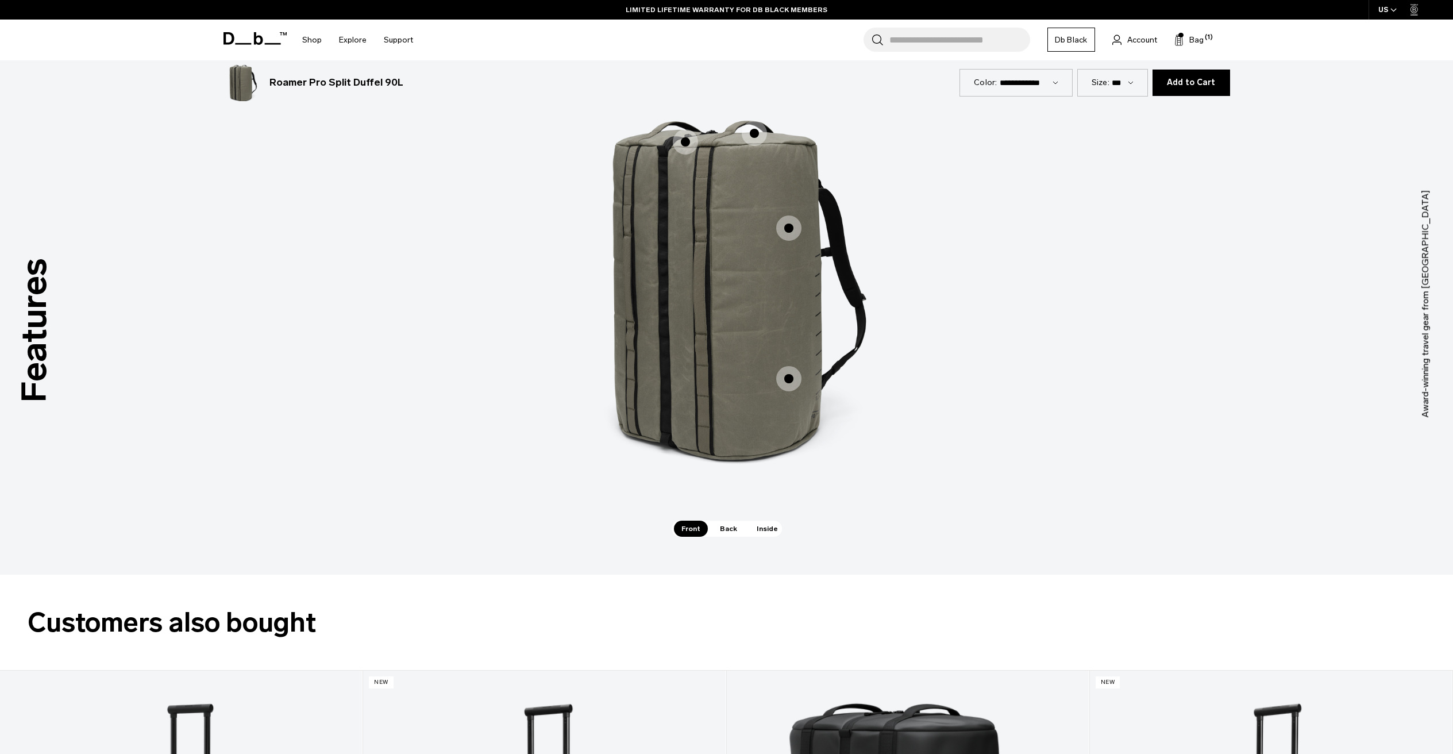
click at [730, 529] on span "Back" at bounding box center [728, 528] width 32 height 16
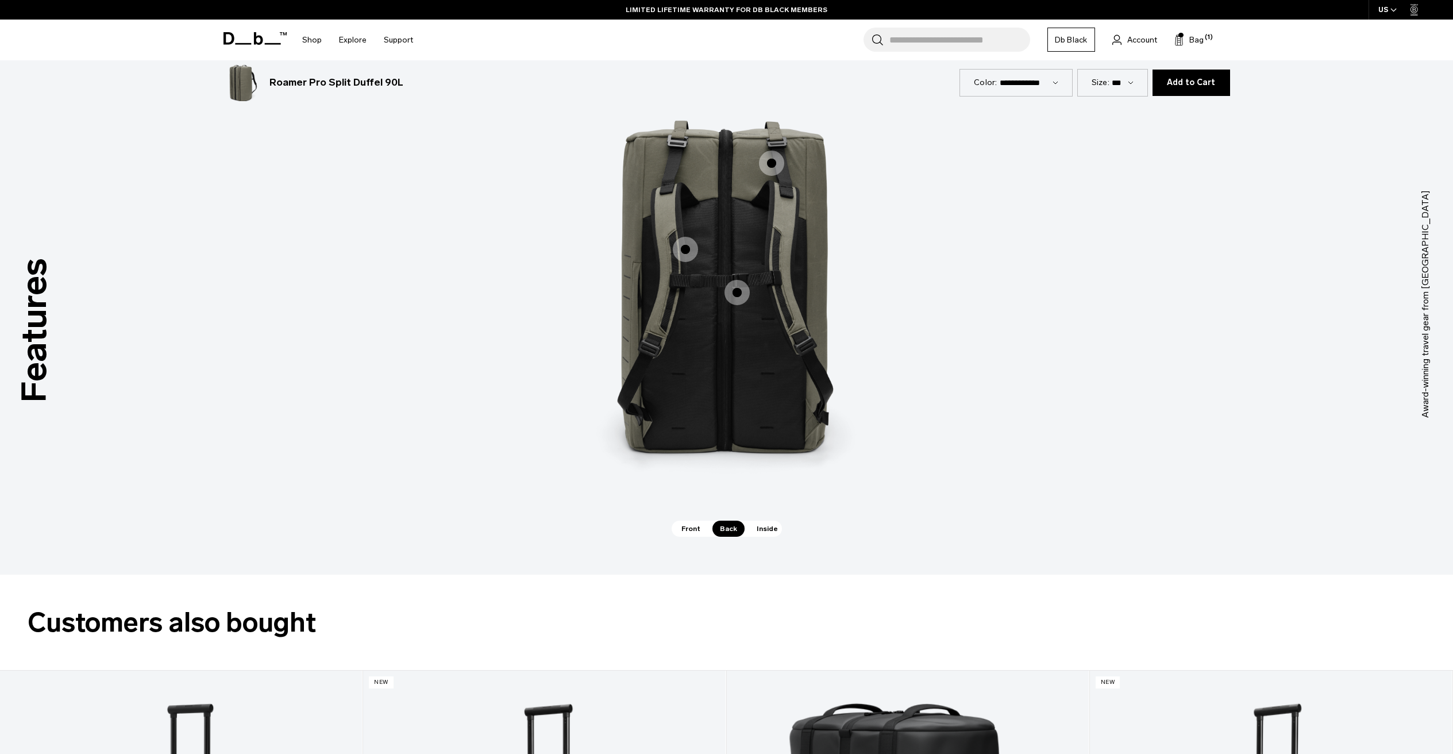
click at [736, 294] on span "2 / 3" at bounding box center [736, 292] width 25 height 25
click at [770, 164] on span "2 / 3" at bounding box center [771, 163] width 25 height 25
click at [768, 162] on span "2 / 3" at bounding box center [771, 163] width 25 height 25
click at [770, 163] on span "2 / 3" at bounding box center [771, 163] width 25 height 25
click at [773, 163] on span "2 / 3" at bounding box center [771, 163] width 25 height 25
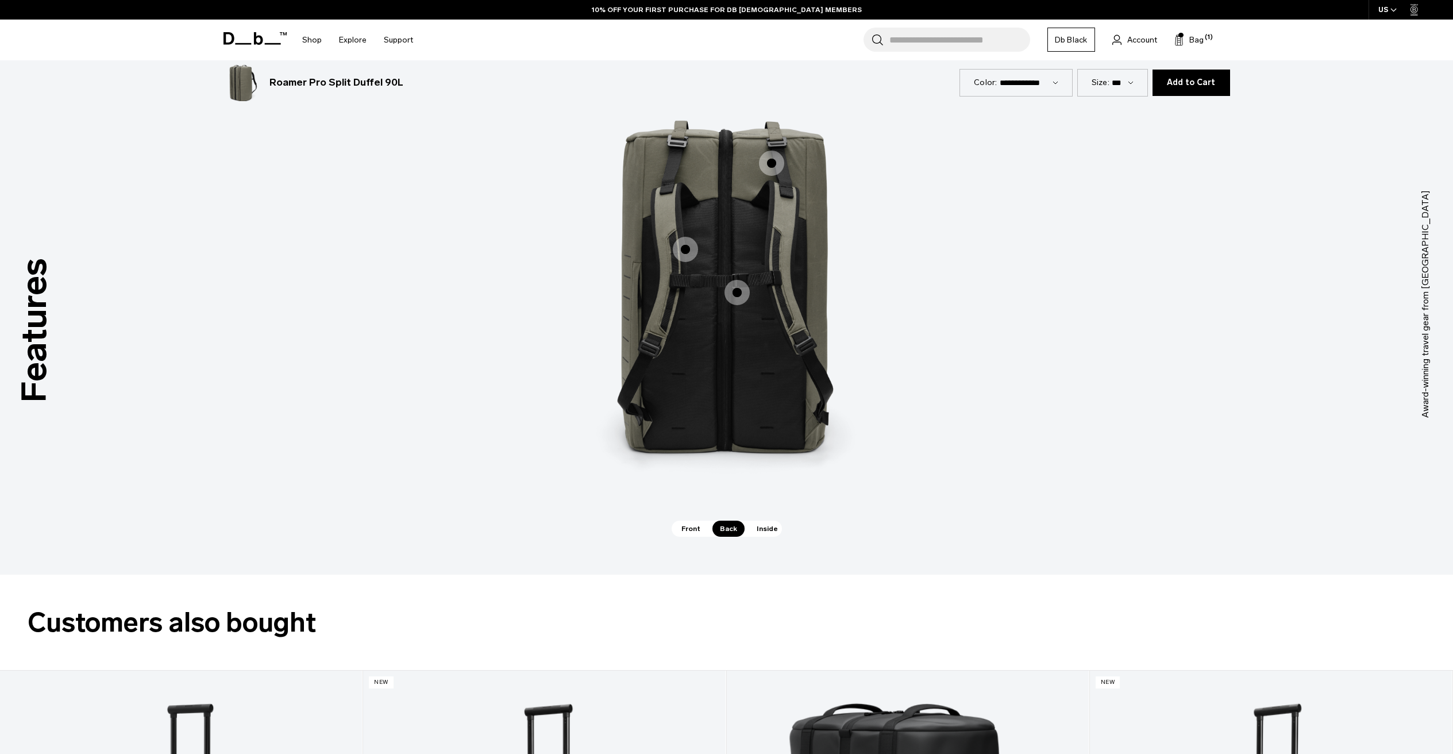
click at [776, 163] on span "2 / 3" at bounding box center [771, 163] width 25 height 25
click at [777, 163] on span "2 / 3" at bounding box center [771, 163] width 25 height 25
click at [759, 527] on span "Inside" at bounding box center [767, 528] width 36 height 16
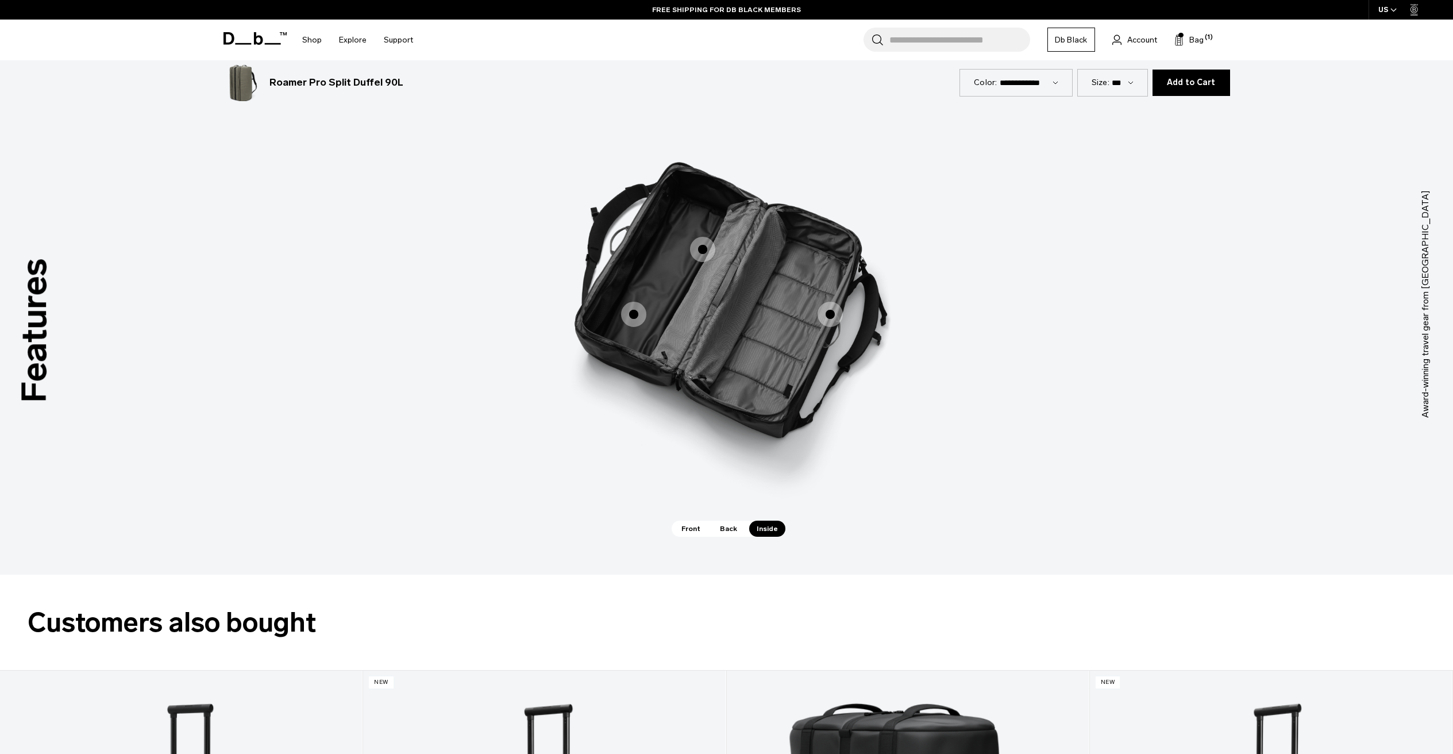
click at [830, 313] on span "3 / 3" at bounding box center [829, 314] width 25 height 25
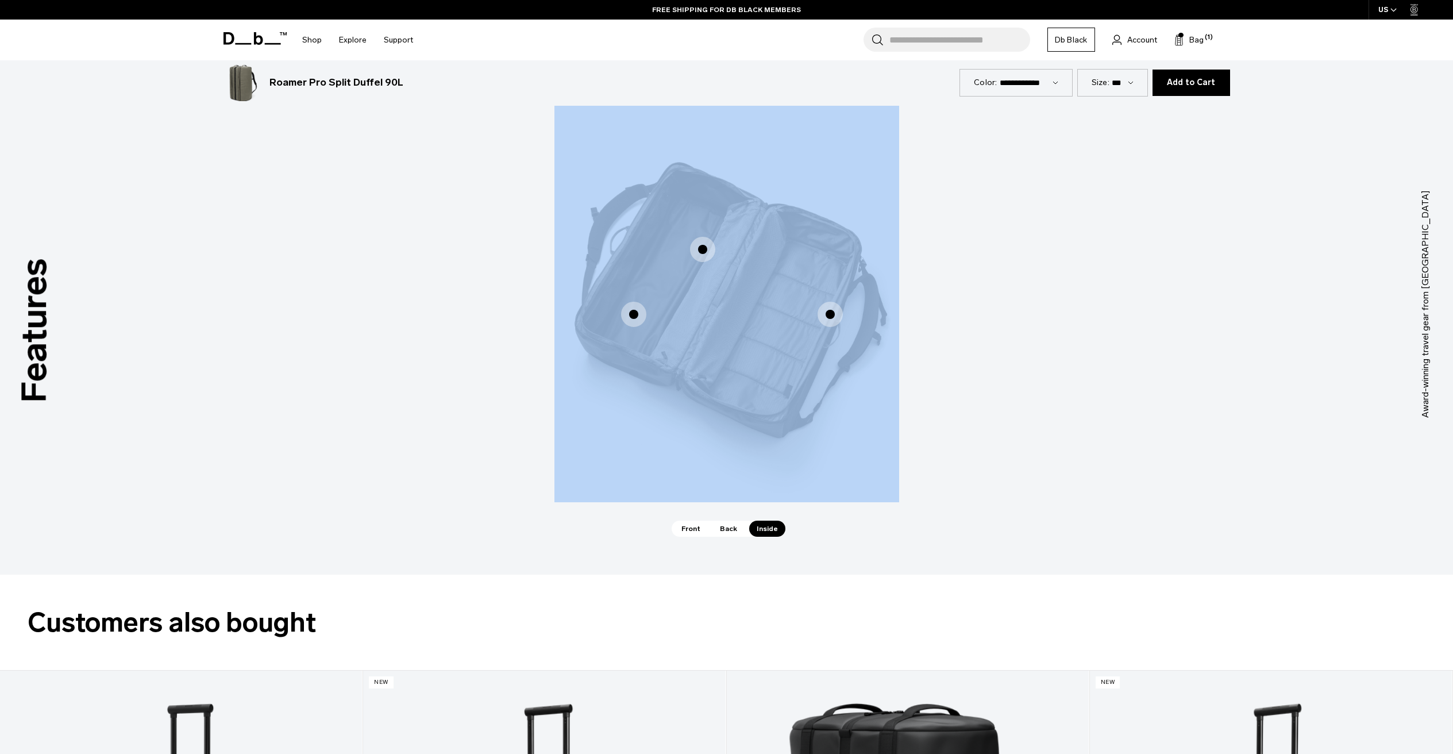
drag, startPoint x: 825, startPoint y: 313, endPoint x: 851, endPoint y: 319, distance: 27.0
click at [852, 321] on div "Internal Mesh Split Pockets Internal Mesh Split Pockets Wet/Dry Segmentation We…" at bounding box center [726, 286] width 345 height 431
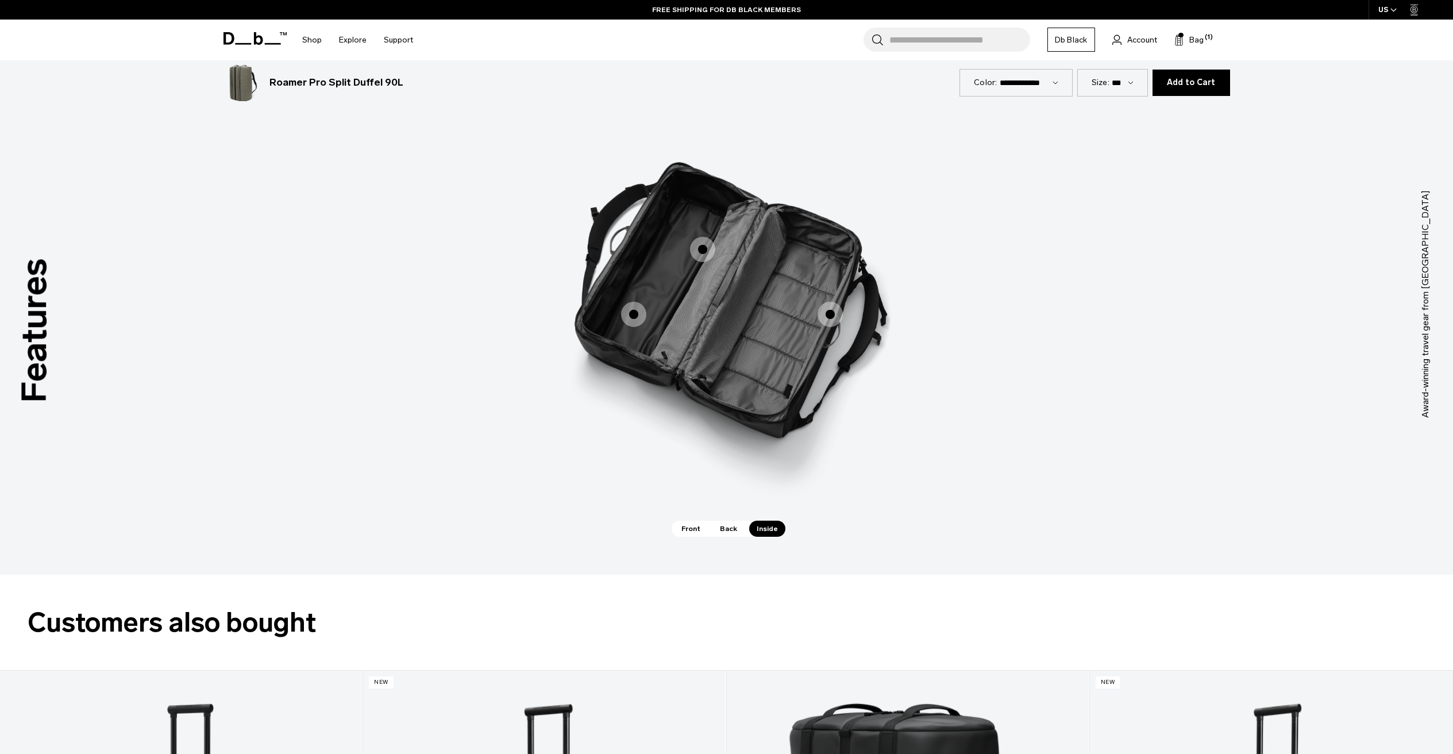
click at [726, 531] on span "Back" at bounding box center [728, 528] width 32 height 16
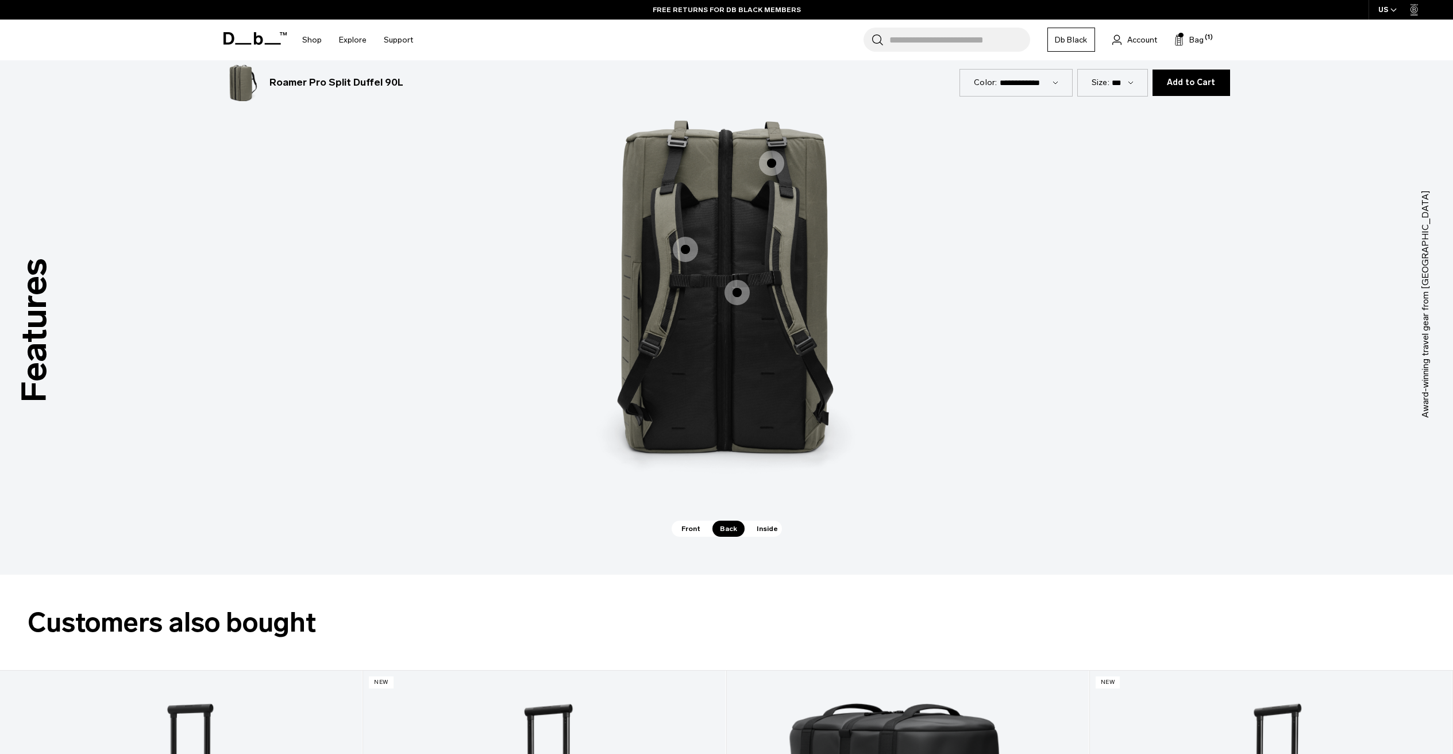
click at [728, 300] on span "2 / 3" at bounding box center [736, 292] width 25 height 25
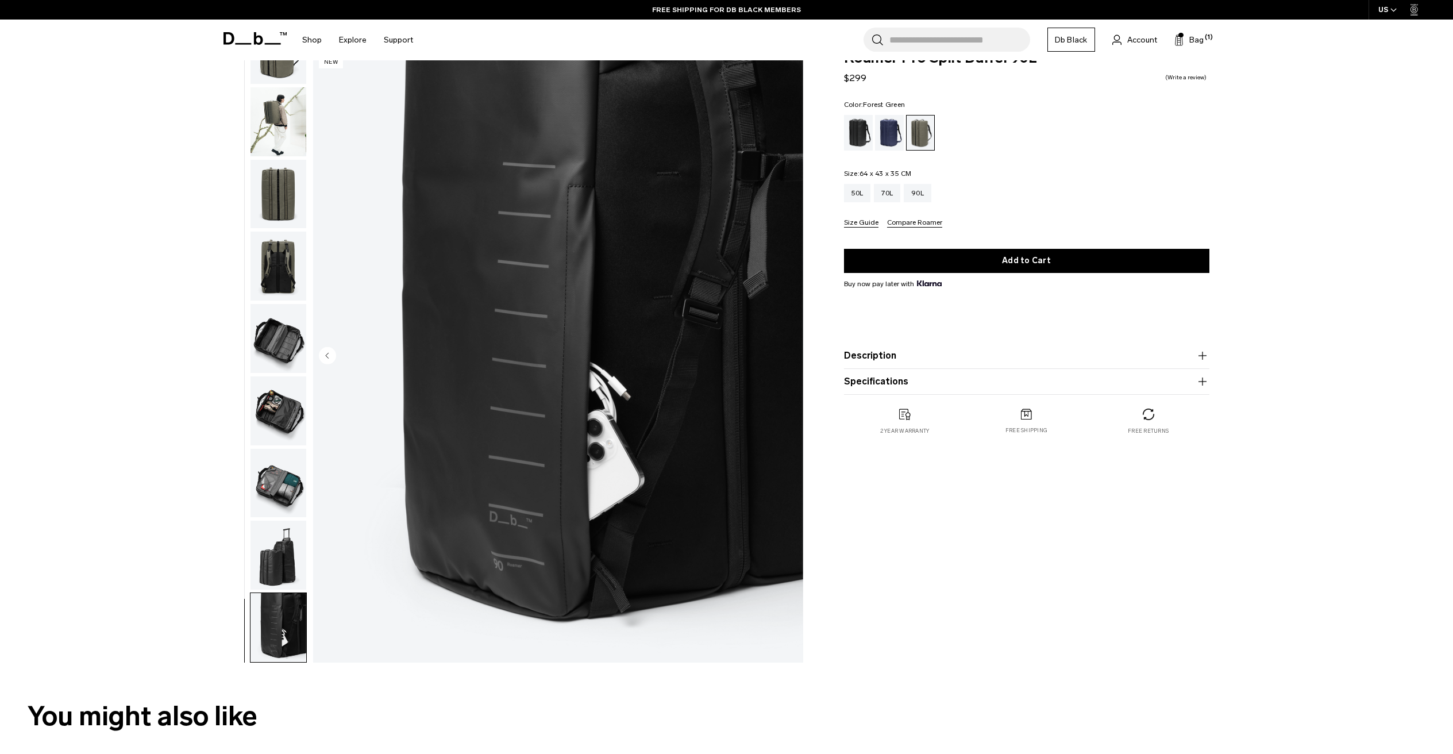
scroll to position [0, 0]
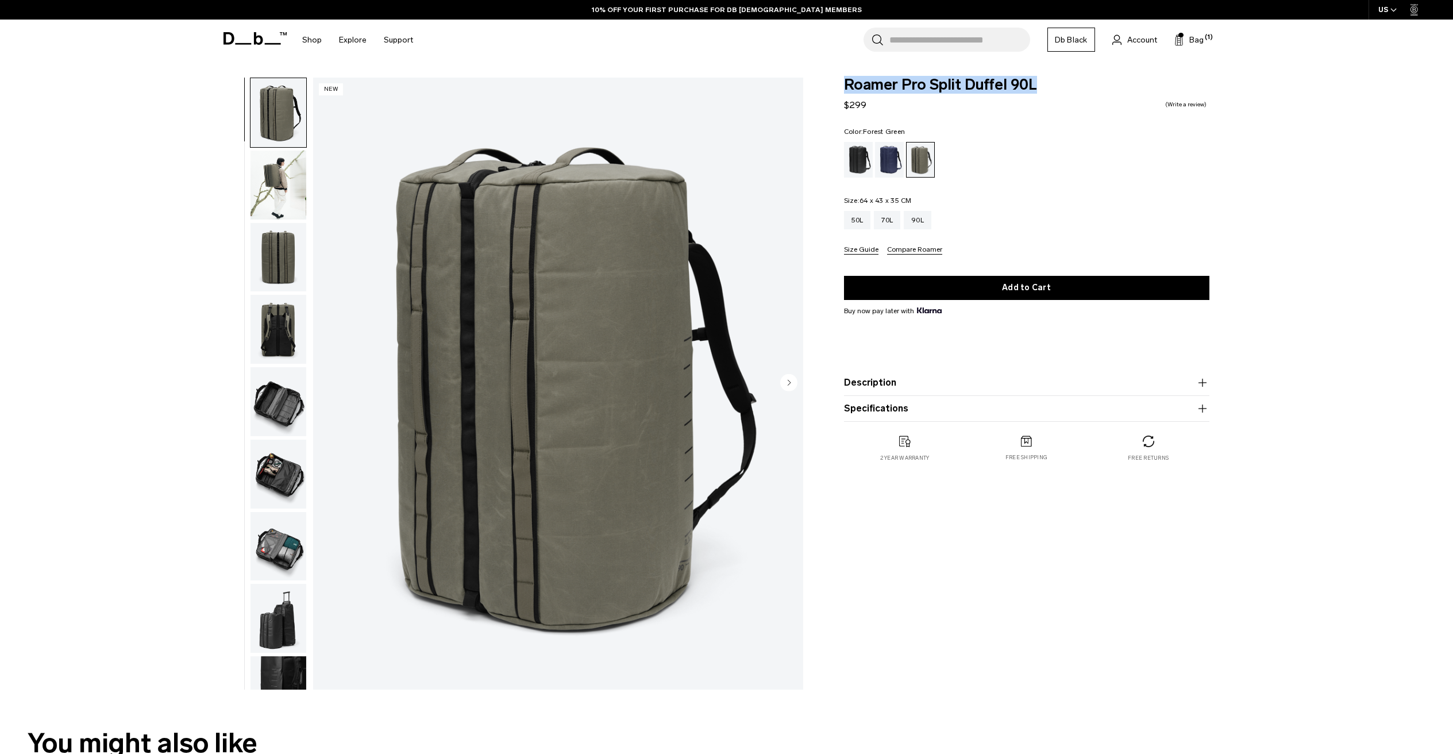
drag, startPoint x: 1039, startPoint y: 86, endPoint x: 848, endPoint y: 85, distance: 191.3
click at [847, 86] on span "Roamer Pro Split Duffel 90L" at bounding box center [1026, 85] width 365 height 15
copy span "Roamer Pro Split Duffel 90L"
